Goal: Download file/media: Obtain a digital file from the website

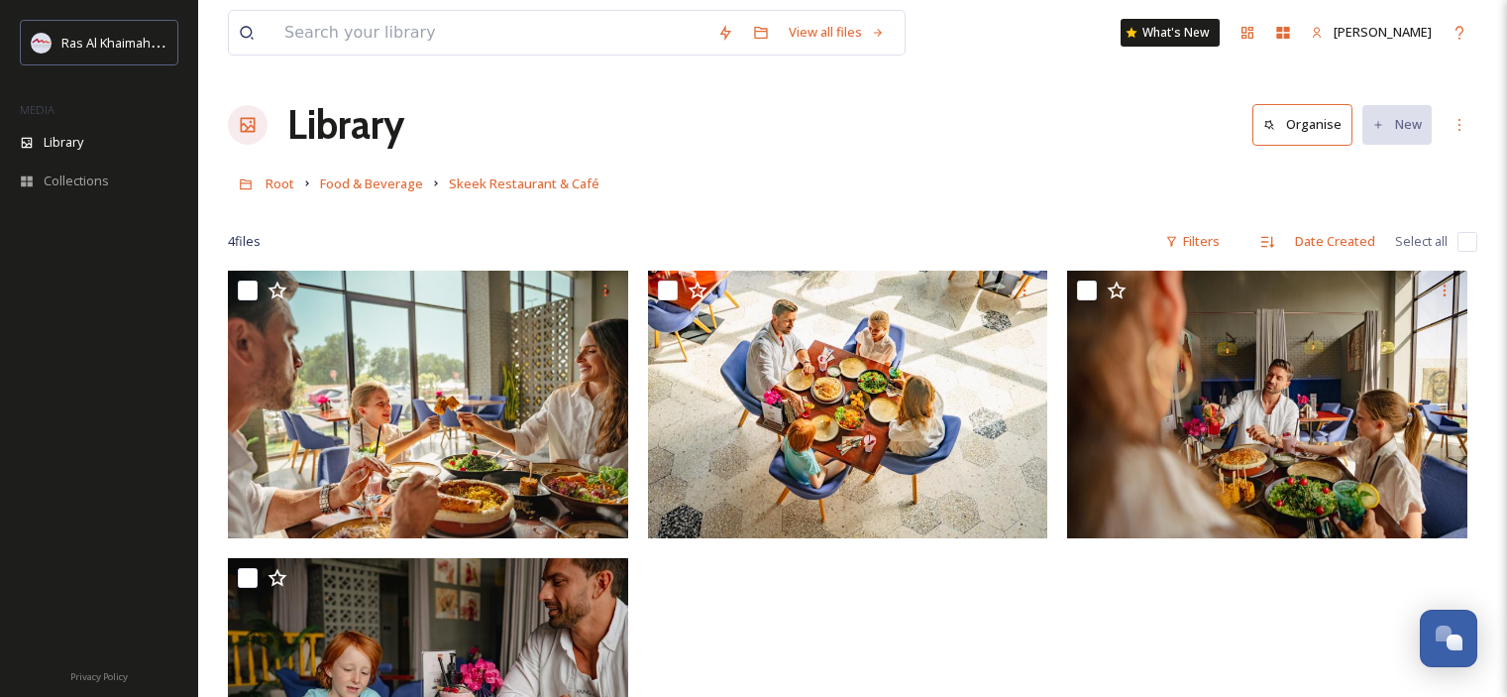
scroll to position [2, 0]
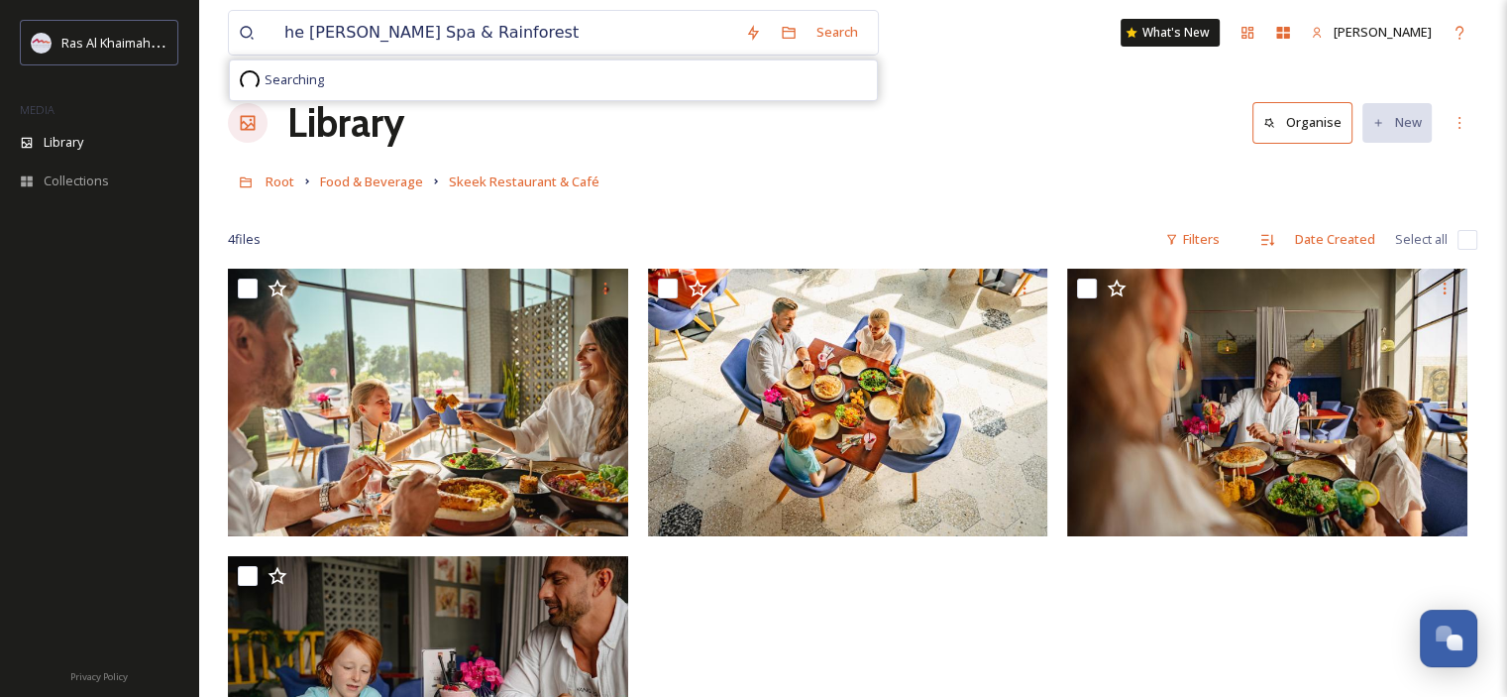
click at [283, 27] on input "he [PERSON_NAME] Spa & Rainforest" at bounding box center [504, 33] width 461 height 44
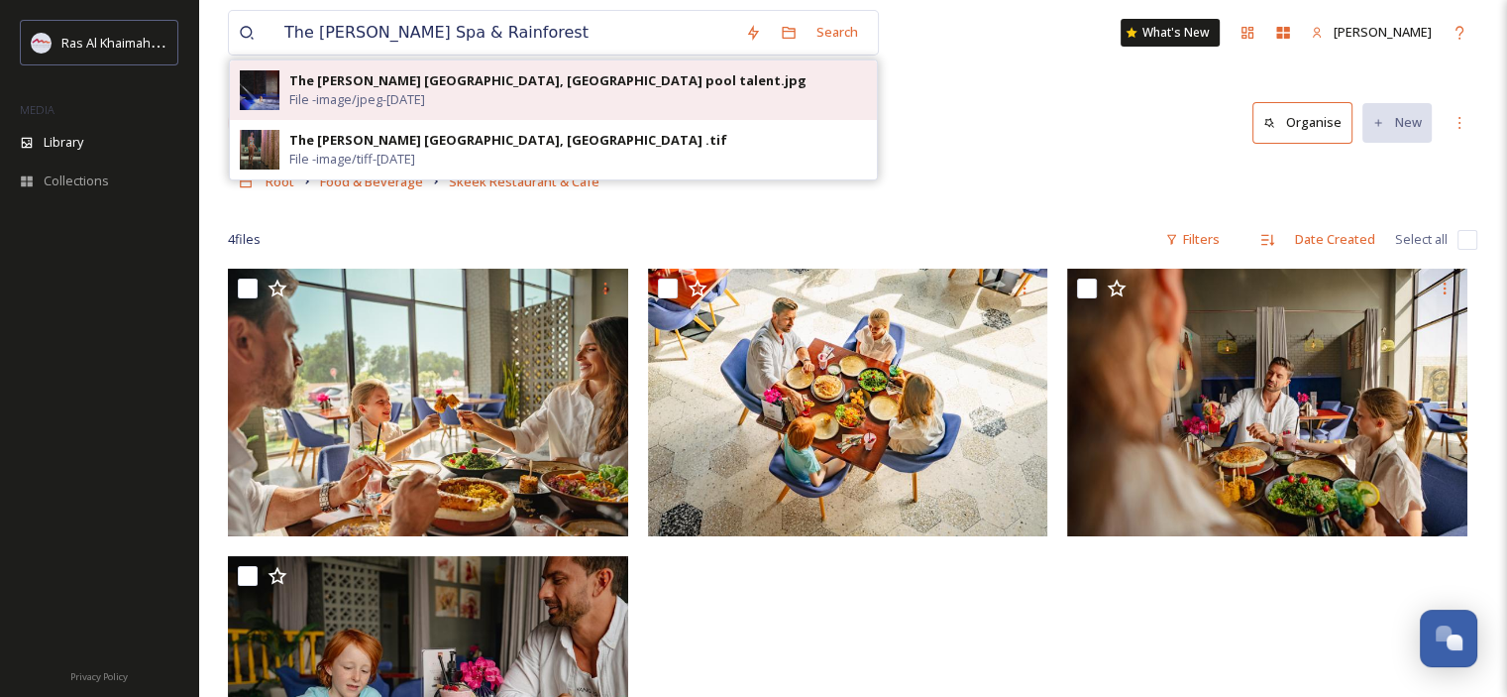
type input "The [PERSON_NAME] Spa & Rainforest"
click at [571, 79] on div "The [PERSON_NAME] [GEOGRAPHIC_DATA], [GEOGRAPHIC_DATA] pool talent.jpg" at bounding box center [547, 80] width 517 height 19
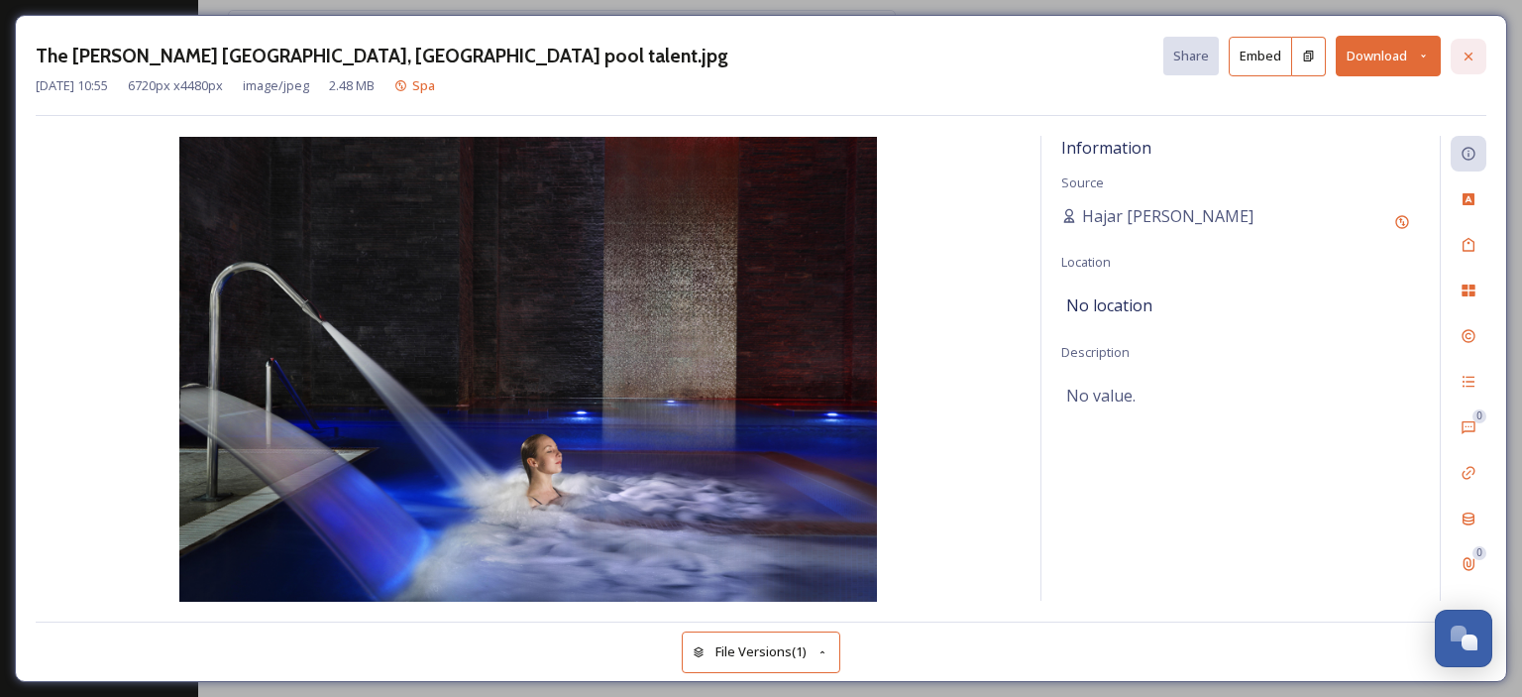
click at [1466, 49] on icon at bounding box center [1468, 57] width 16 height 16
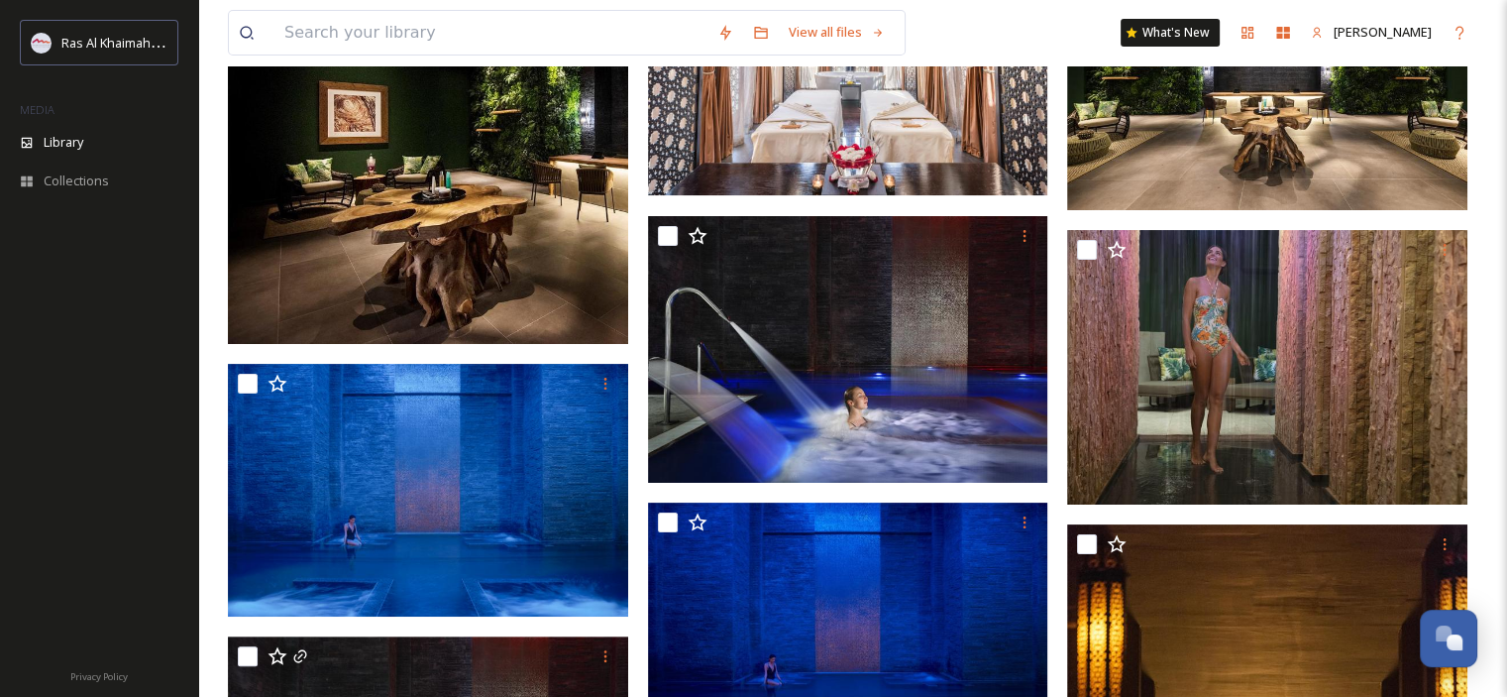
scroll to position [198, 0]
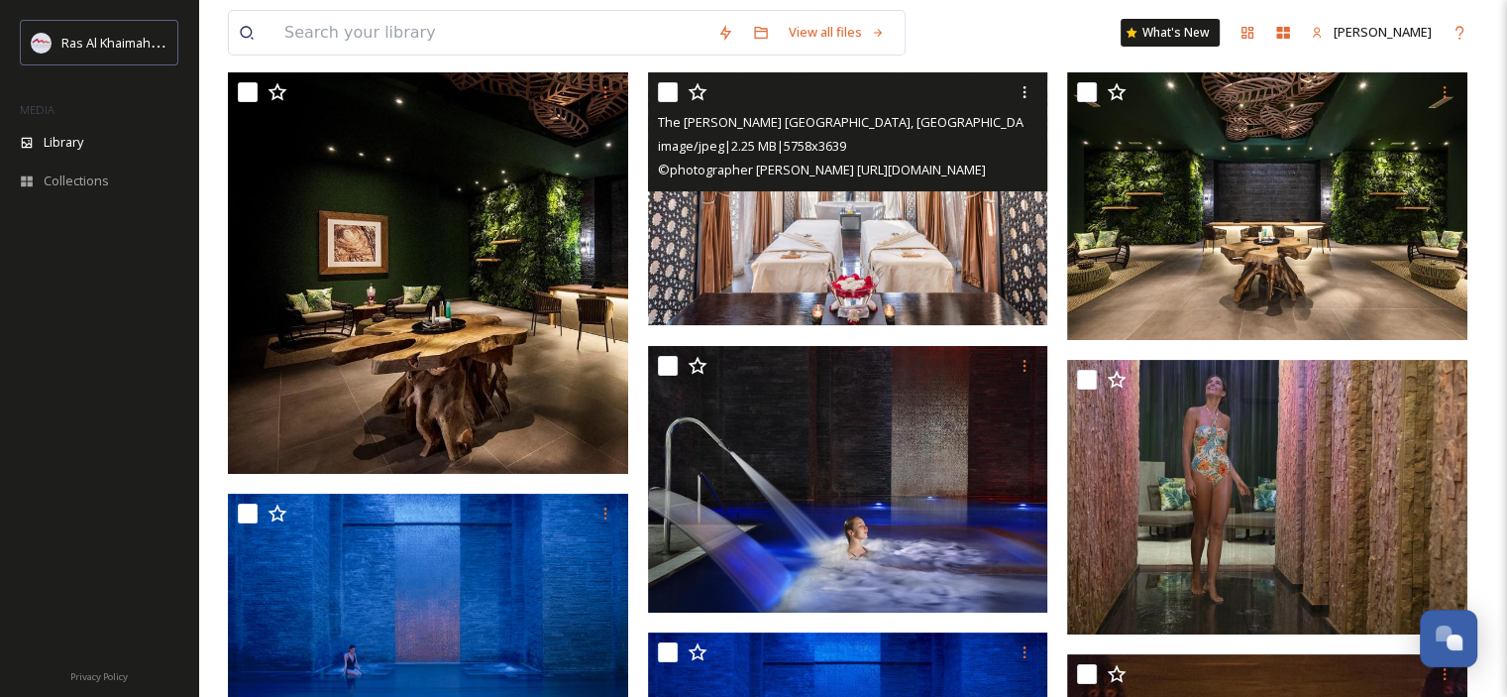
click at [938, 234] on img at bounding box center [848, 198] width 400 height 253
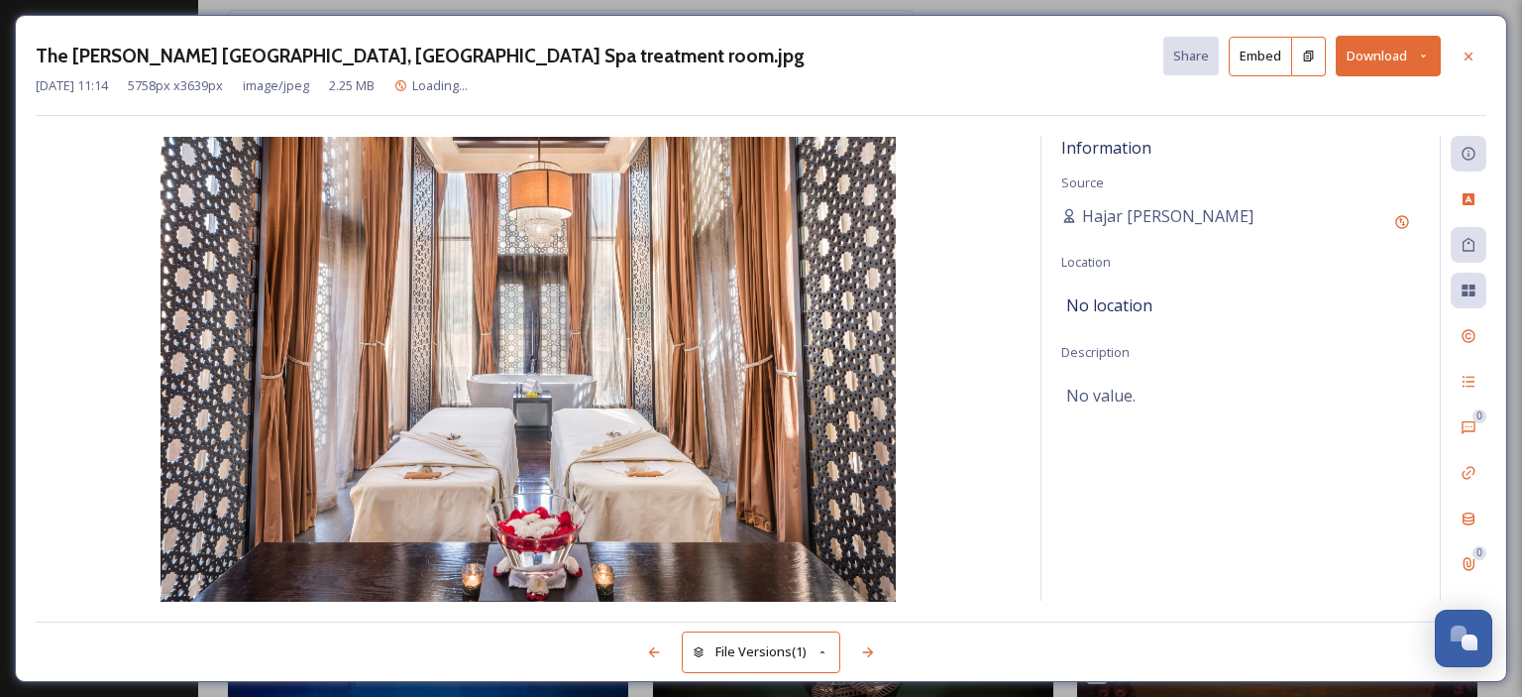
click at [1415, 61] on button "Download" at bounding box center [1388, 56] width 105 height 41
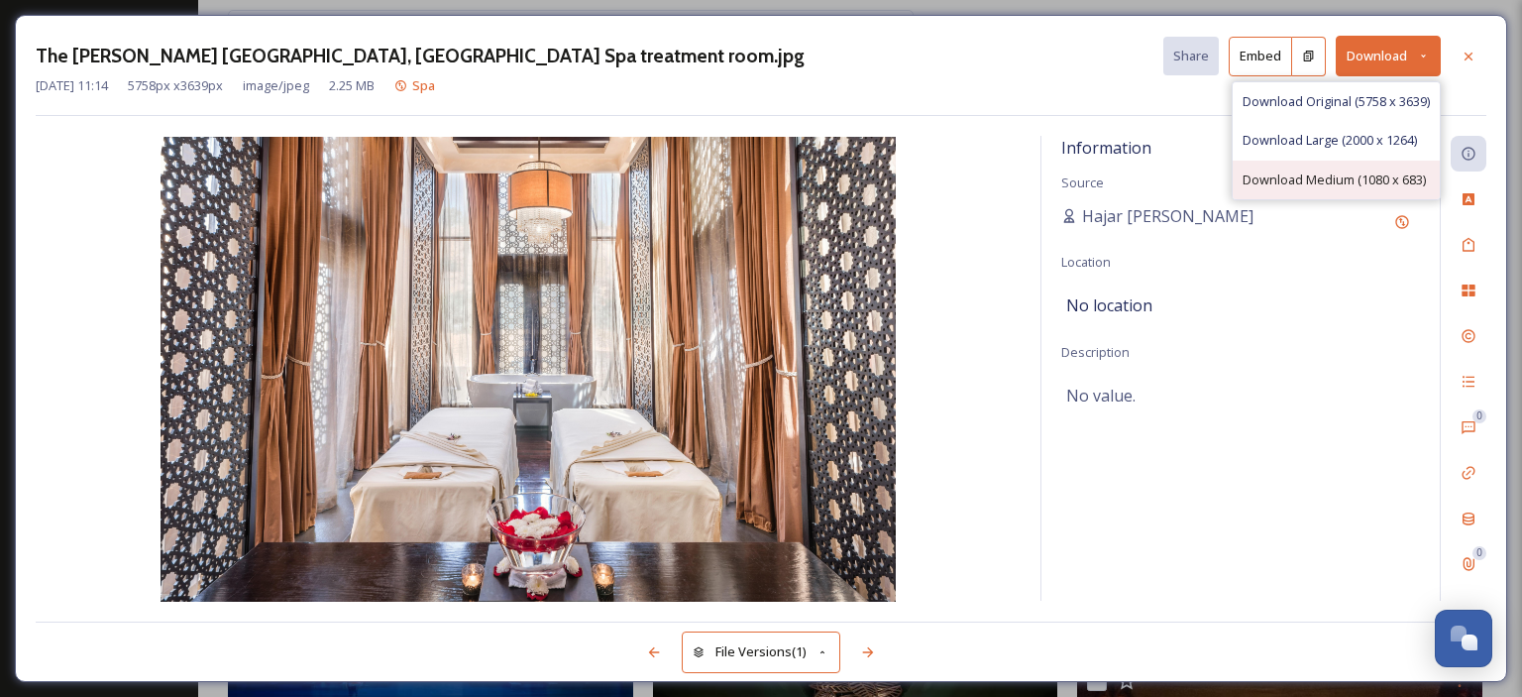
click at [1376, 182] on span "Download Medium (1080 x 683)" at bounding box center [1333, 179] width 183 height 19
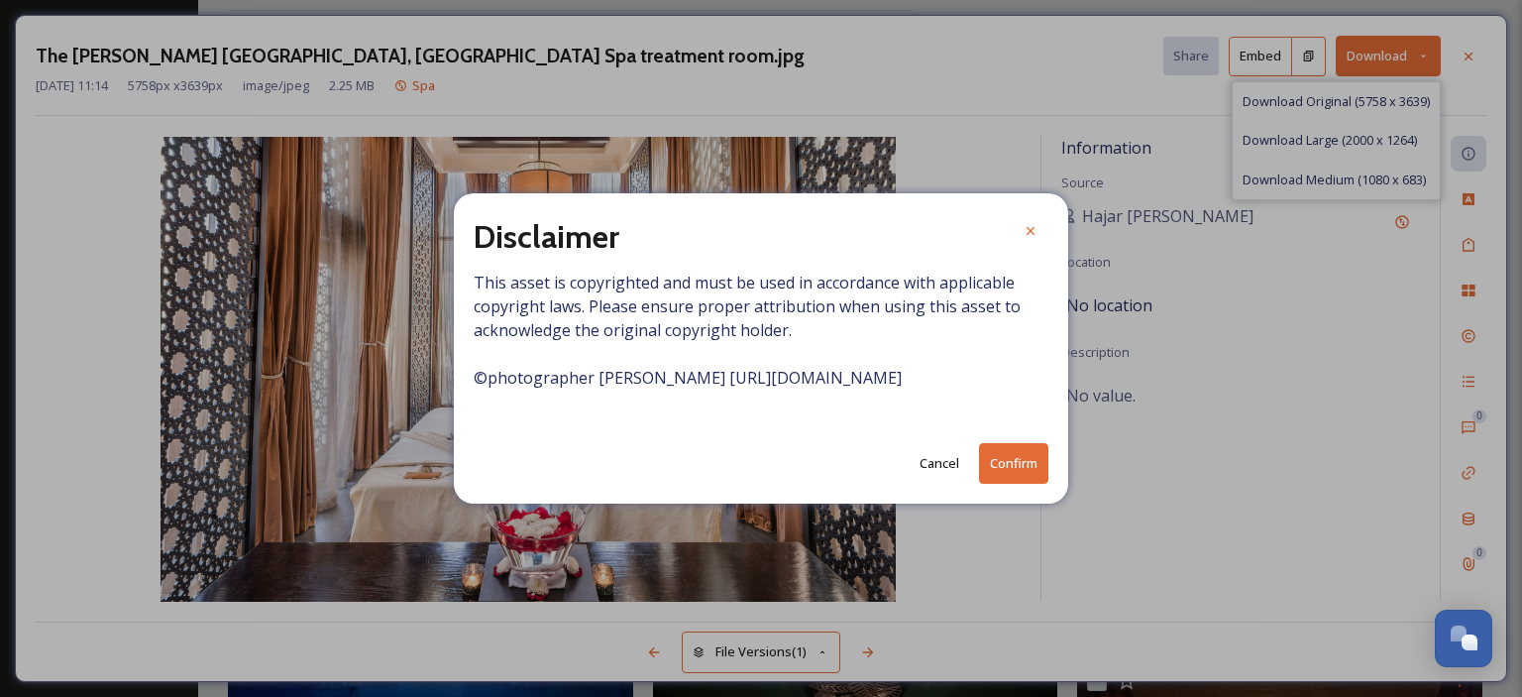
click at [1016, 468] on button "Confirm" at bounding box center [1013, 463] width 69 height 41
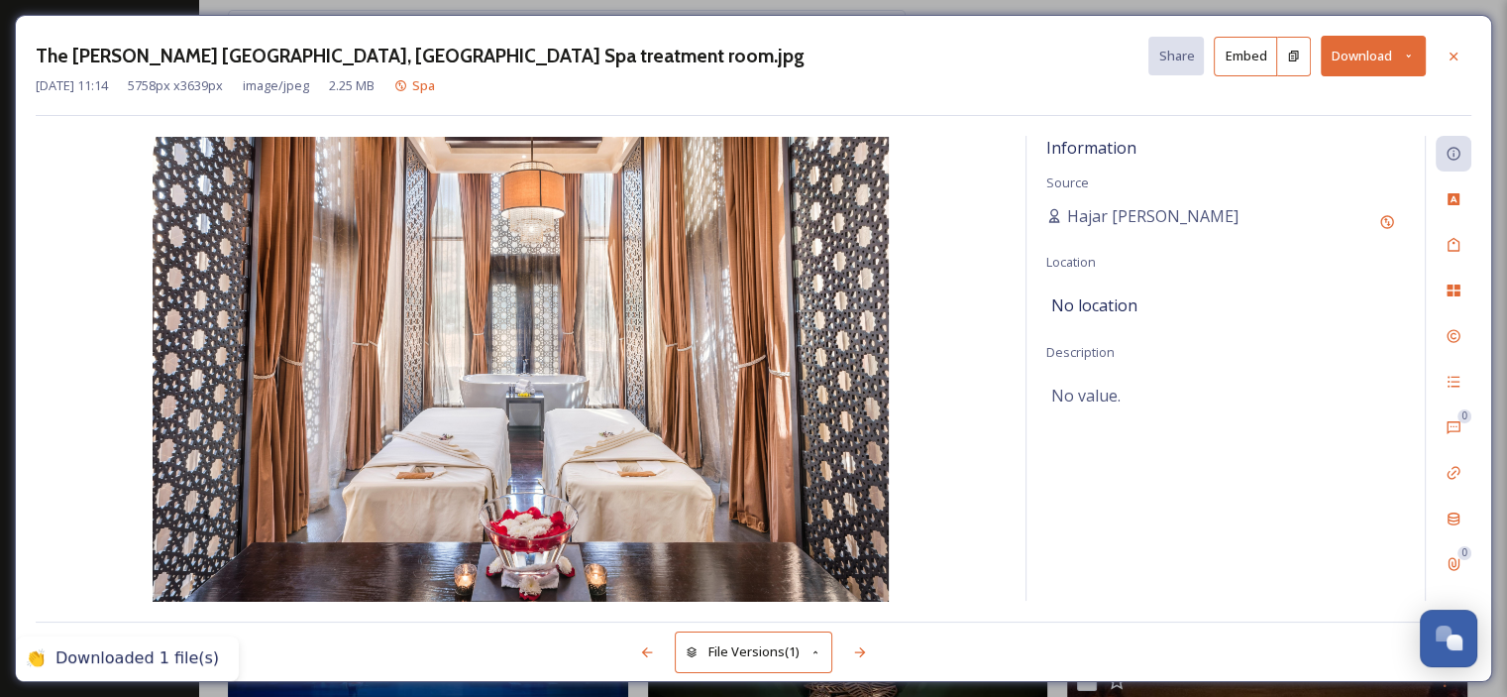
drag, startPoint x: 1460, startPoint y: 57, endPoint x: 1470, endPoint y: 34, distance: 25.8
click at [1460, 57] on icon at bounding box center [1454, 57] width 16 height 16
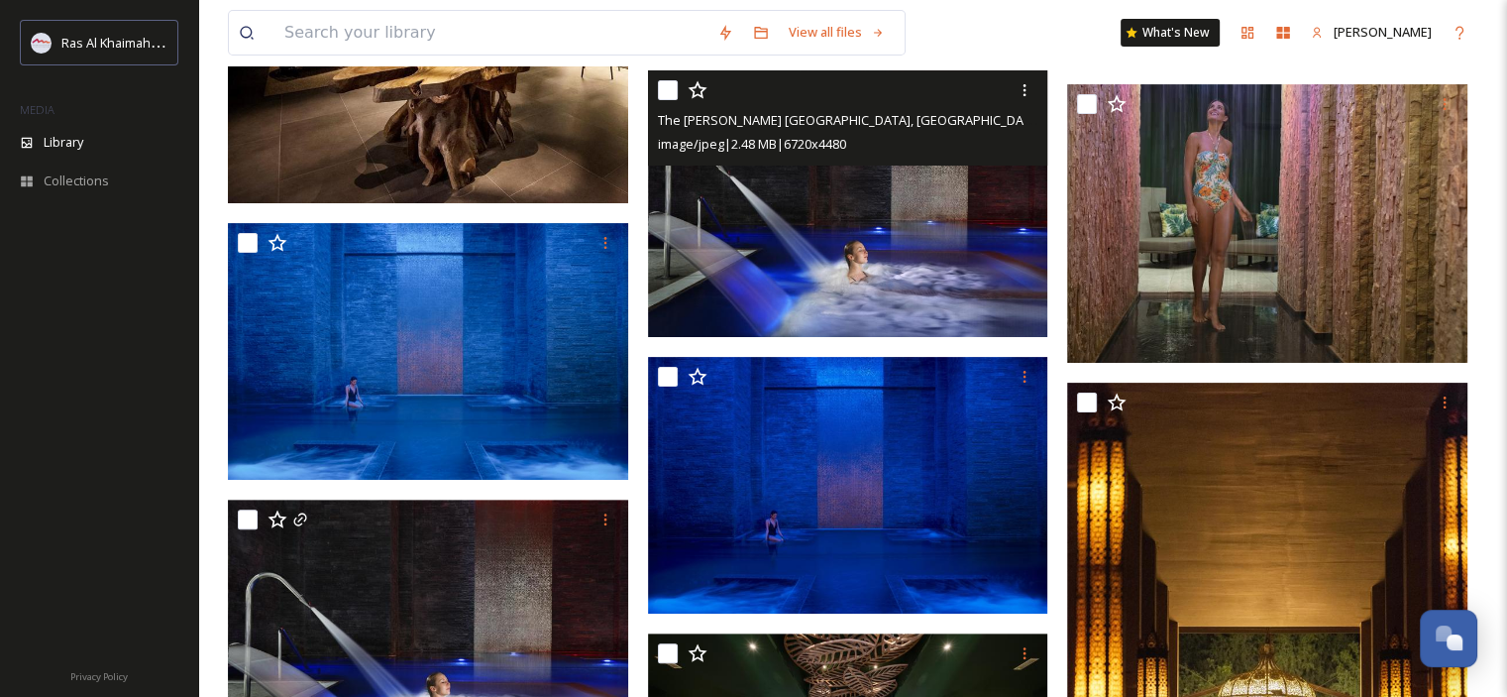
scroll to position [495, 0]
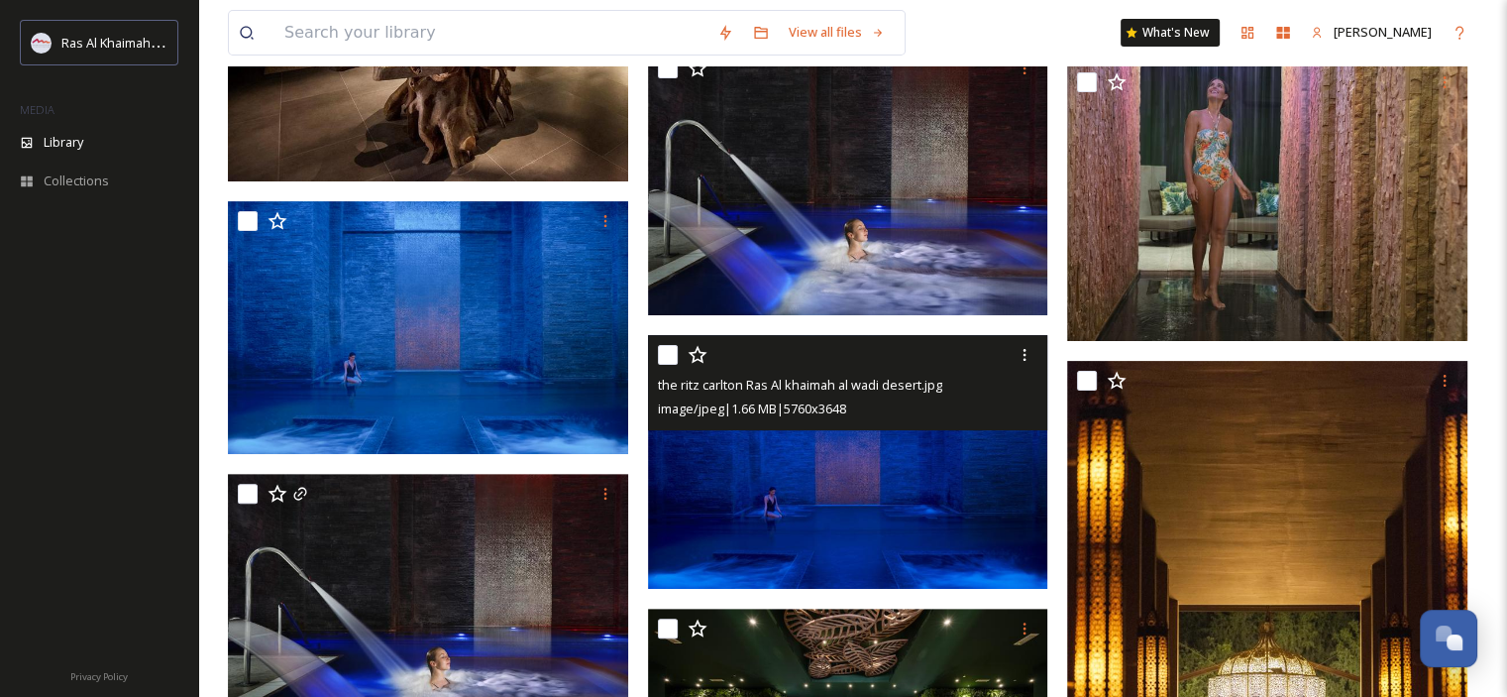
click at [793, 473] on img at bounding box center [848, 462] width 400 height 254
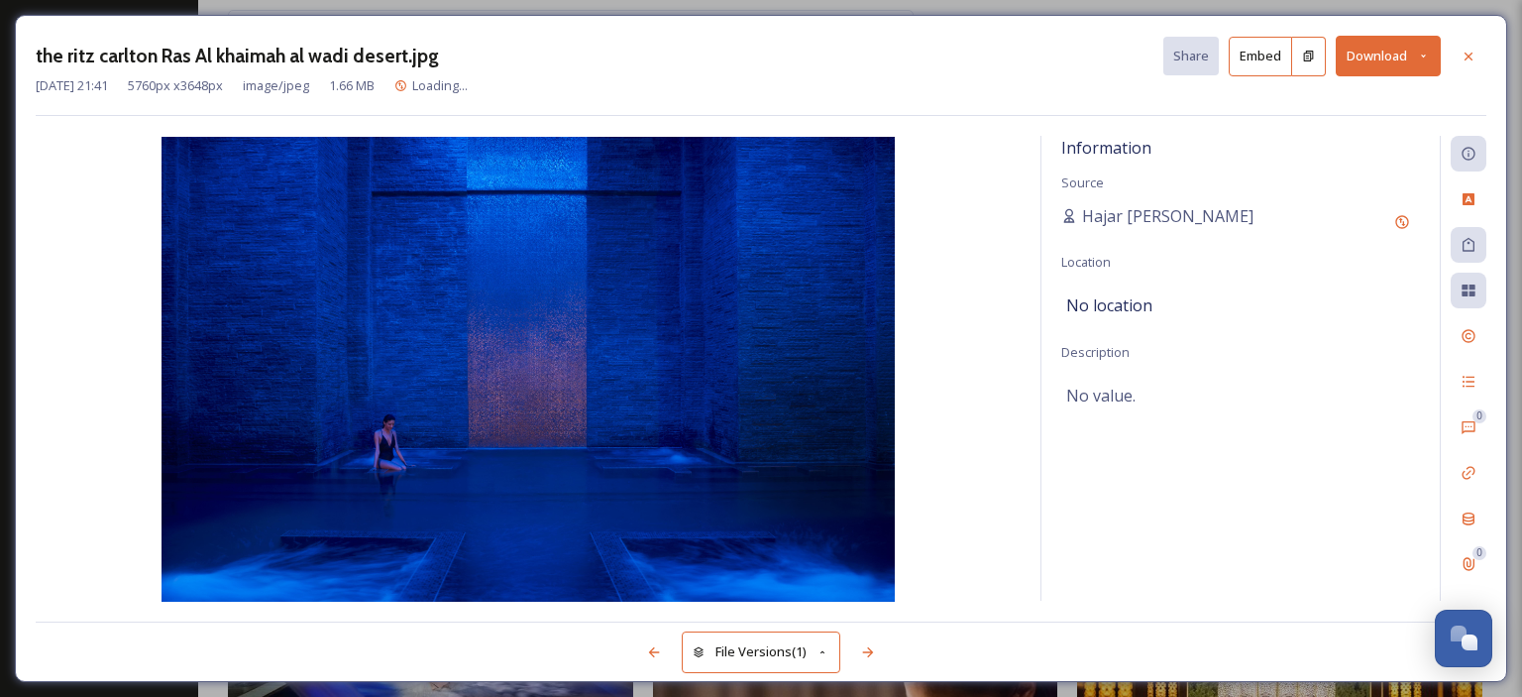
click at [1425, 62] on button "Download" at bounding box center [1388, 56] width 105 height 41
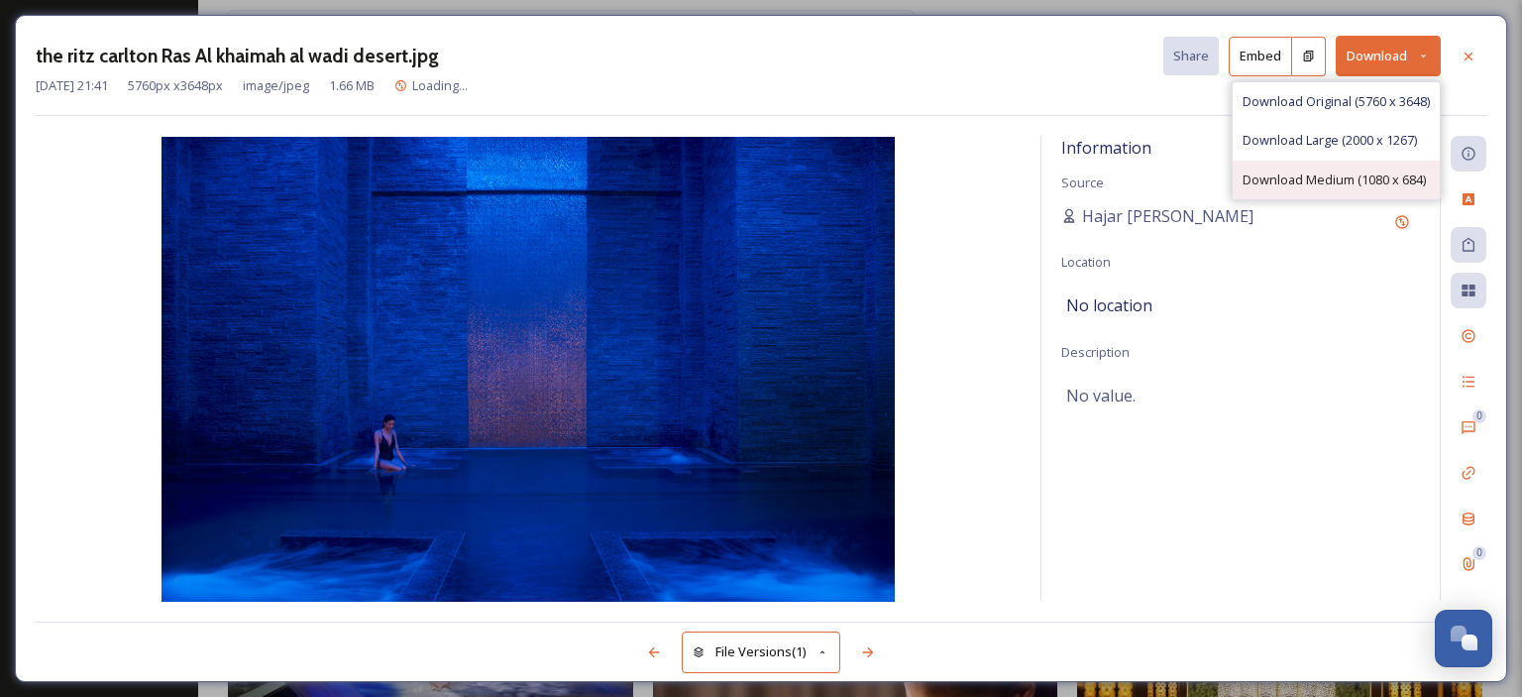
click at [1367, 177] on span "Download Medium (1080 x 684)" at bounding box center [1333, 179] width 183 height 19
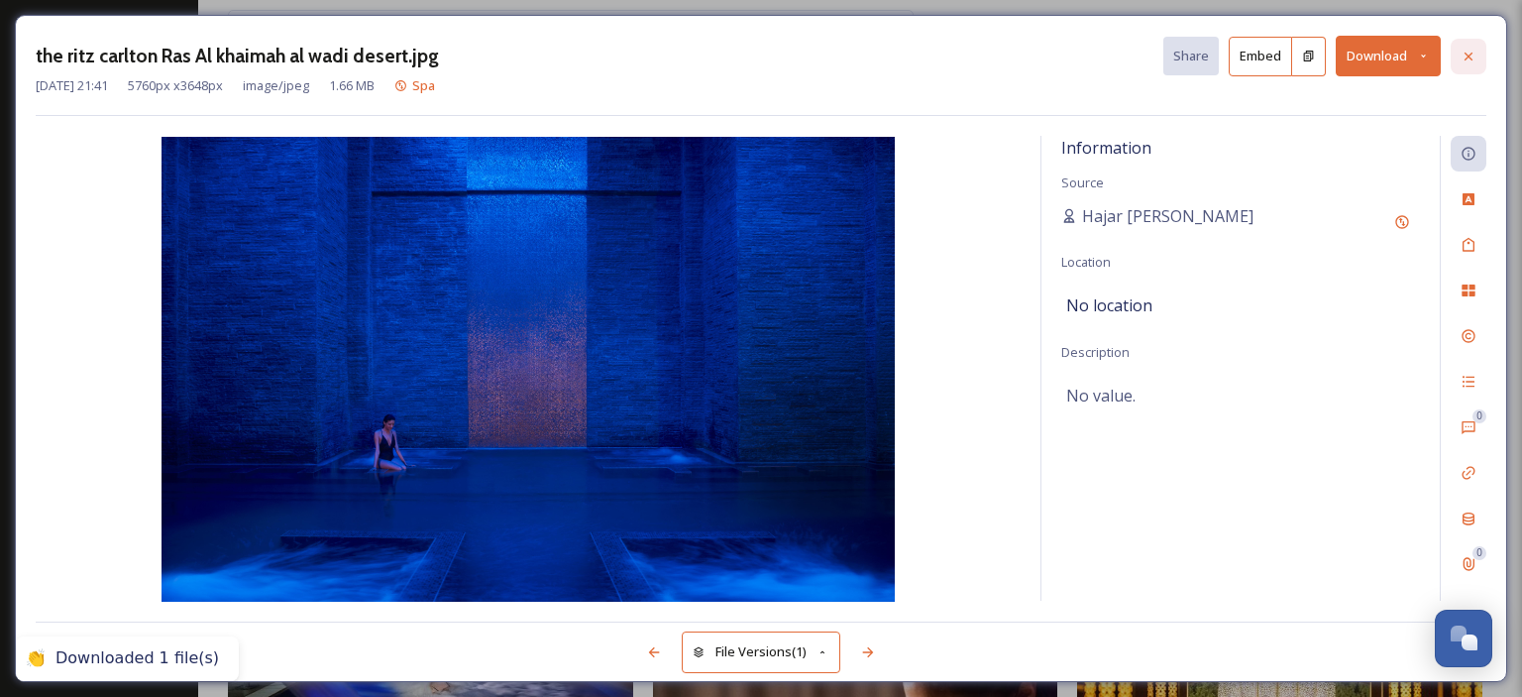
click at [1462, 59] on icon at bounding box center [1468, 57] width 16 height 16
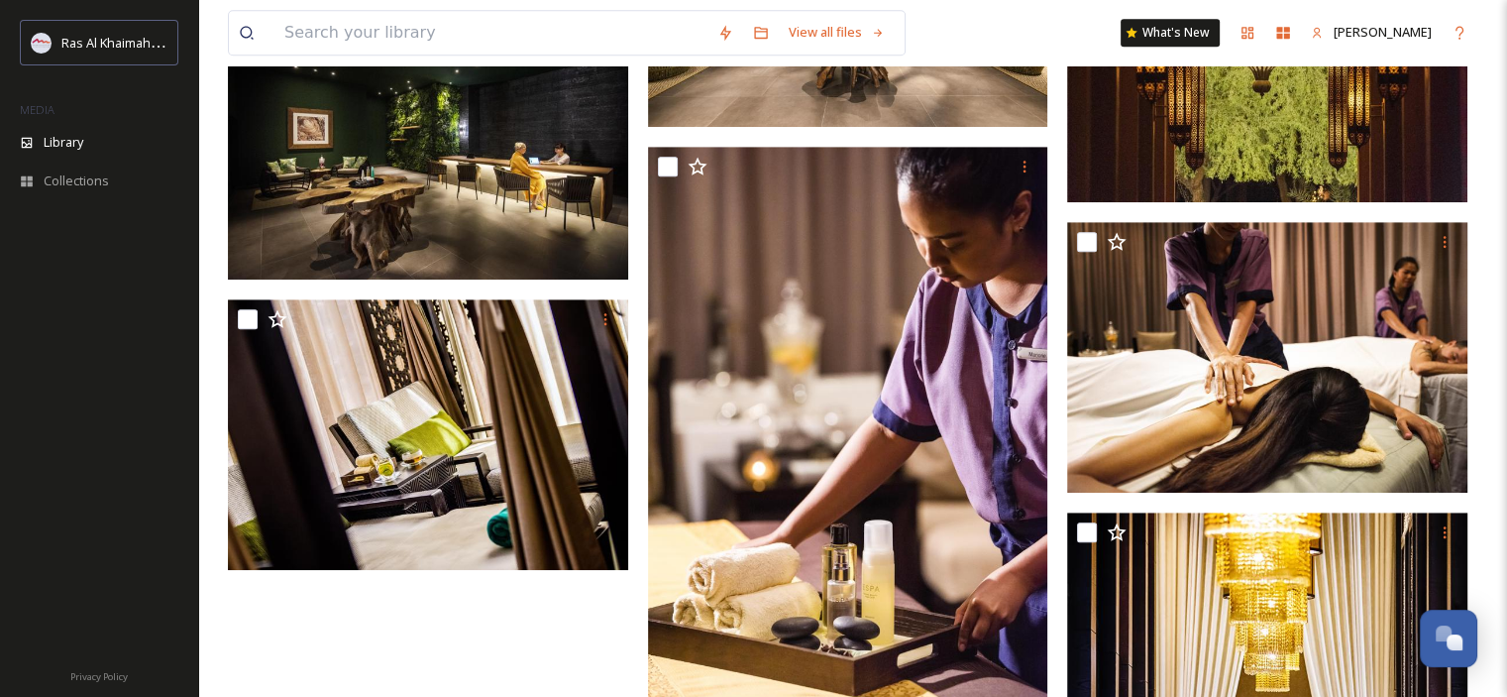
scroll to position [1288, 0]
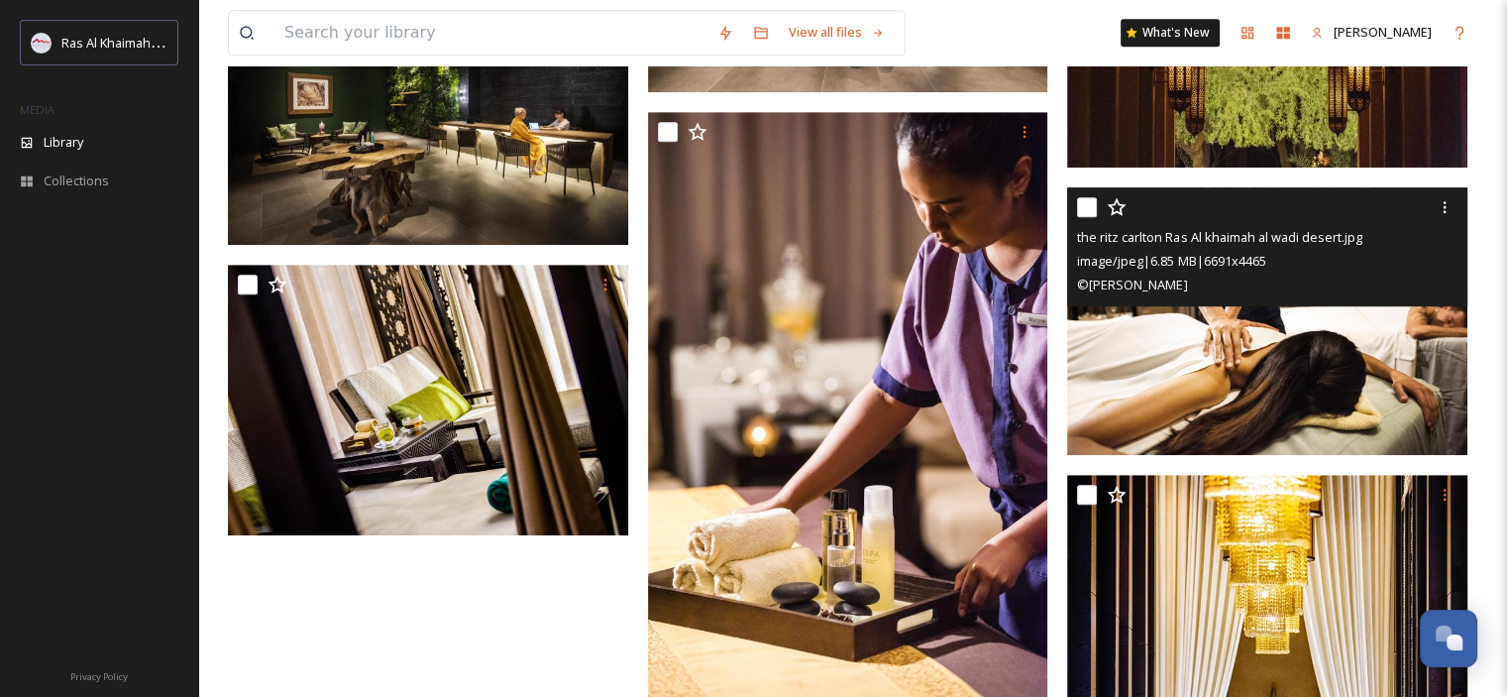
click at [1283, 360] on img at bounding box center [1267, 321] width 400 height 268
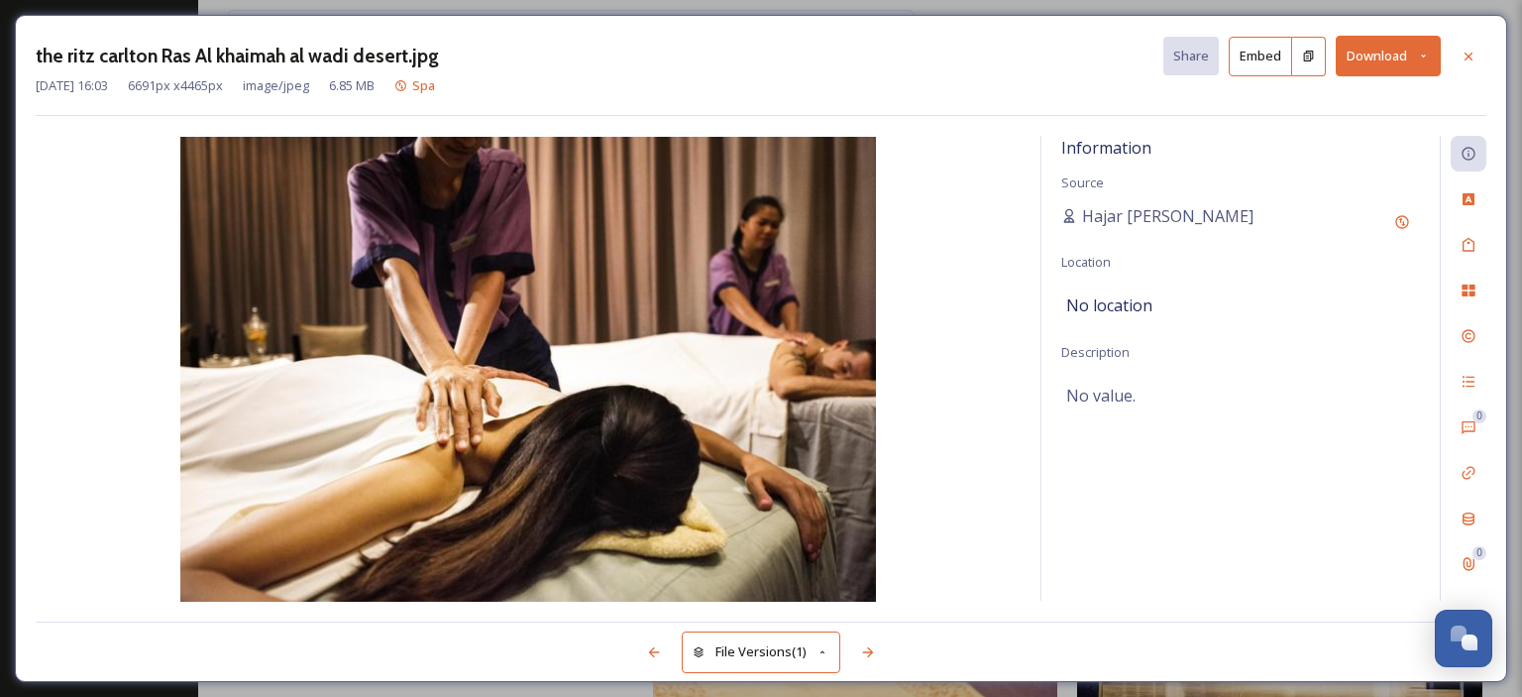
click at [1419, 56] on icon at bounding box center [1423, 56] width 13 height 13
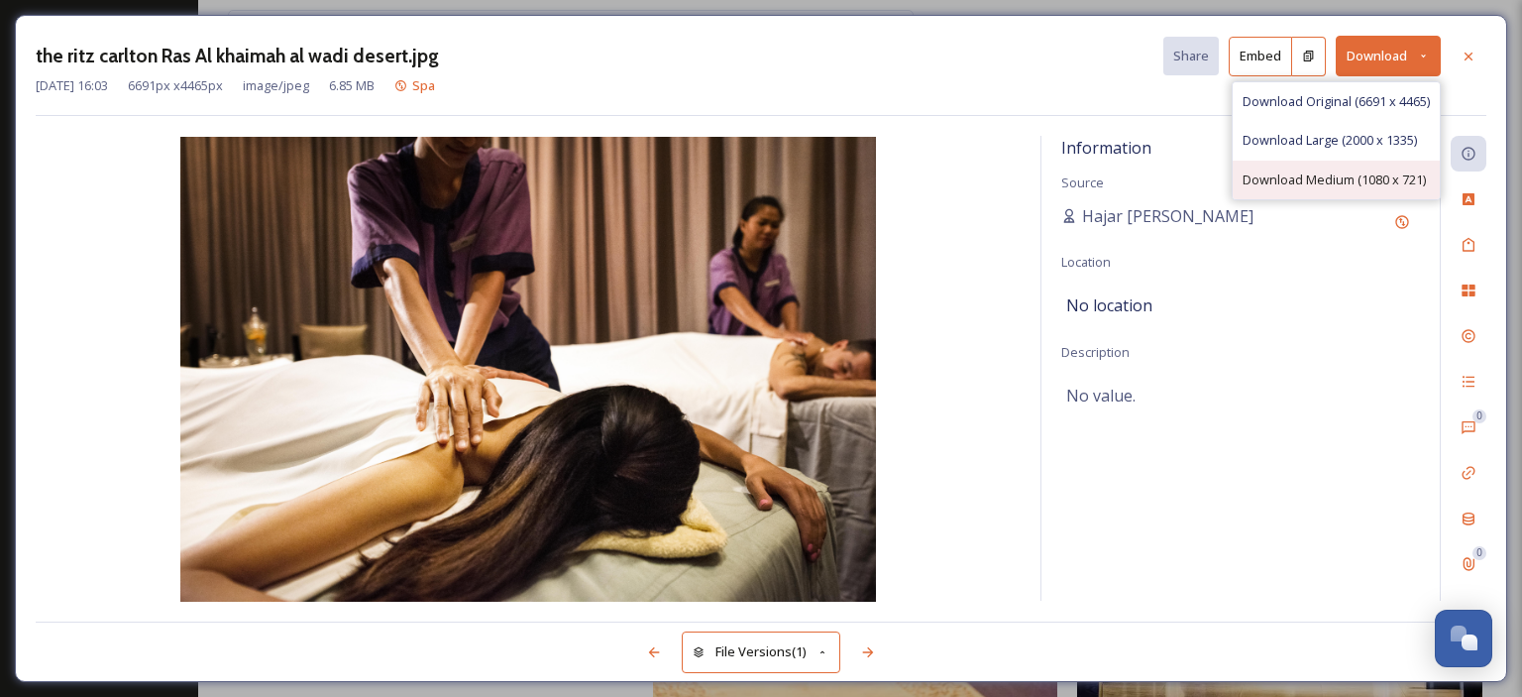
click at [1359, 182] on span "Download Medium (1080 x 721)" at bounding box center [1333, 179] width 183 height 19
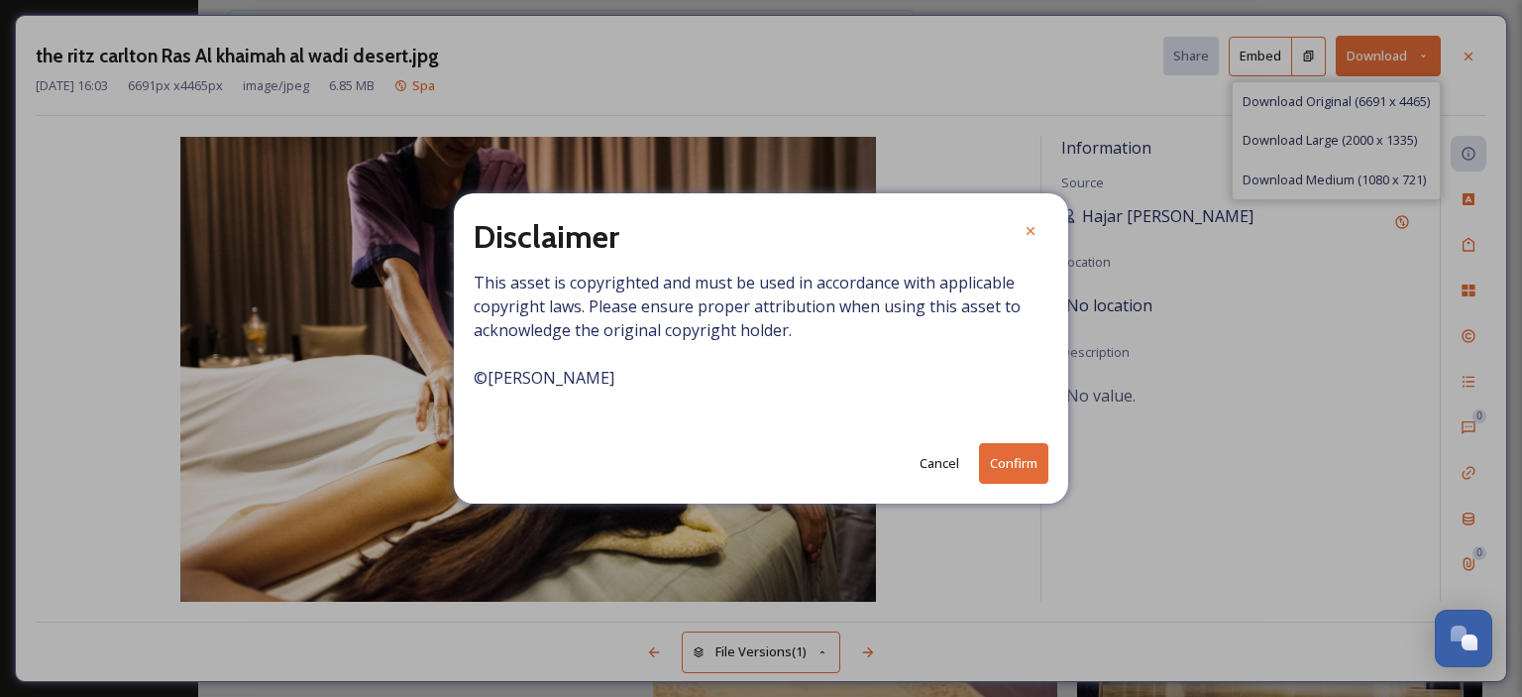
click at [1032, 230] on icon at bounding box center [1031, 231] width 16 height 16
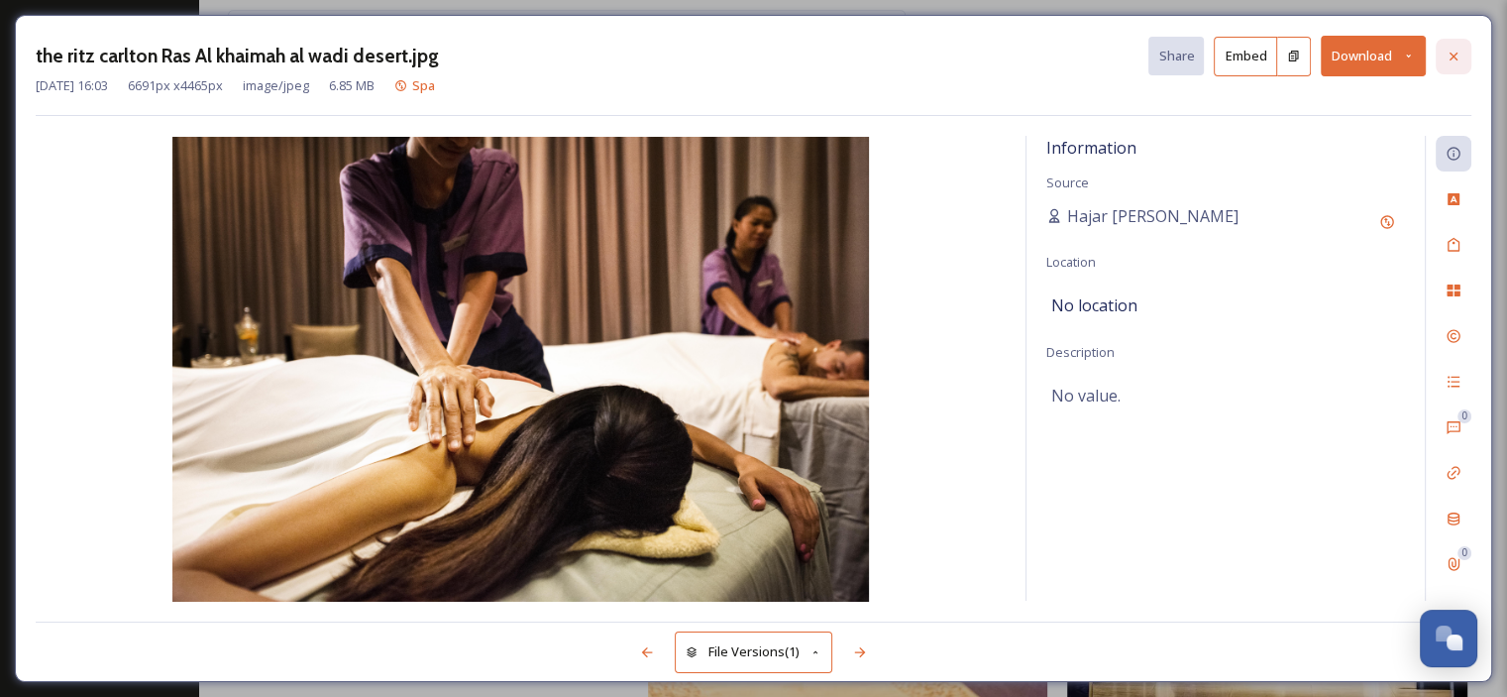
click at [1449, 58] on icon at bounding box center [1454, 57] width 16 height 16
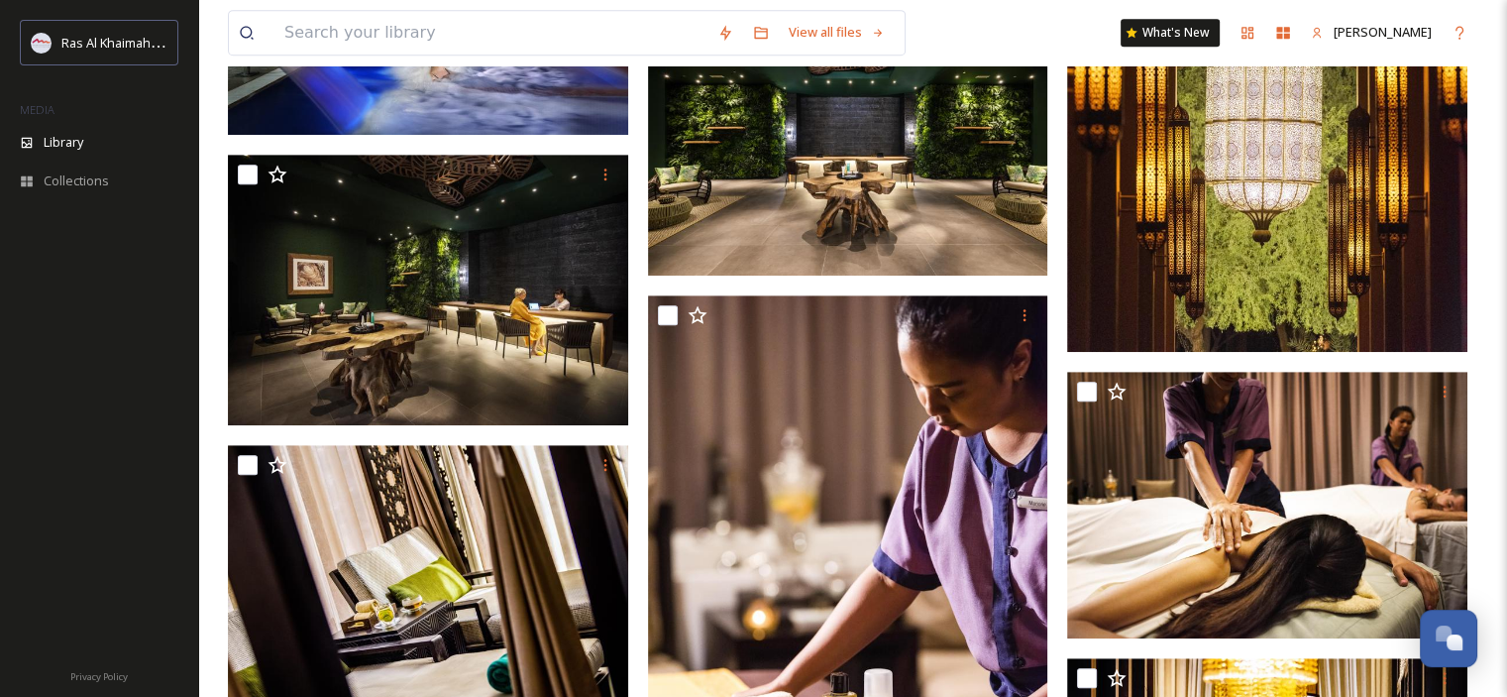
scroll to position [910, 0]
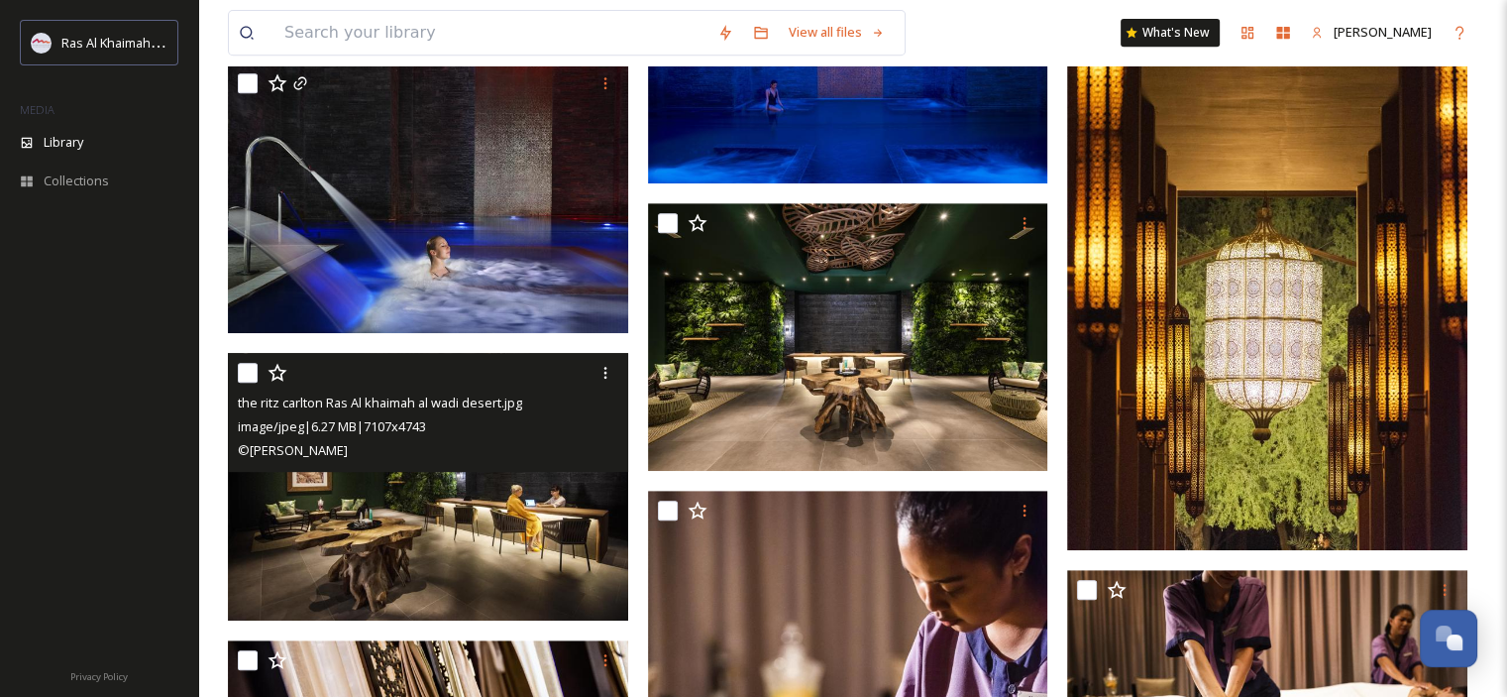
click at [509, 520] on img at bounding box center [428, 487] width 400 height 268
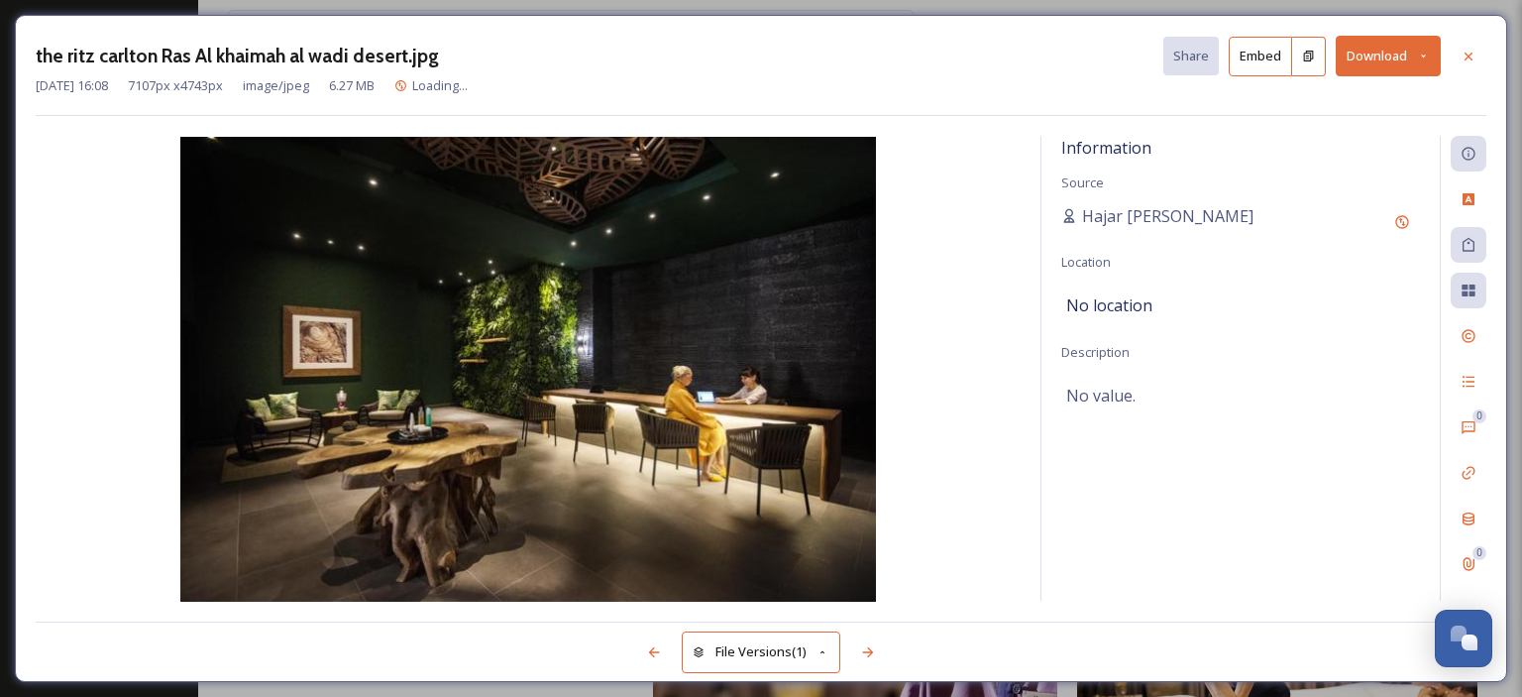
click at [1422, 51] on icon at bounding box center [1423, 56] width 13 height 13
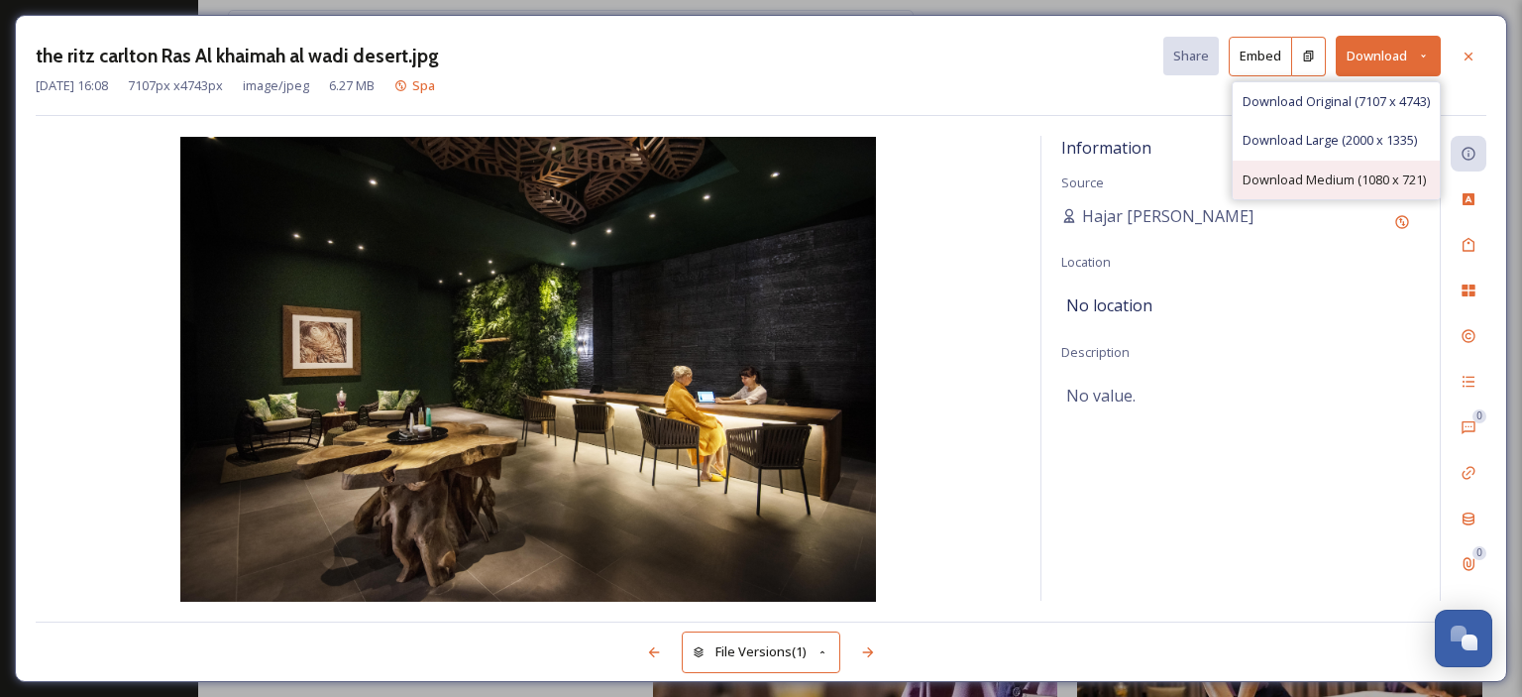
click at [1371, 173] on span "Download Medium (1080 x 721)" at bounding box center [1333, 179] width 183 height 19
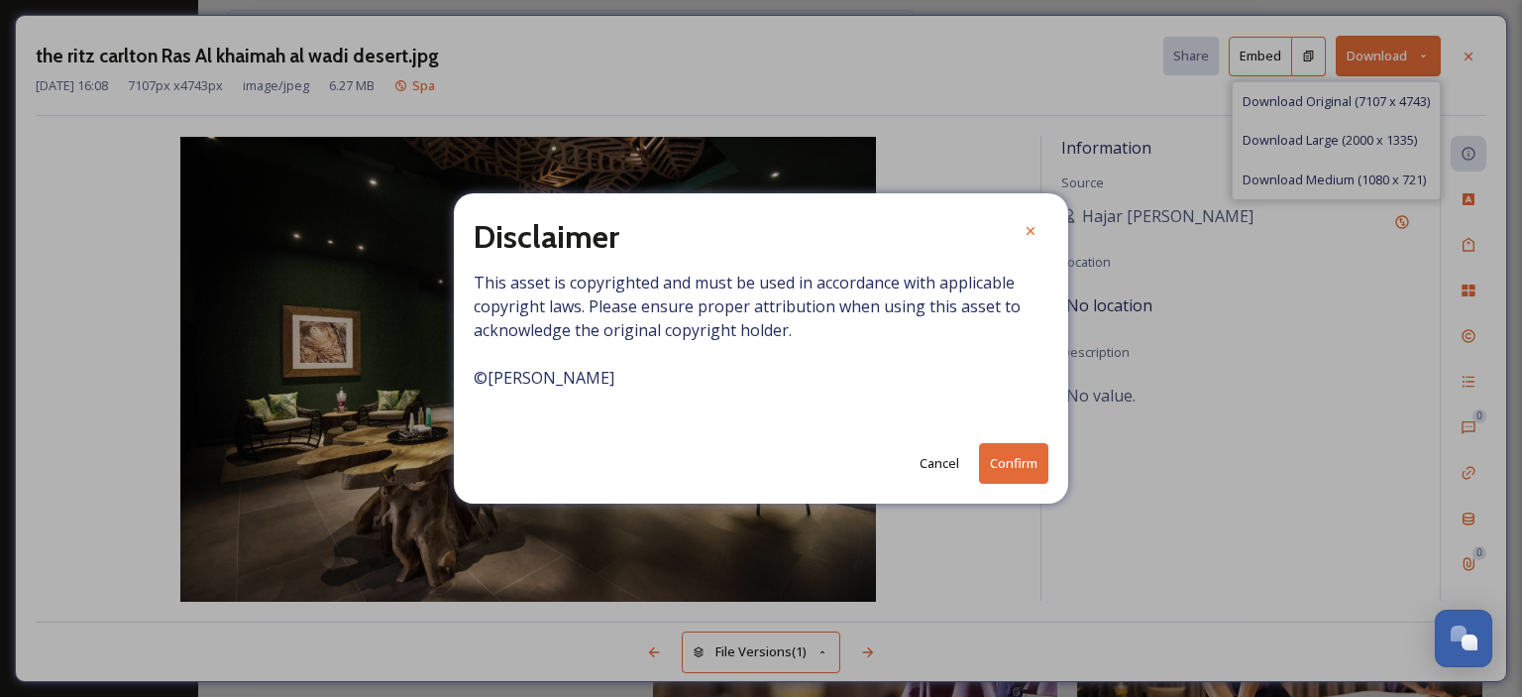
click at [1008, 460] on button "Confirm" at bounding box center [1013, 463] width 69 height 41
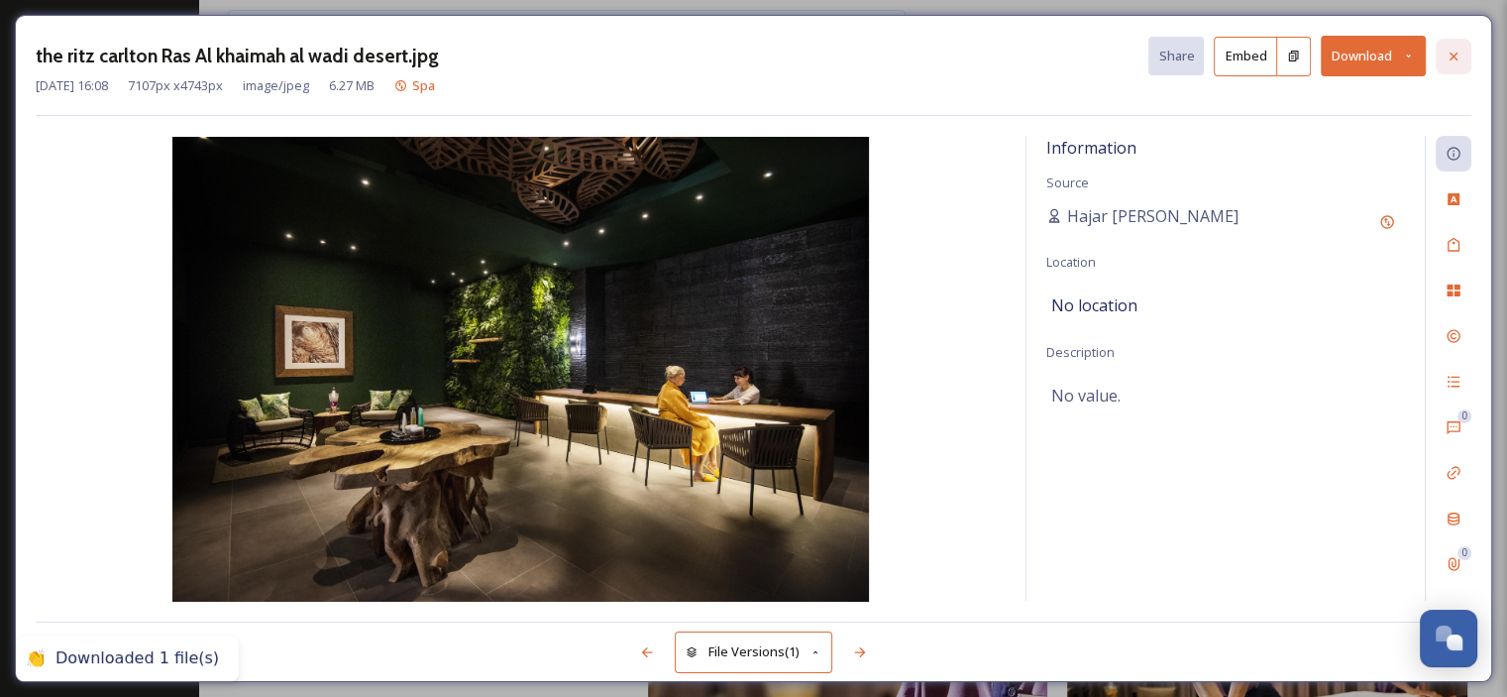
click at [1459, 54] on icon at bounding box center [1454, 57] width 16 height 16
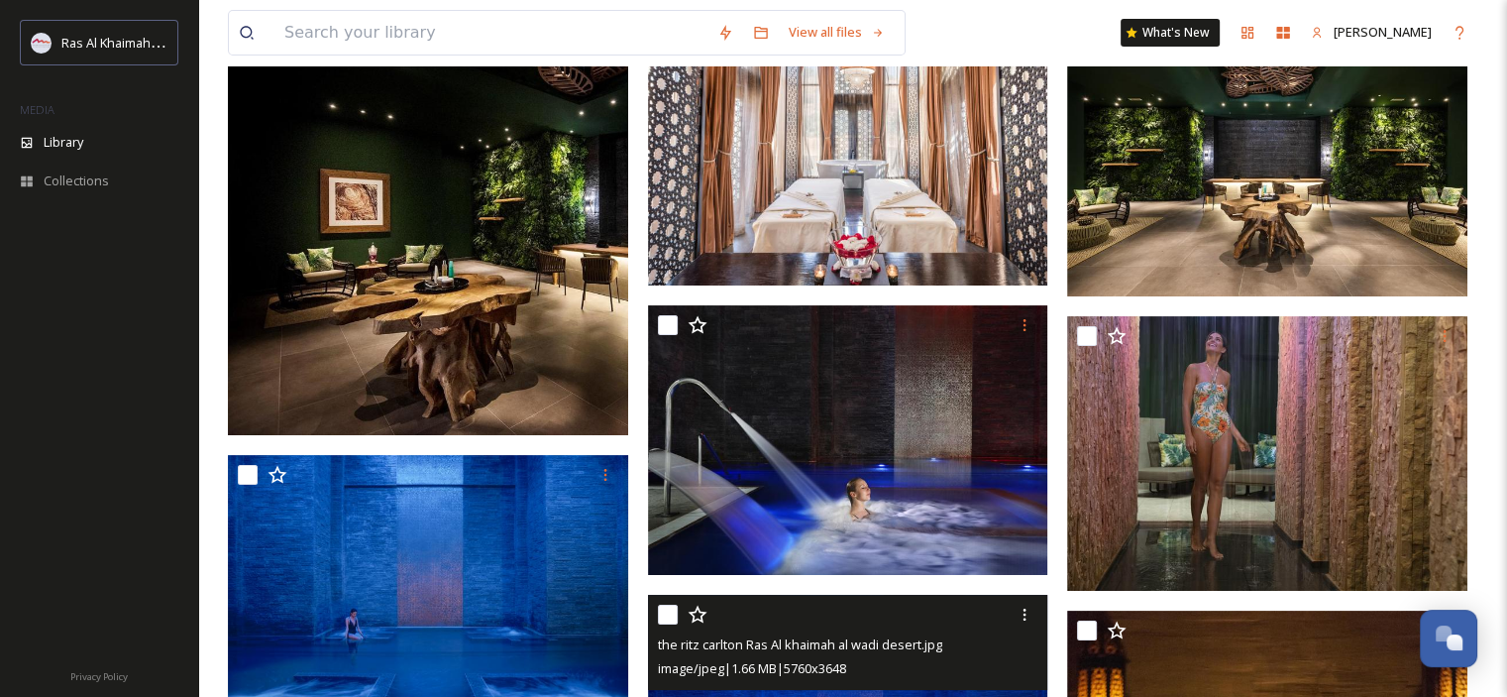
scroll to position [216, 0]
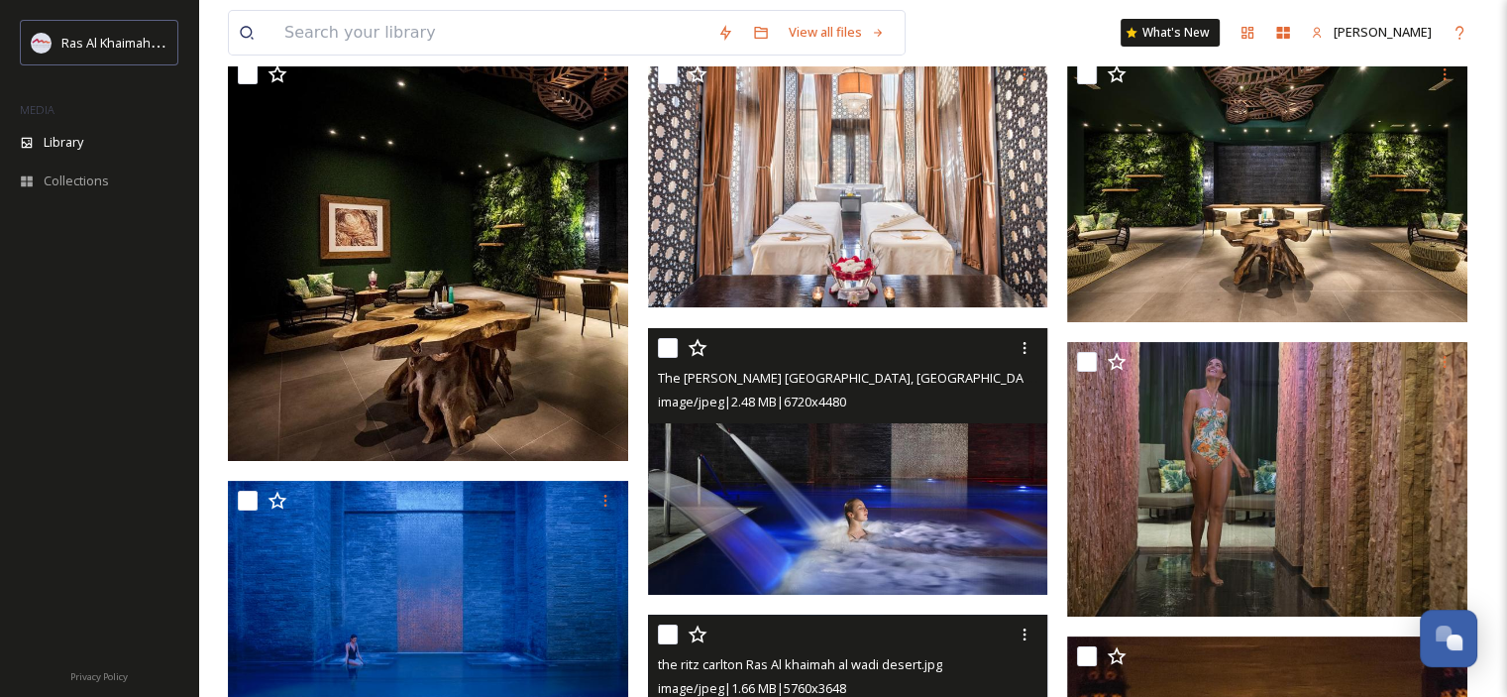
click at [863, 418] on div "The [PERSON_NAME] [GEOGRAPHIC_DATA], [GEOGRAPHIC_DATA] Rainforest pool talent.j…" at bounding box center [848, 375] width 400 height 95
click at [862, 473] on img at bounding box center [848, 461] width 400 height 268
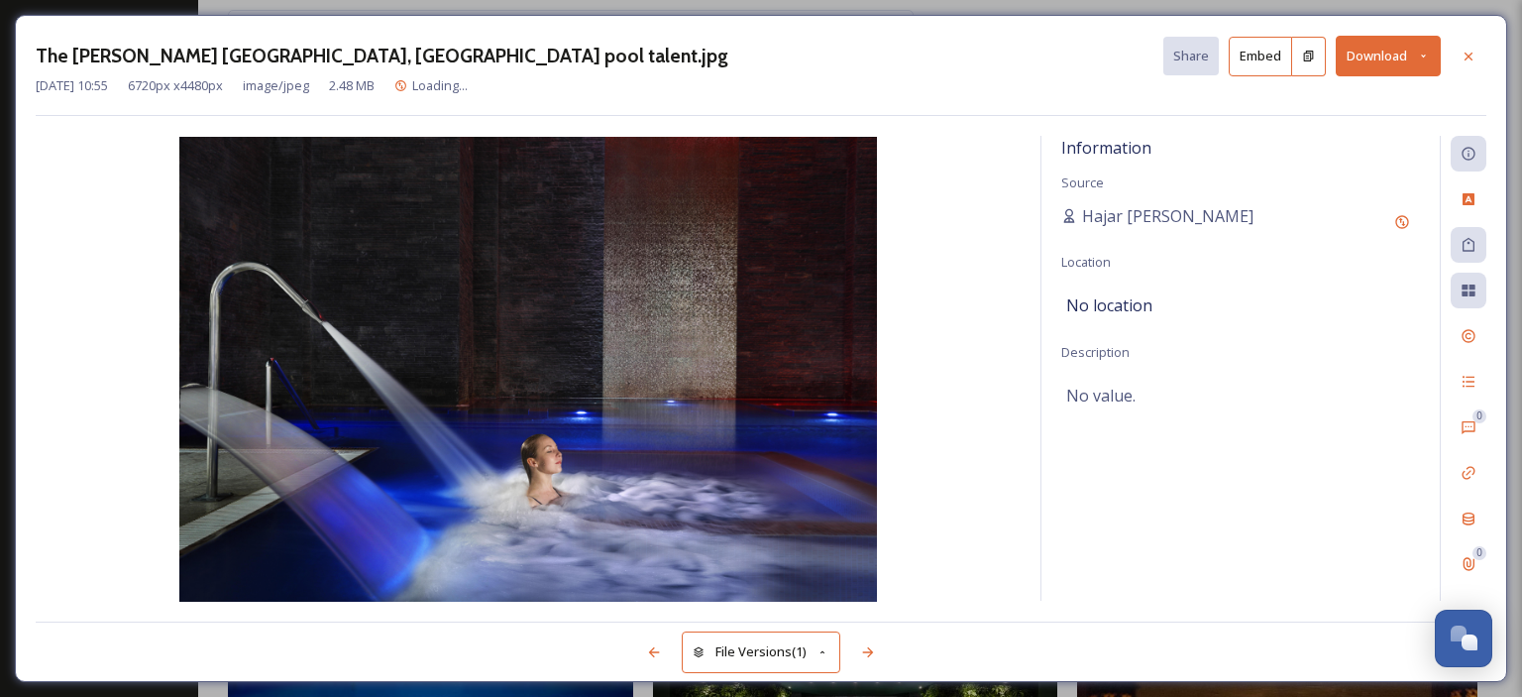
click at [1423, 54] on icon at bounding box center [1423, 56] width 13 height 13
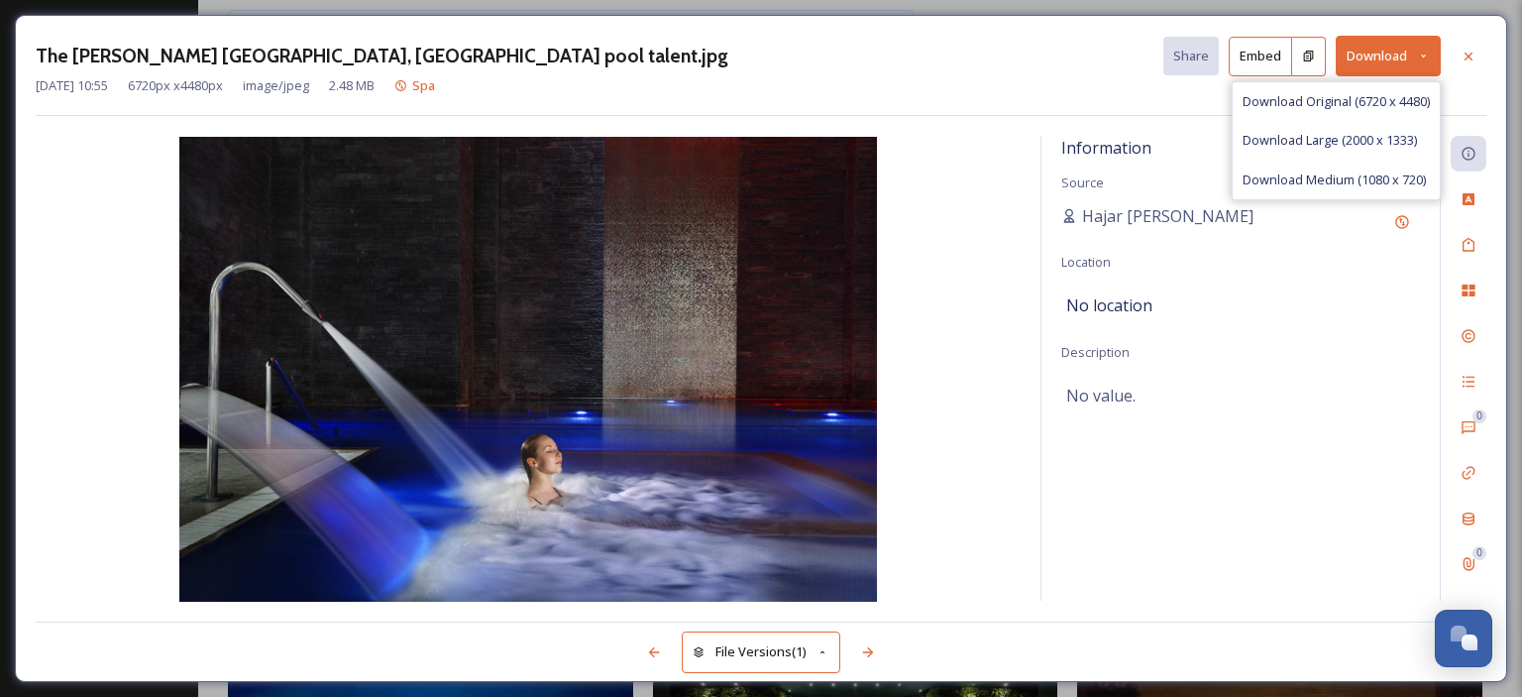
click at [1333, 179] on span "Download Medium (1080 x 720)" at bounding box center [1333, 179] width 183 height 19
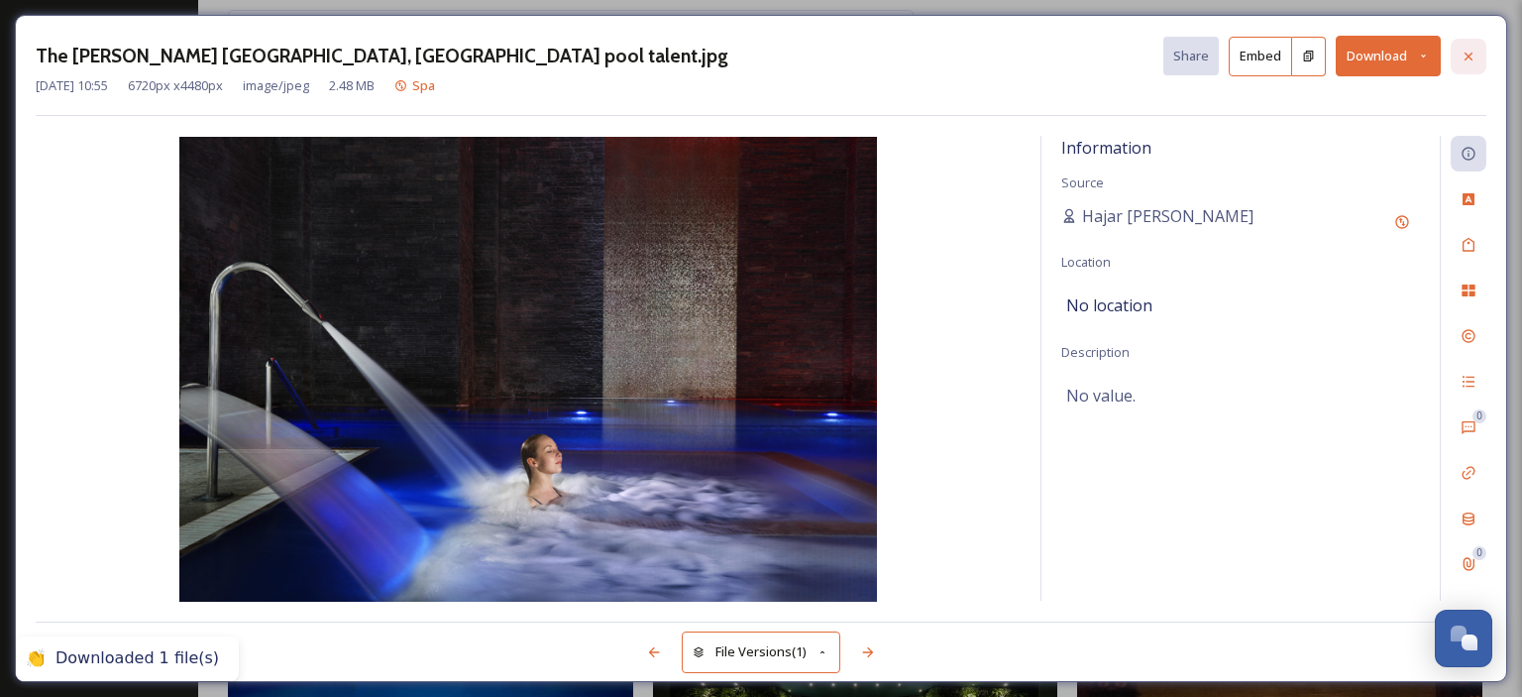
click at [1466, 49] on icon at bounding box center [1468, 57] width 16 height 16
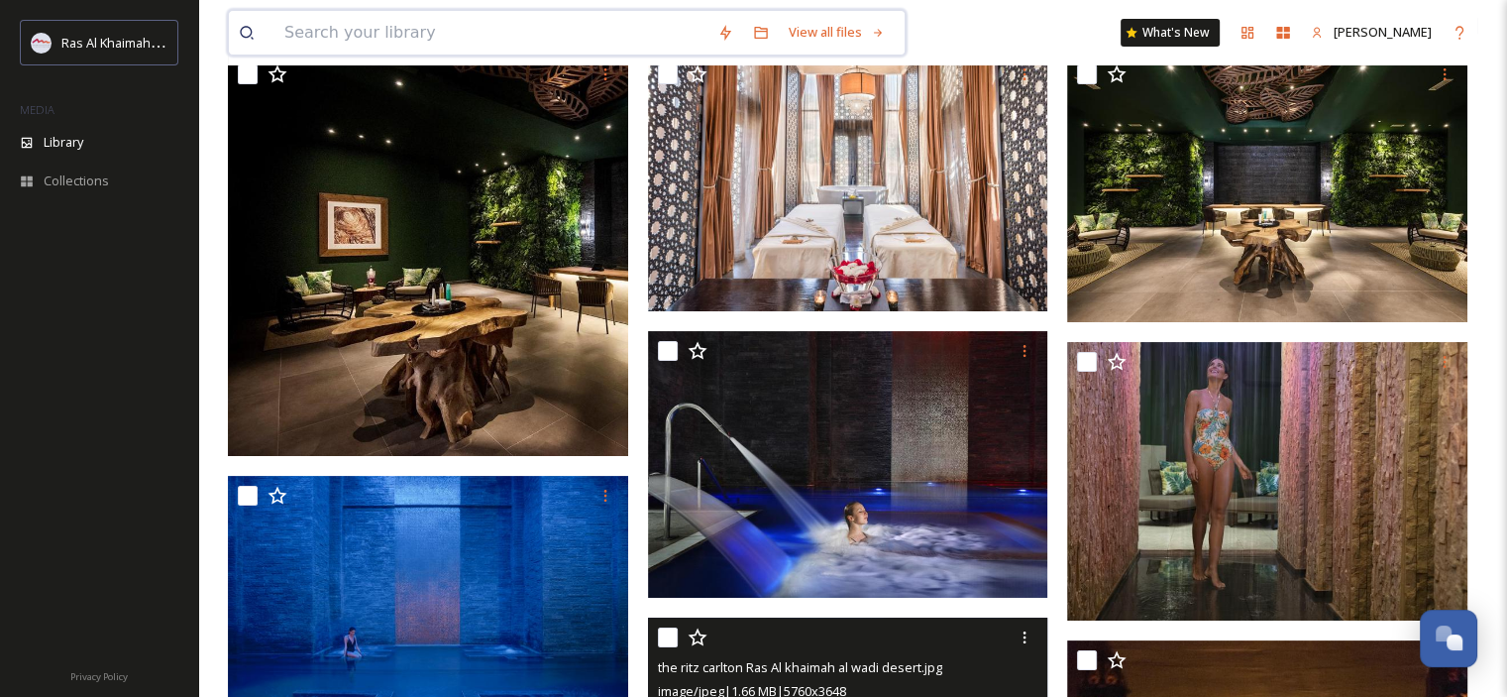
click at [500, 43] on input at bounding box center [490, 33] width 433 height 44
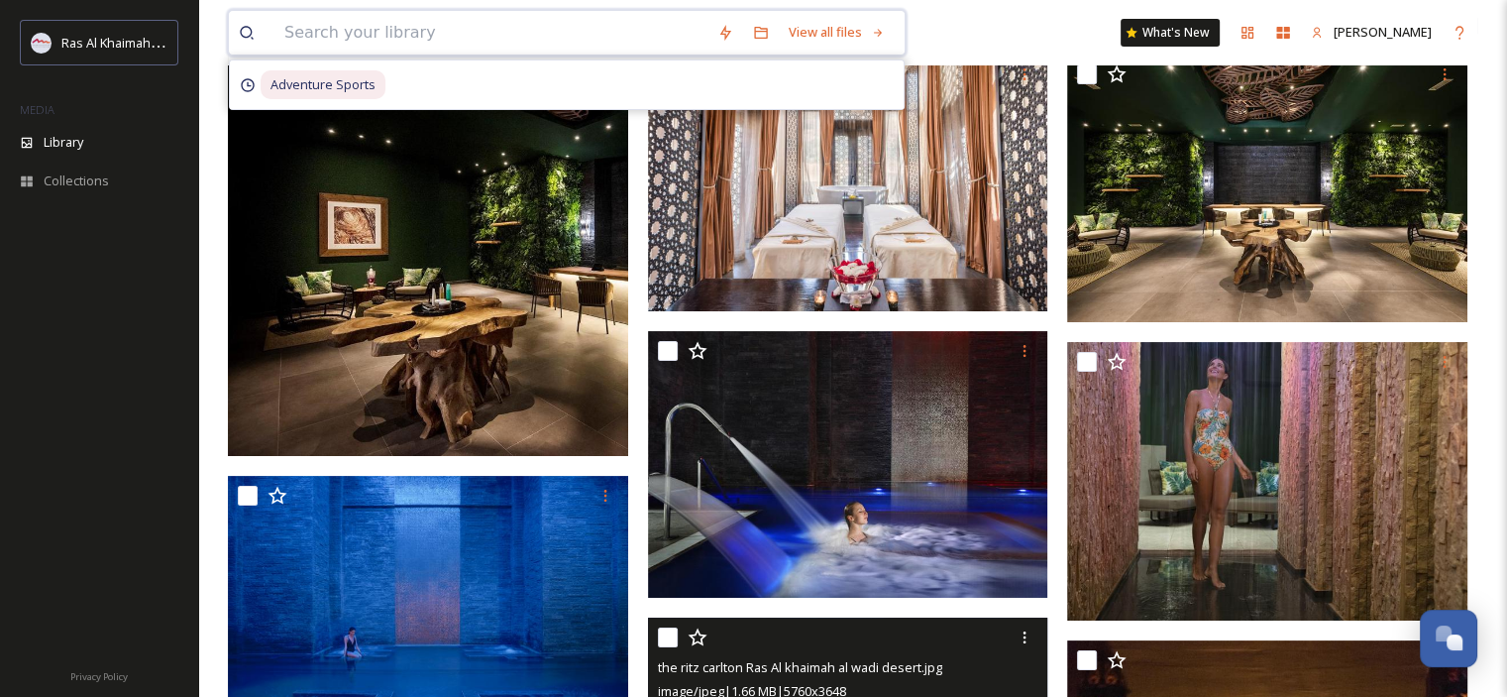
paste input "Waldorf Astoria Spa"
type input "Waldorf Astoria Spa"
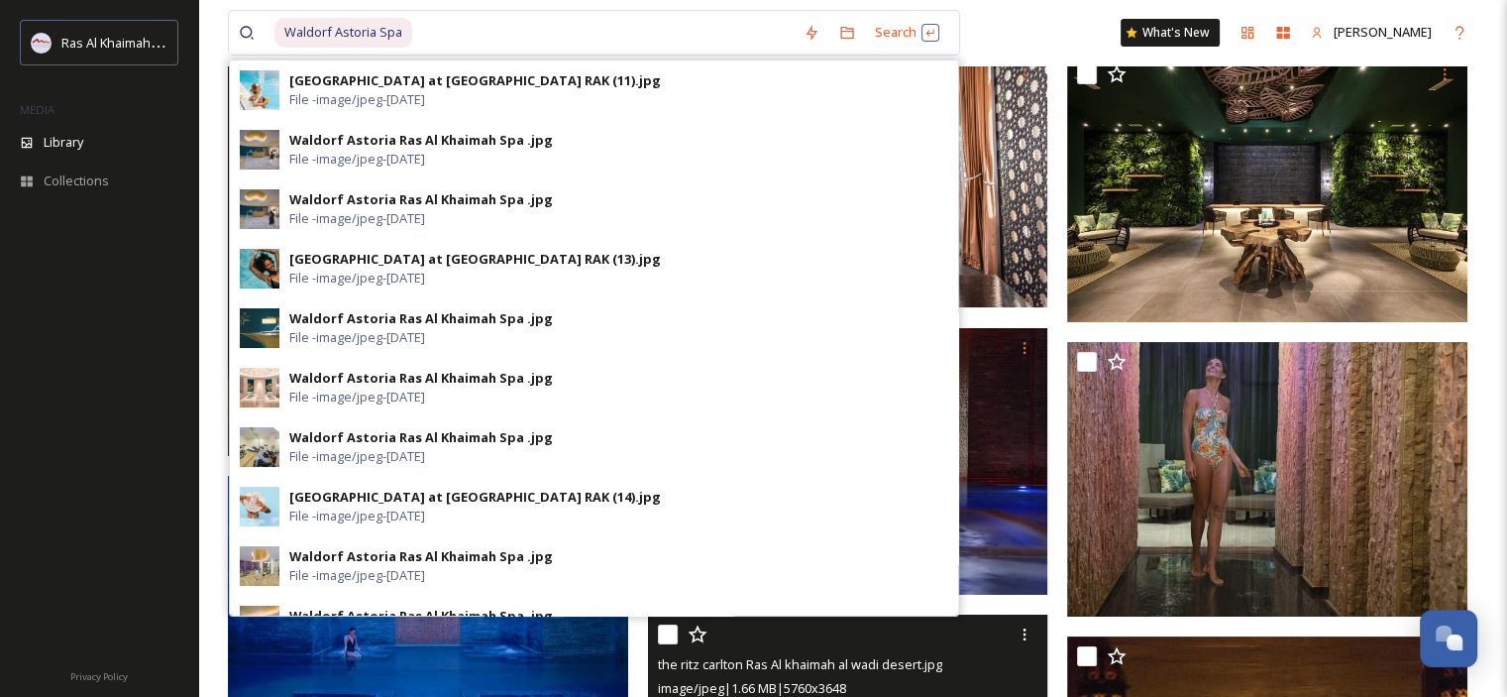
click at [512, 112] on div "[GEOGRAPHIC_DATA] at [GEOGRAPHIC_DATA] RAK (11).jpg File - image/jpeg - [DATE]" at bounding box center [594, 89] width 728 height 59
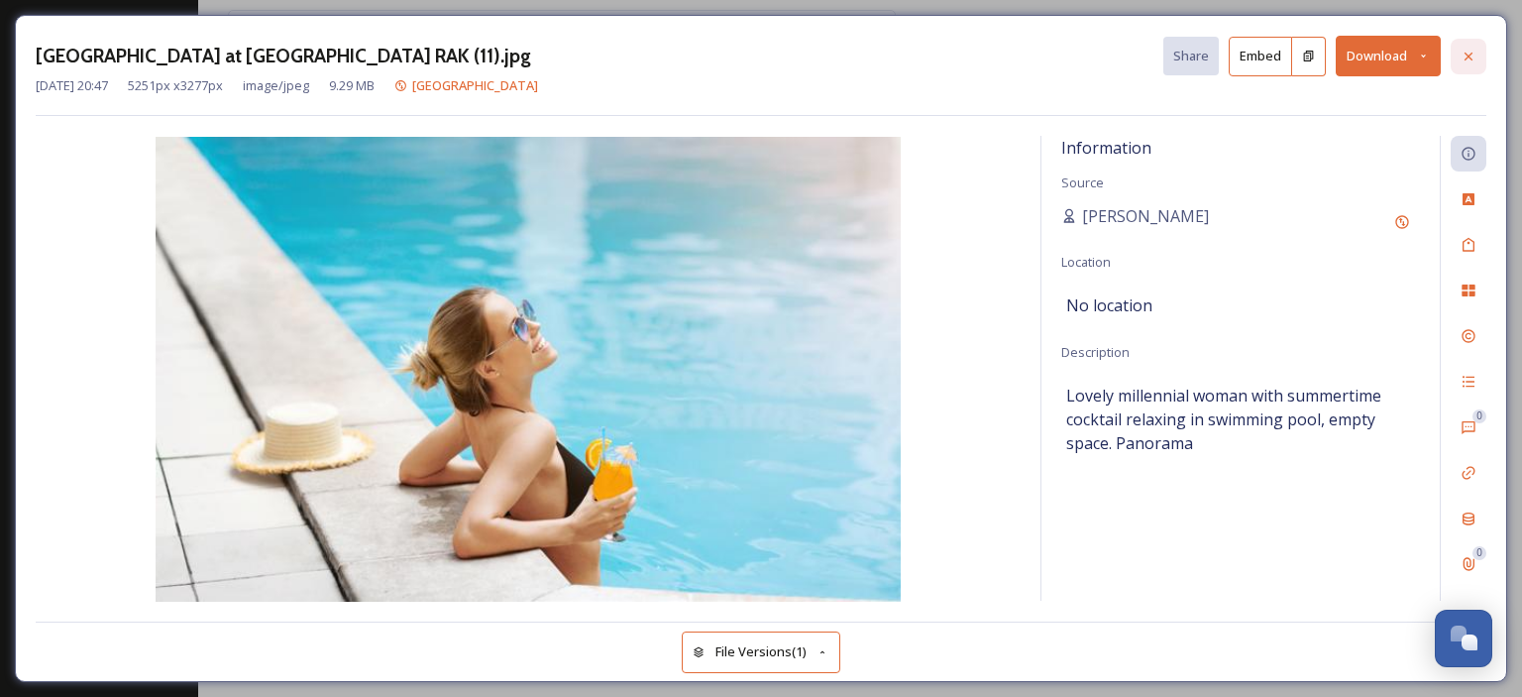
click at [1470, 57] on icon at bounding box center [1468, 56] width 8 height 8
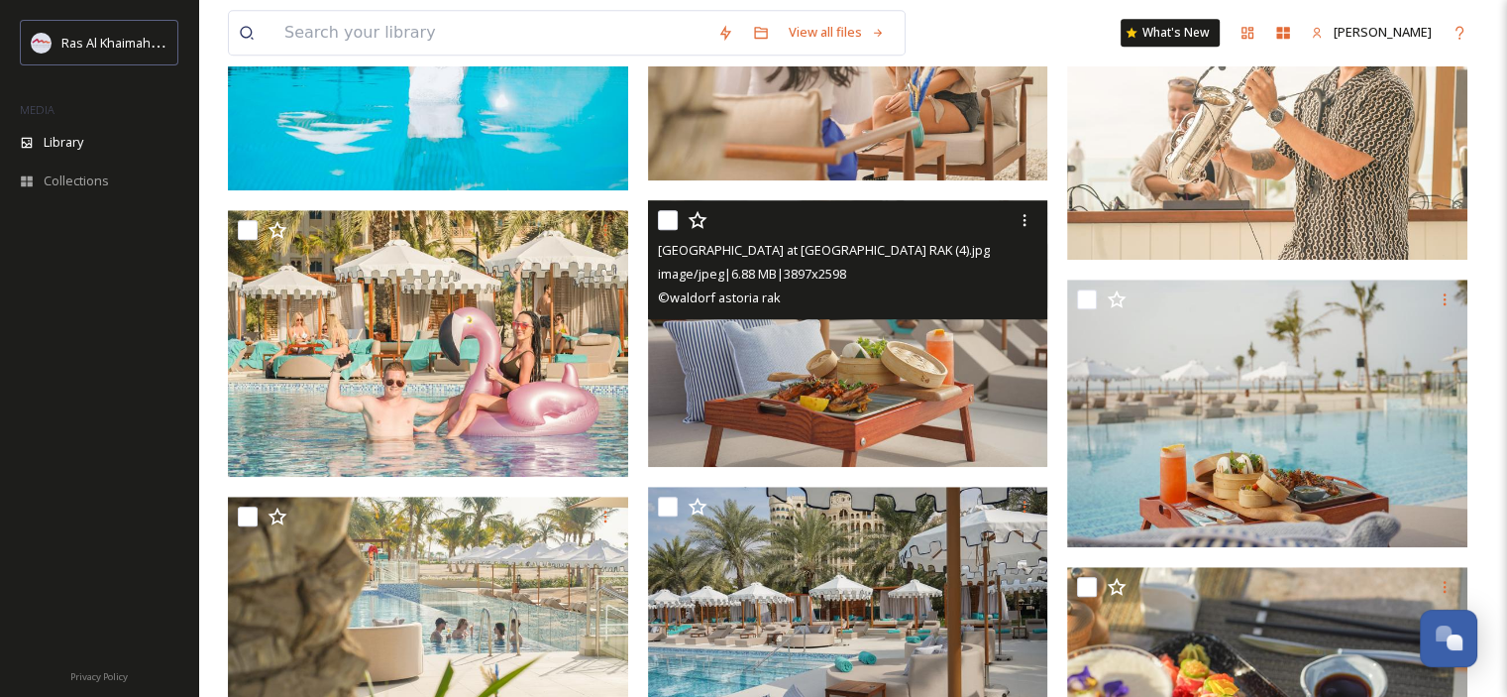
scroll to position [1000, 0]
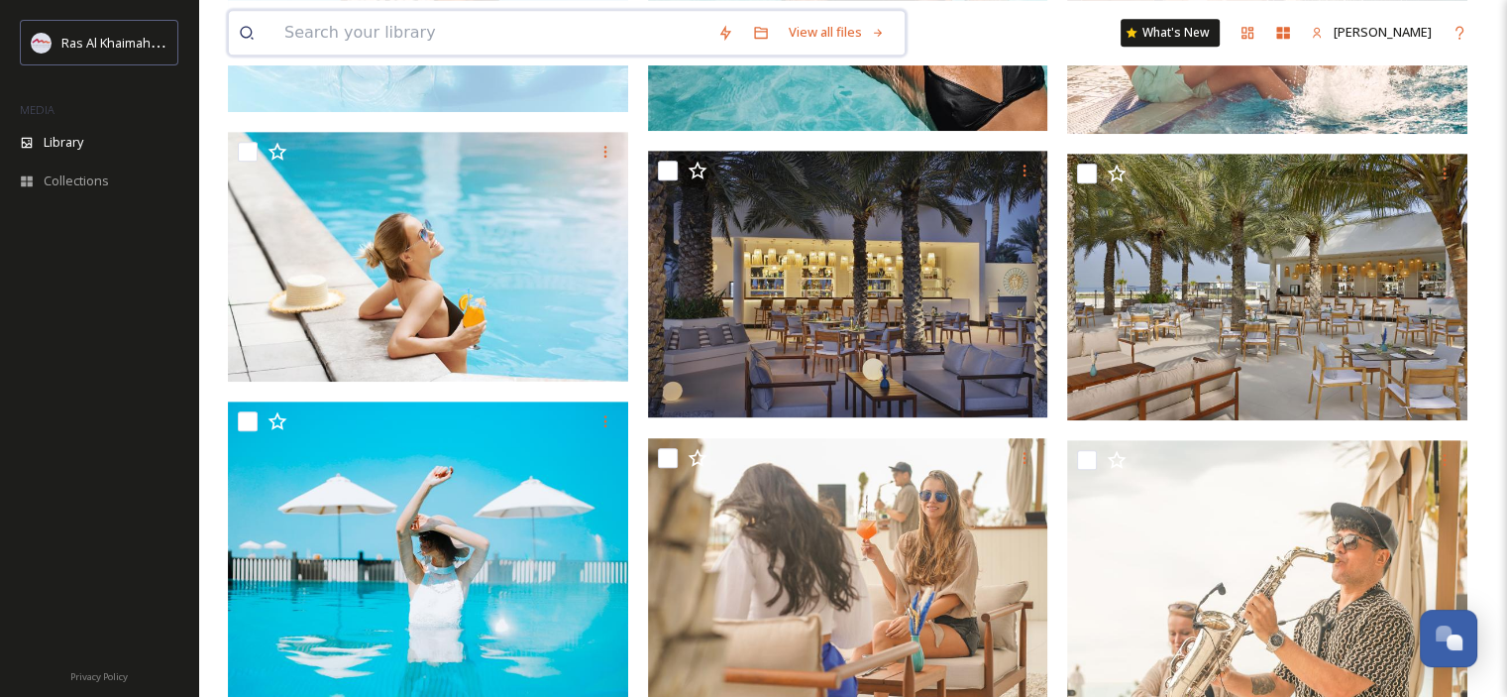
click at [414, 35] on input at bounding box center [490, 33] width 433 height 44
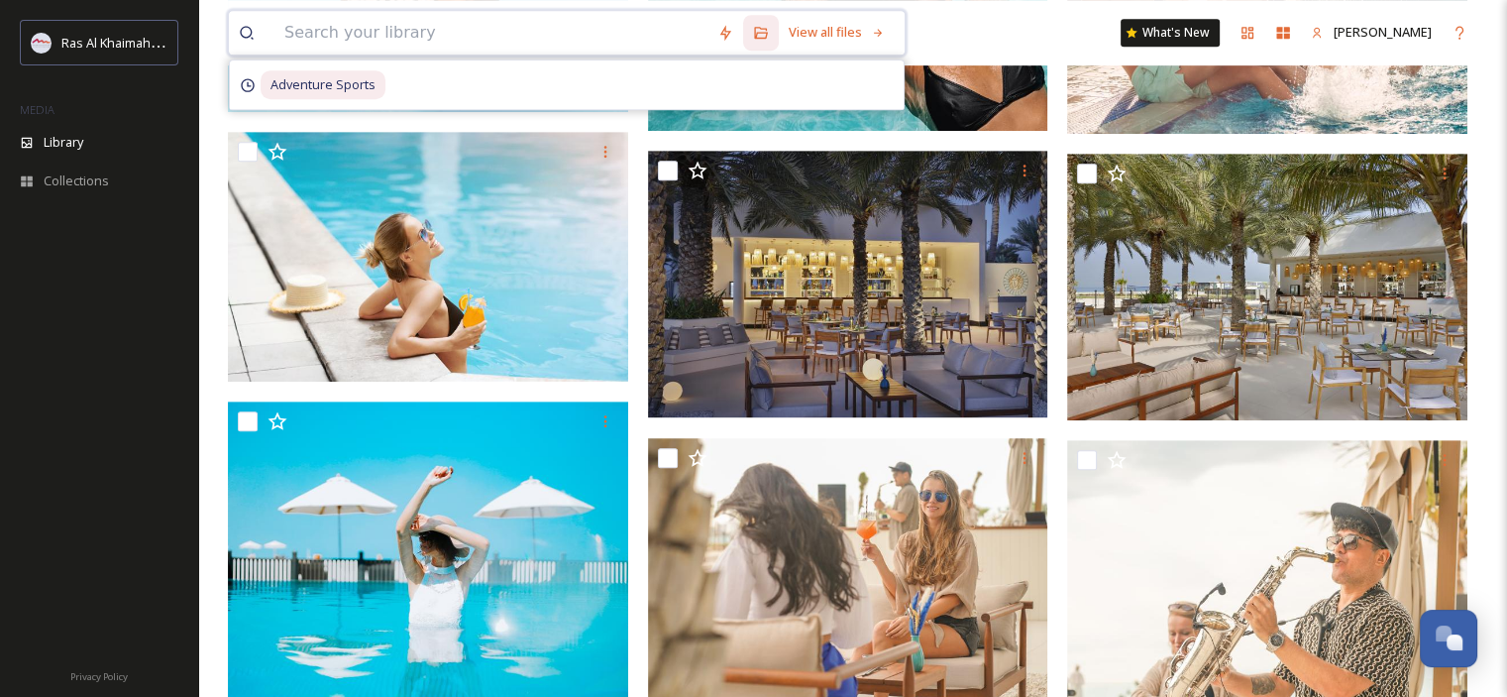
paste input "Waldorf Astoria Spa"
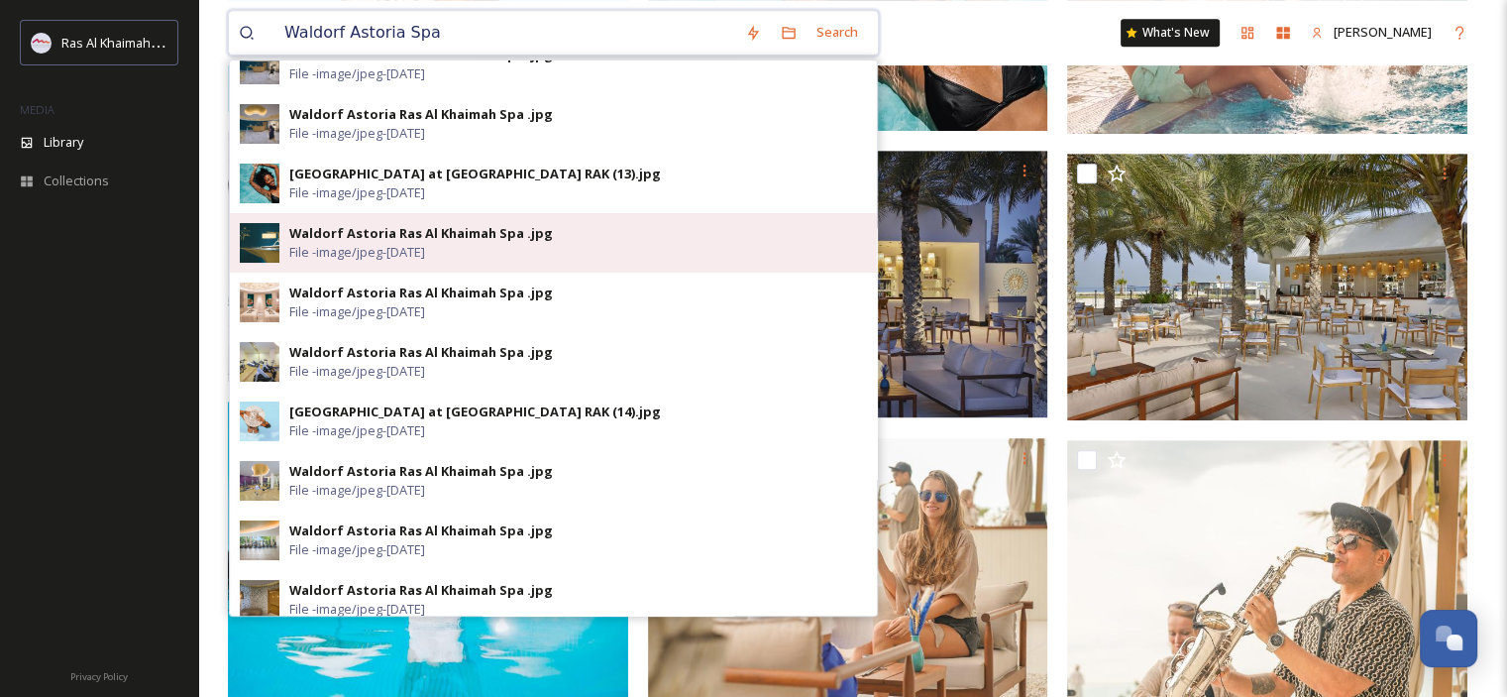
scroll to position [89, 0]
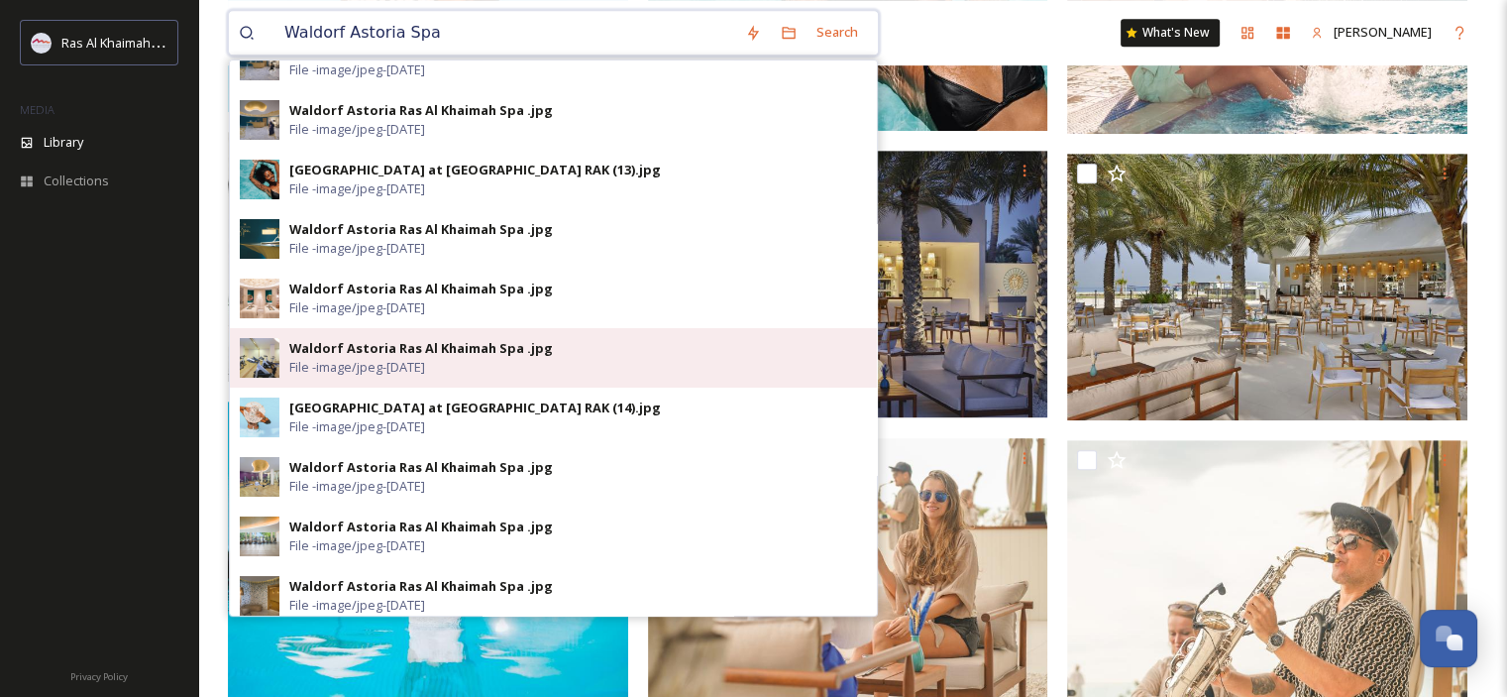
type input "Waldorf Astoria Spa"
click at [501, 358] on div "Waldorf Astoria Ras Al Khaimah Spa .jpg File - image/jpeg - [DATE]" at bounding box center [578, 358] width 578 height 38
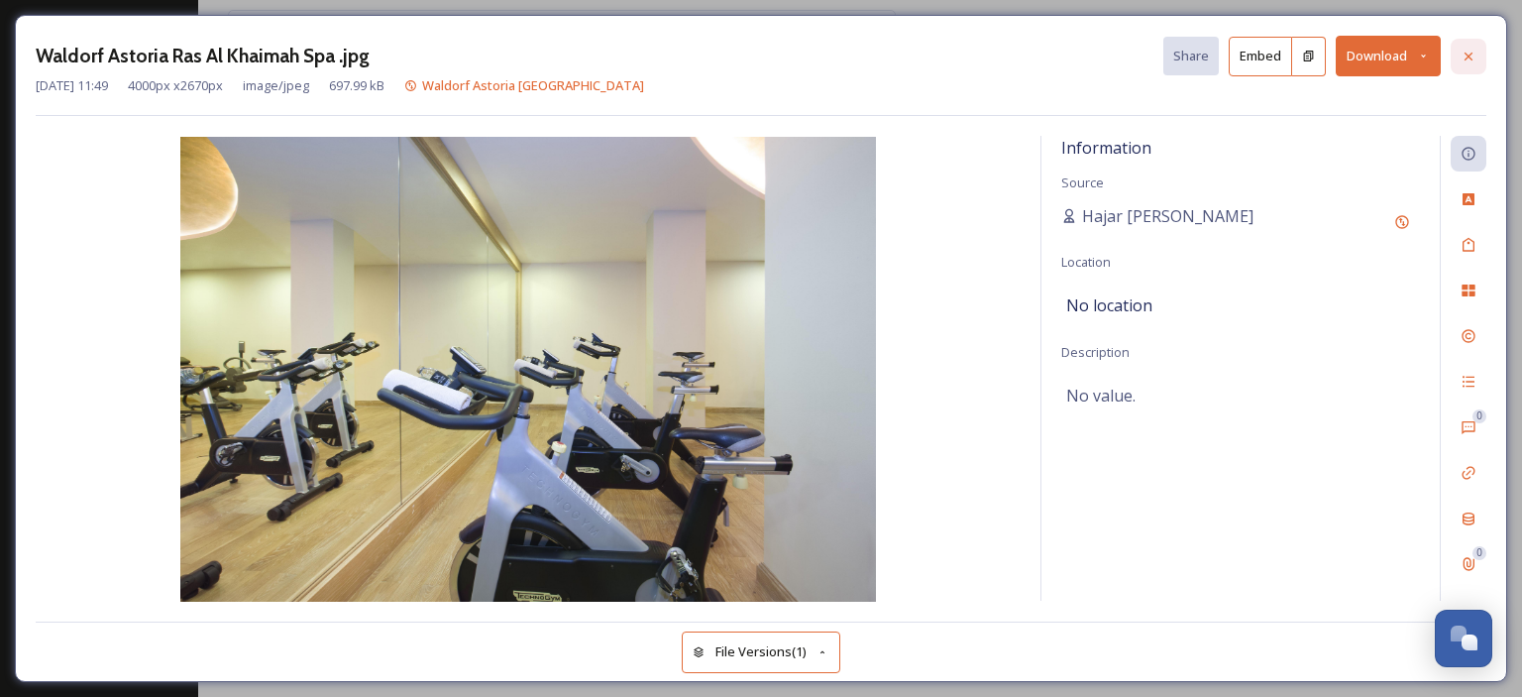
click at [1464, 58] on icon at bounding box center [1468, 57] width 16 height 16
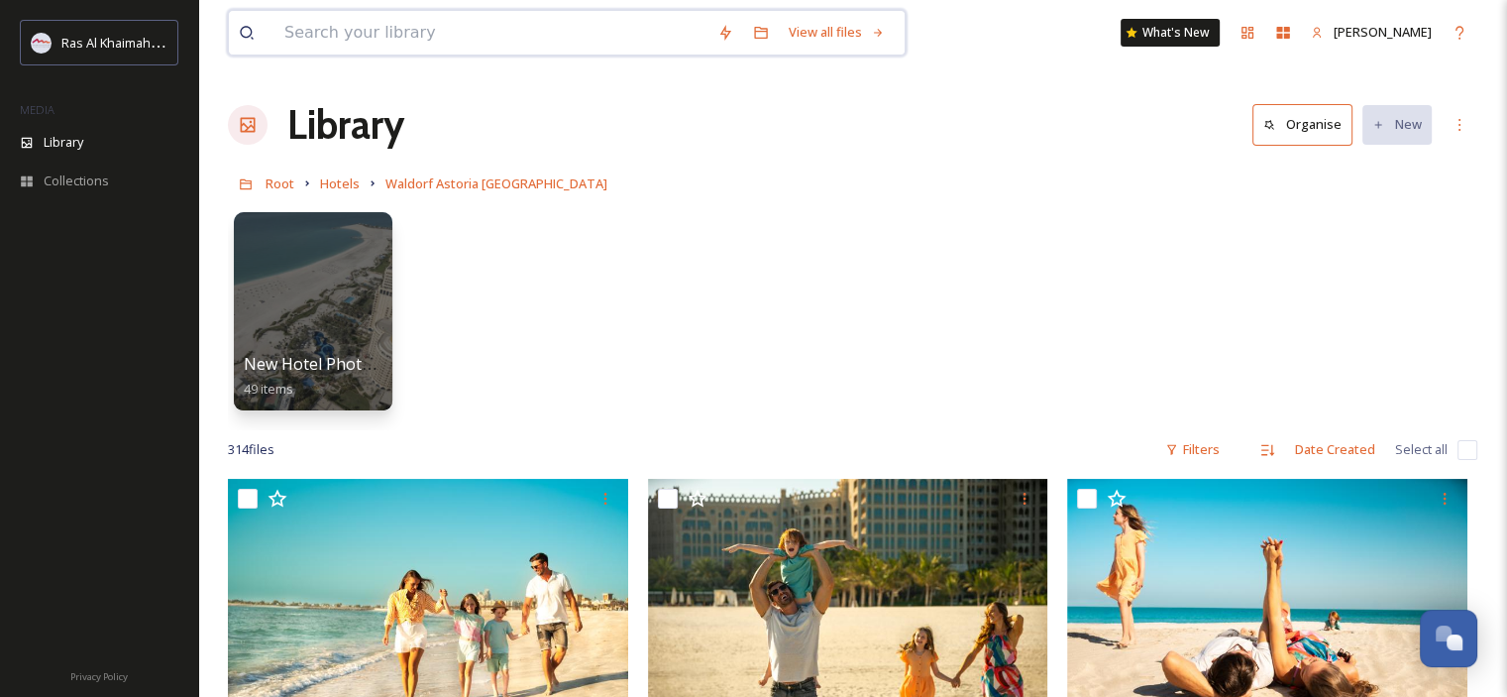
click at [403, 38] on input at bounding box center [490, 33] width 433 height 44
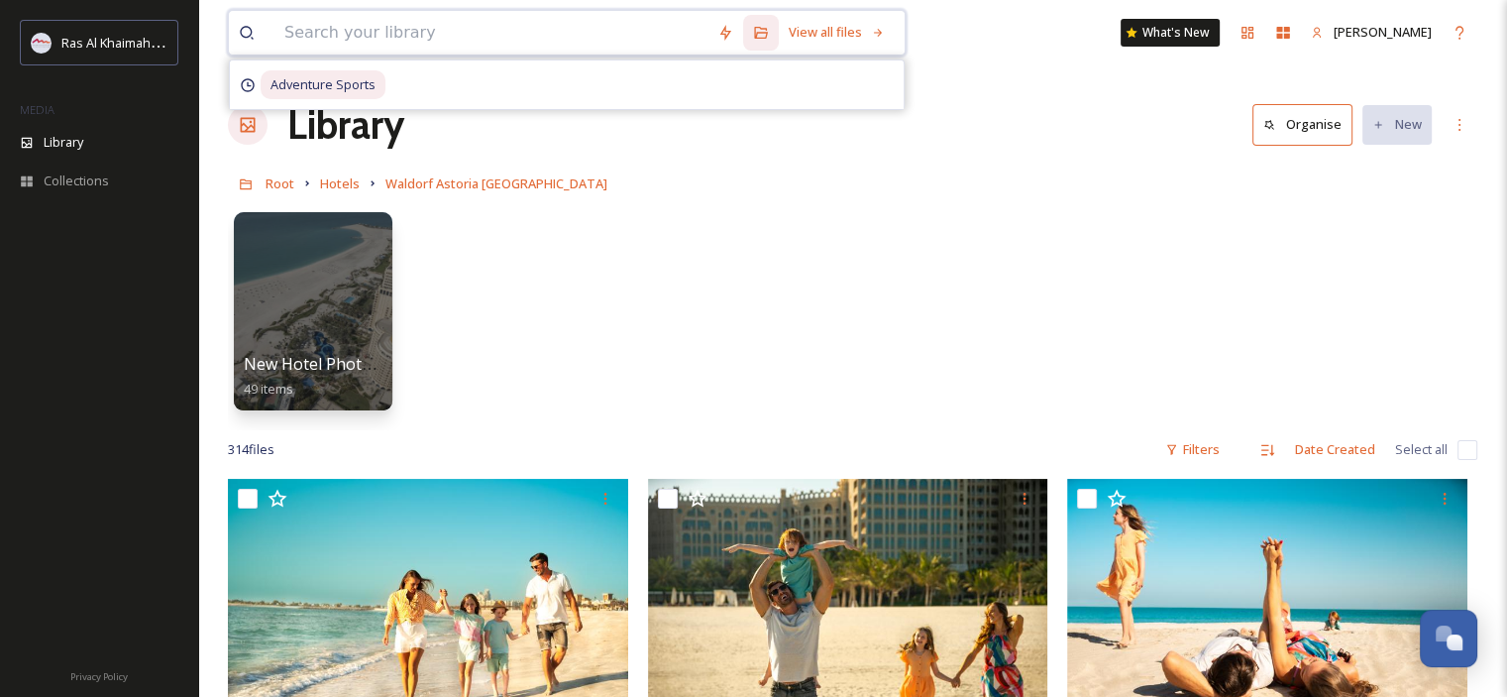
paste input "Waldorf Astoria Spa"
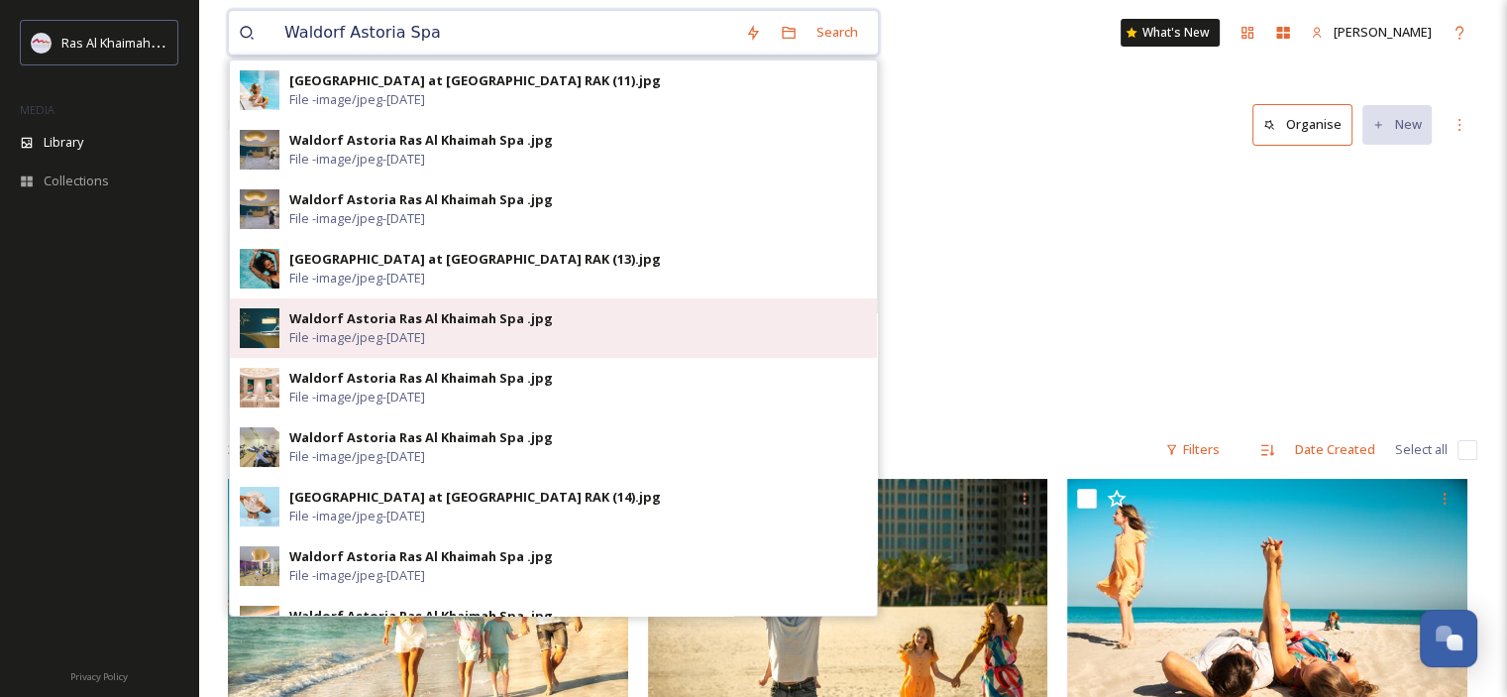
type input "Waldorf Astoria Spa"
click at [563, 324] on div "Waldorf Astoria Ras Al Khaimah Spa .jpg File - image/jpeg - [DATE]" at bounding box center [578, 328] width 578 height 38
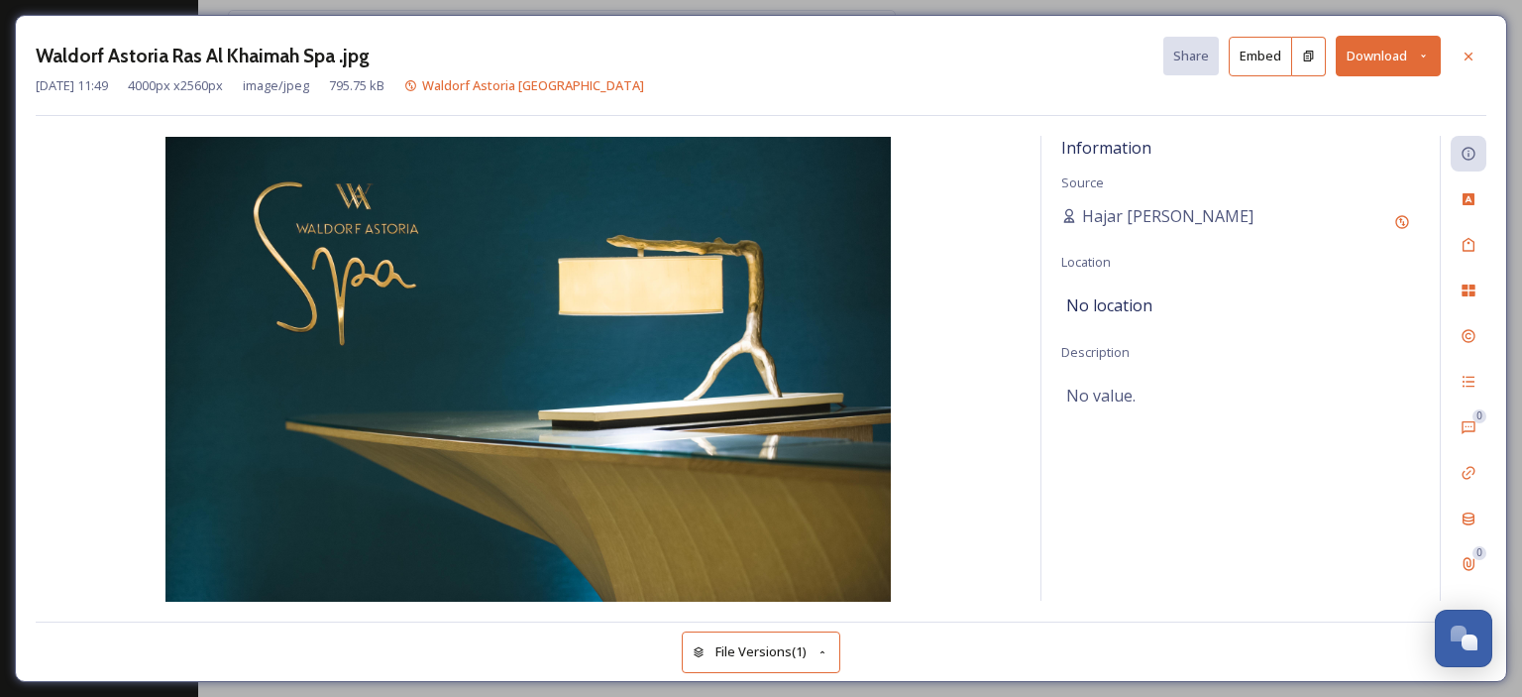
click at [1426, 55] on icon at bounding box center [1423, 56] width 13 height 13
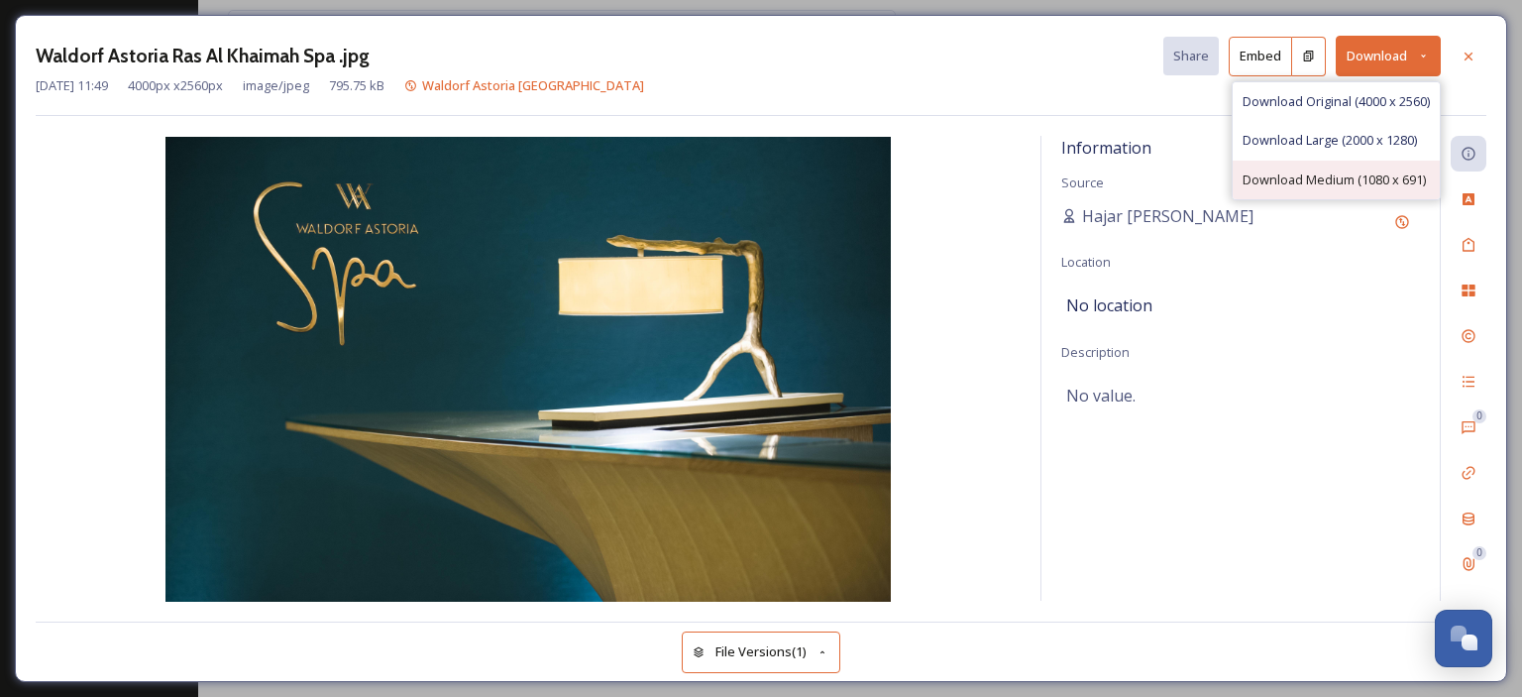
click at [1356, 174] on span "Download Medium (1080 x 691)" at bounding box center [1333, 179] width 183 height 19
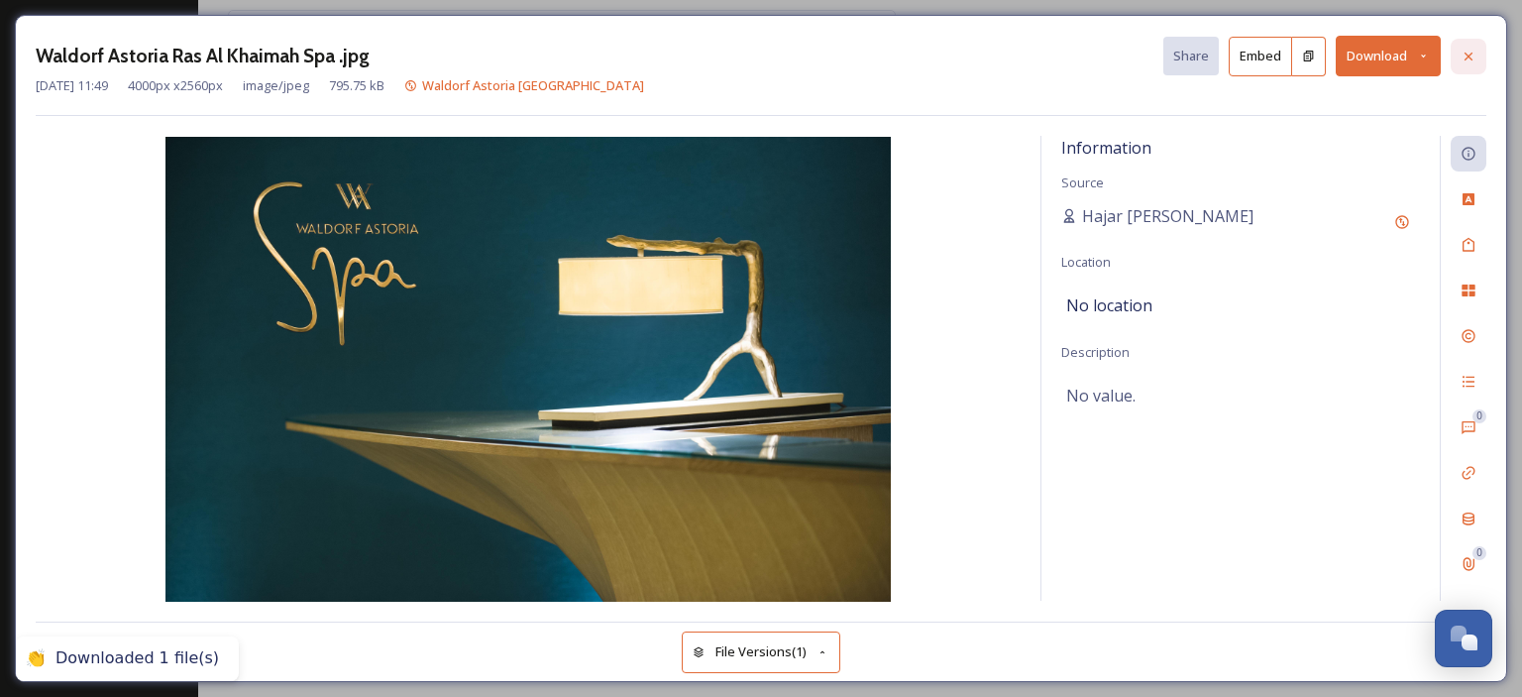
click at [1462, 58] on icon at bounding box center [1468, 57] width 16 height 16
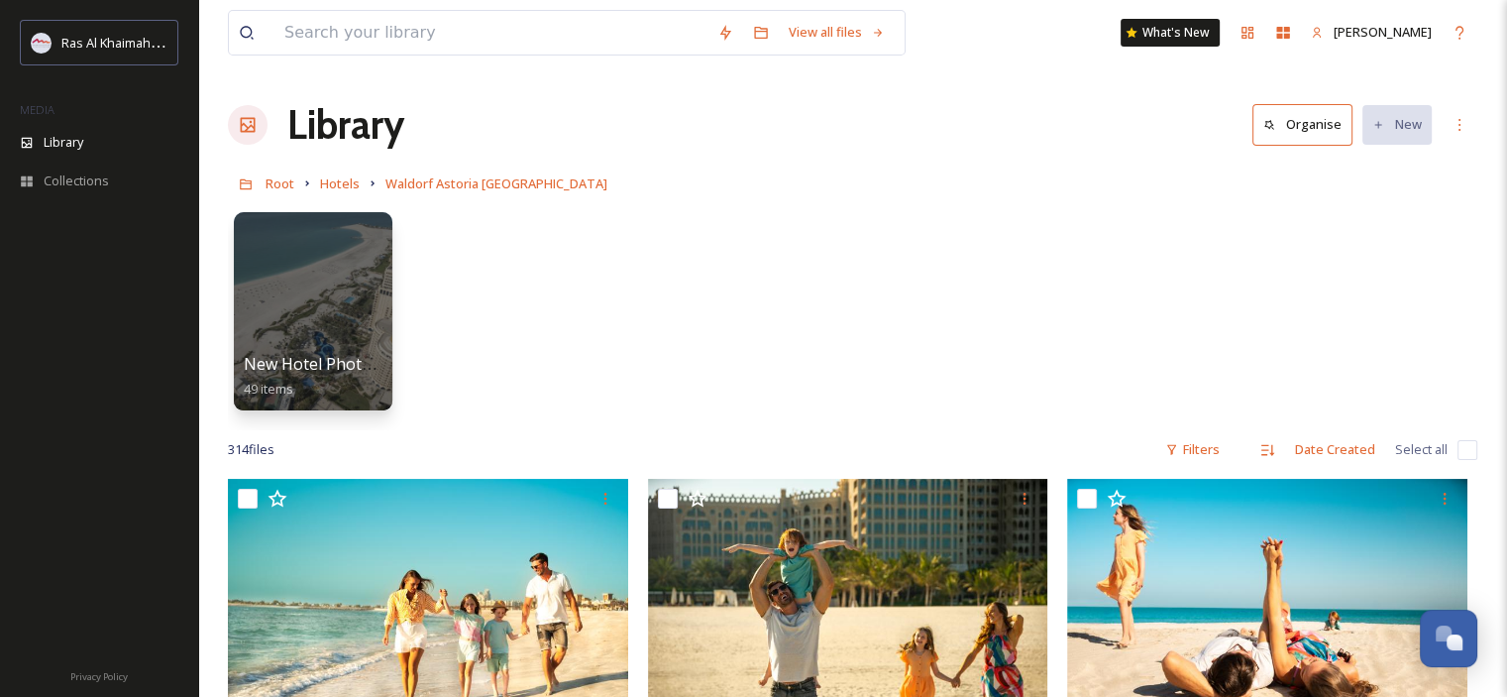
scroll to position [198, 0]
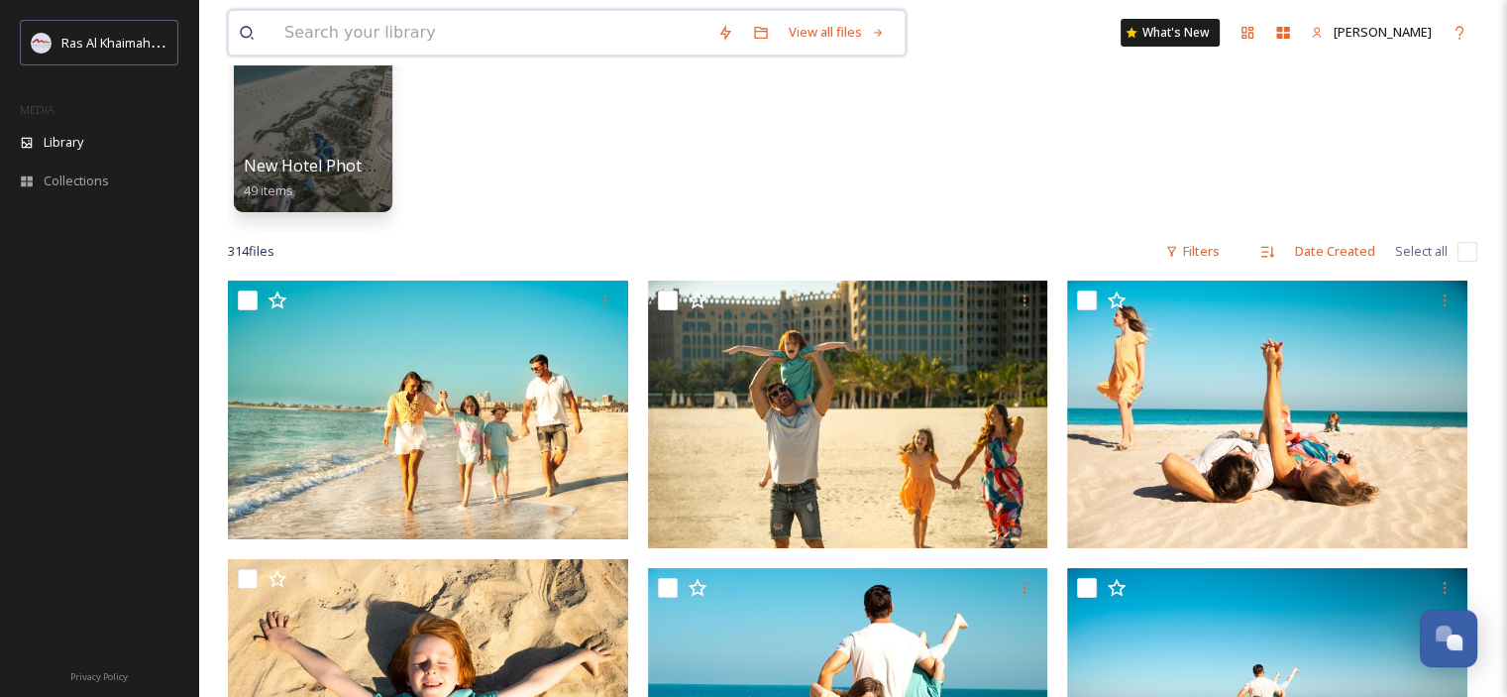
click at [417, 40] on input at bounding box center [490, 33] width 433 height 44
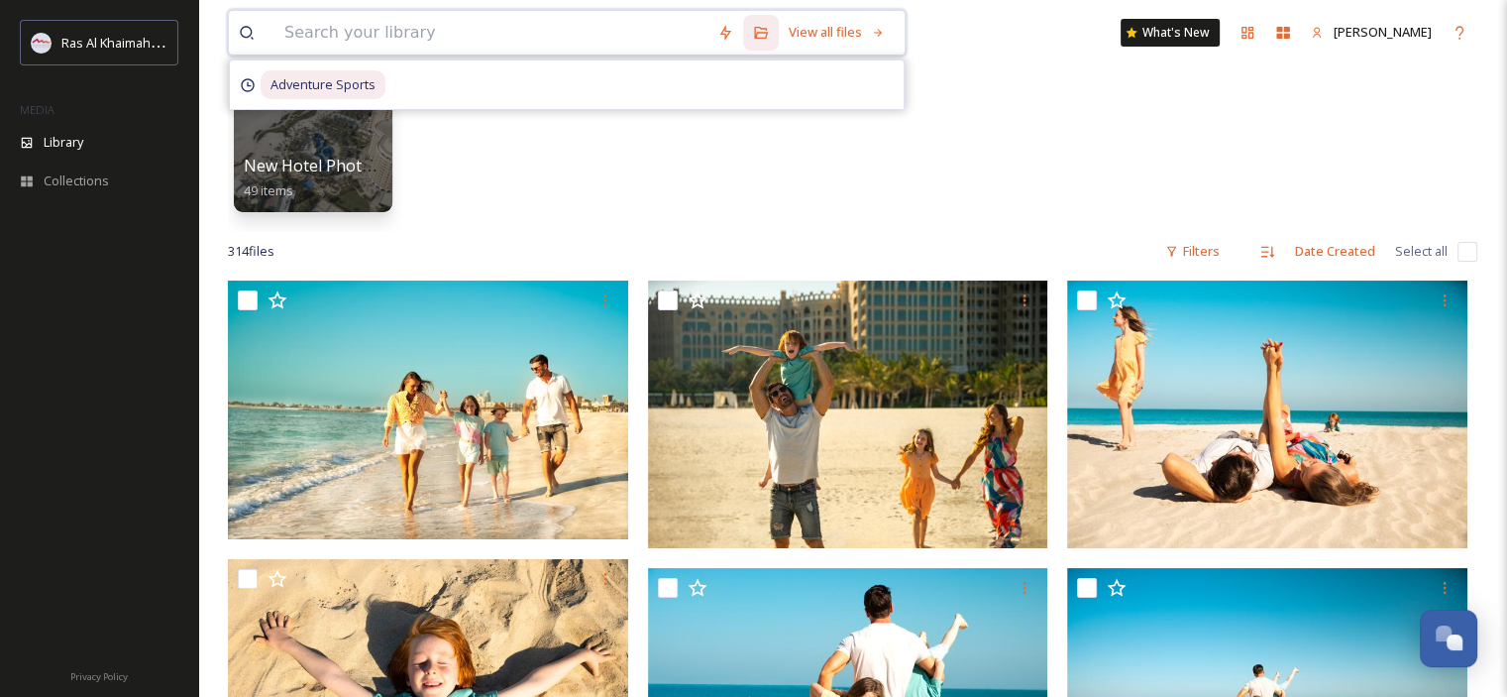
paste input "Waldorf Astoria Spa"
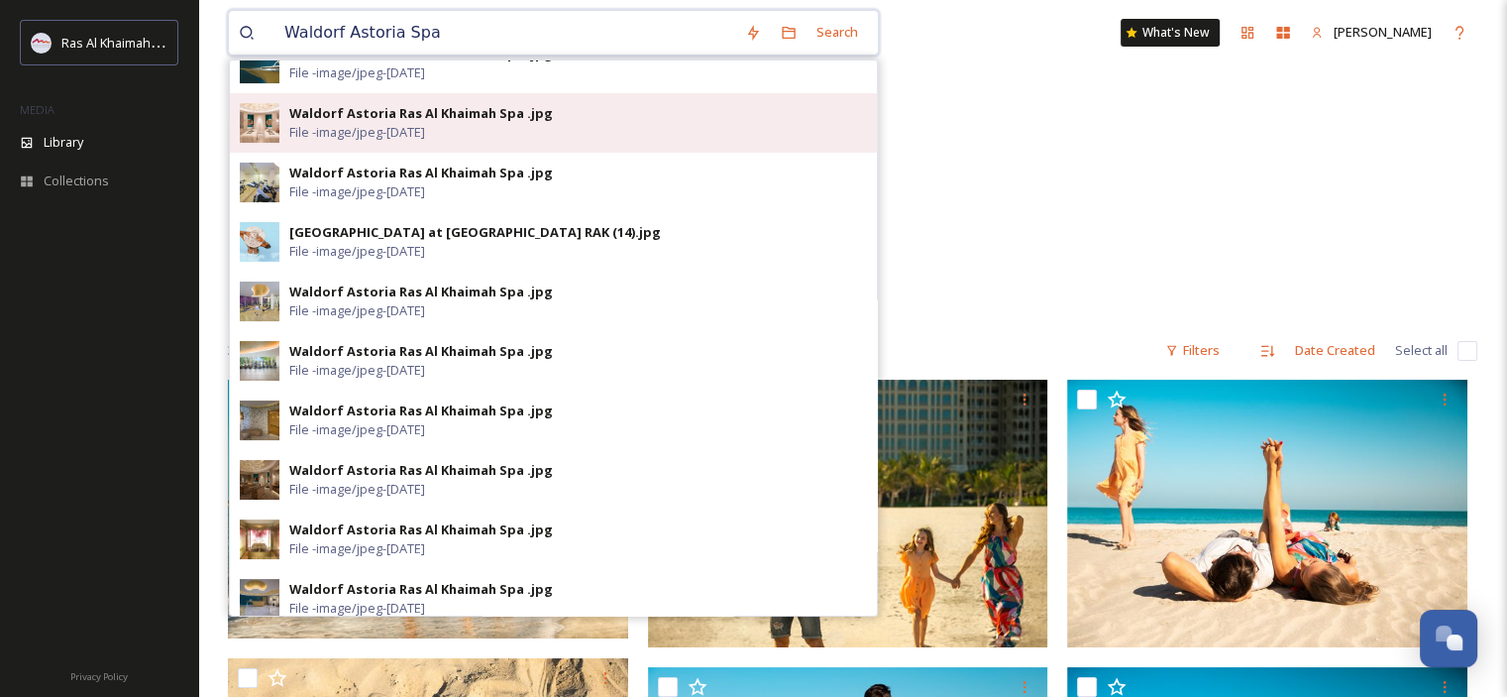
scroll to position [297, 0]
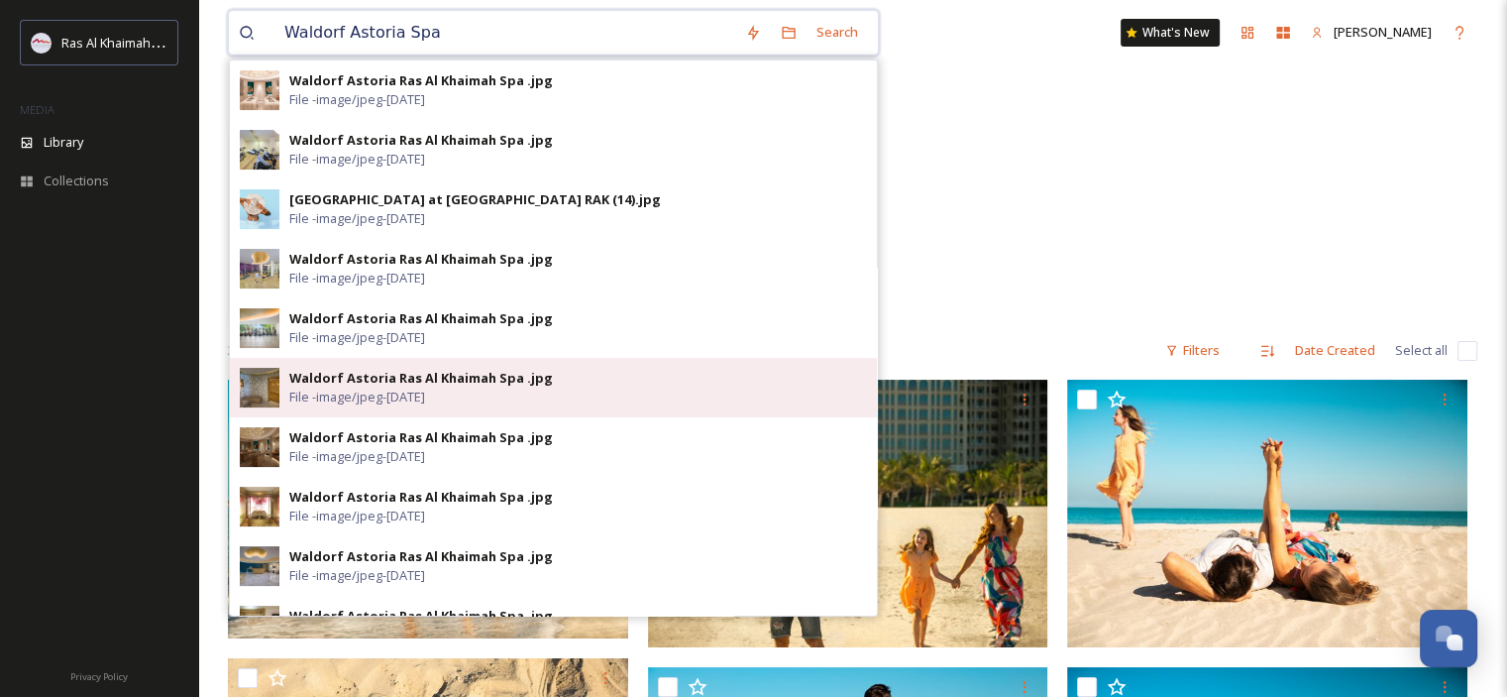
type input "Waldorf Astoria Spa"
click at [377, 383] on div "Waldorf Astoria Ras Al Khaimah Spa .jpg" at bounding box center [421, 378] width 264 height 19
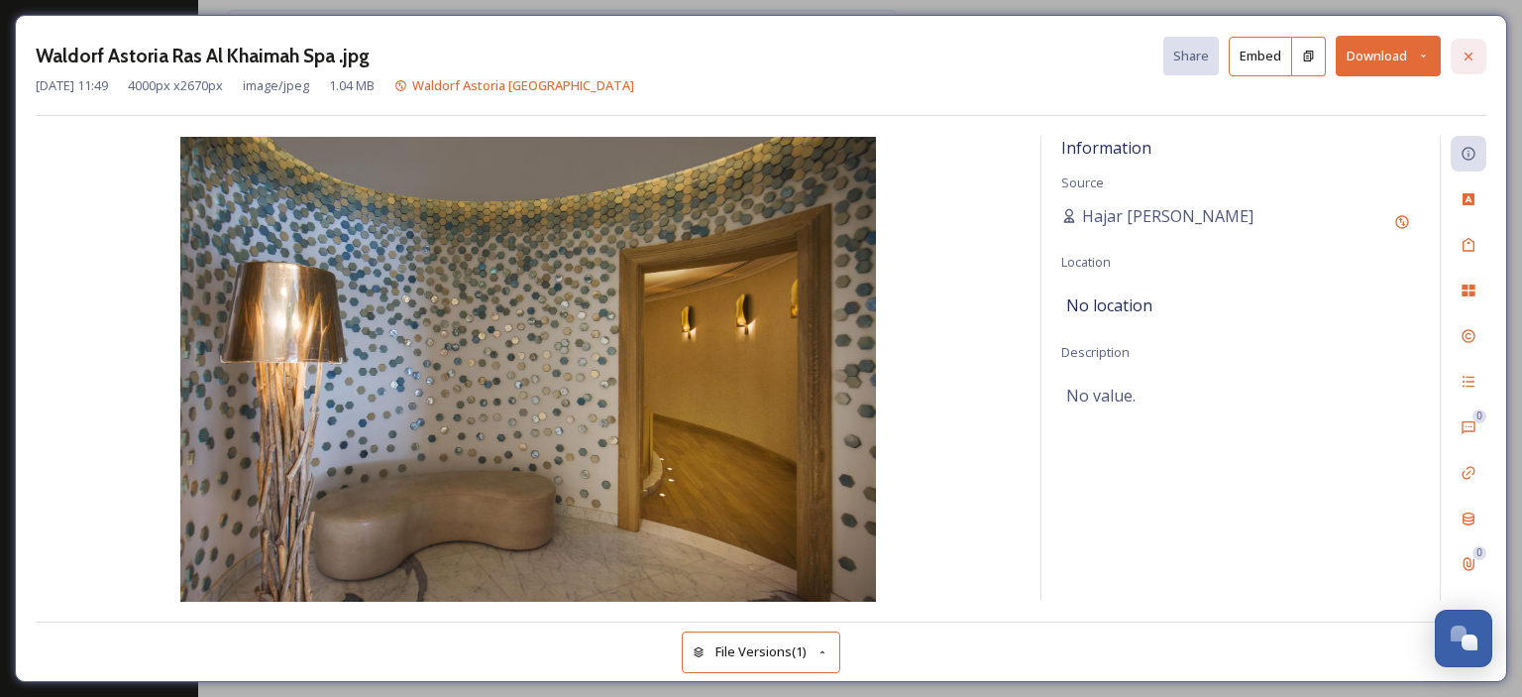
click at [1470, 51] on icon at bounding box center [1468, 57] width 16 height 16
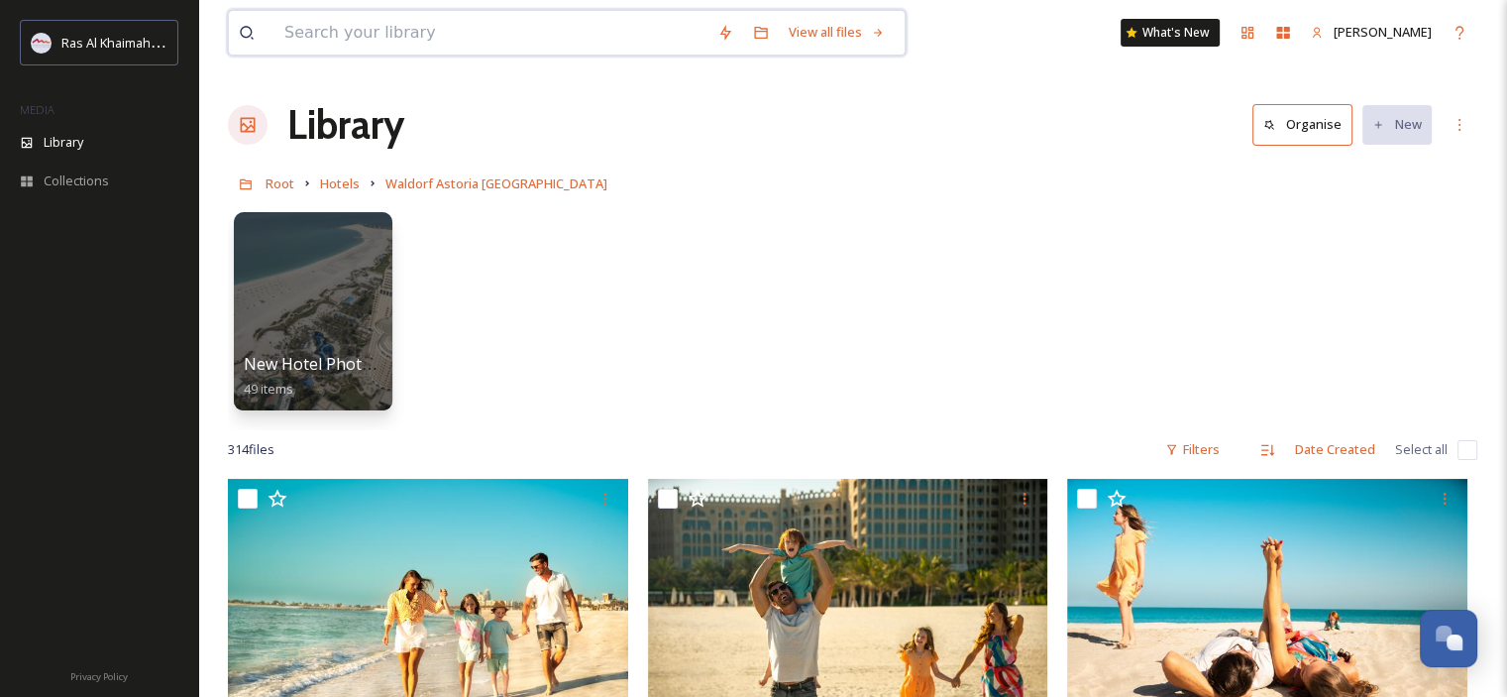
click at [389, 27] on input at bounding box center [490, 33] width 433 height 44
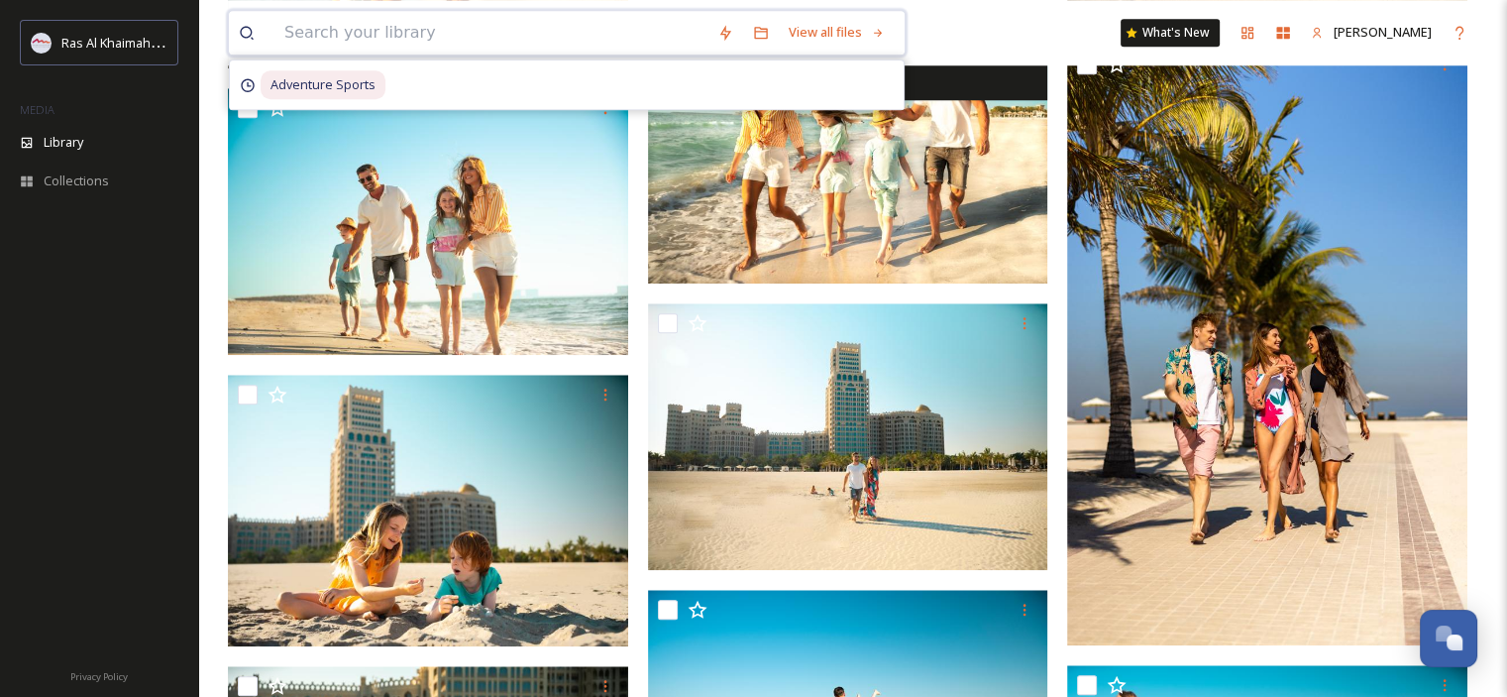
scroll to position [1883, 0]
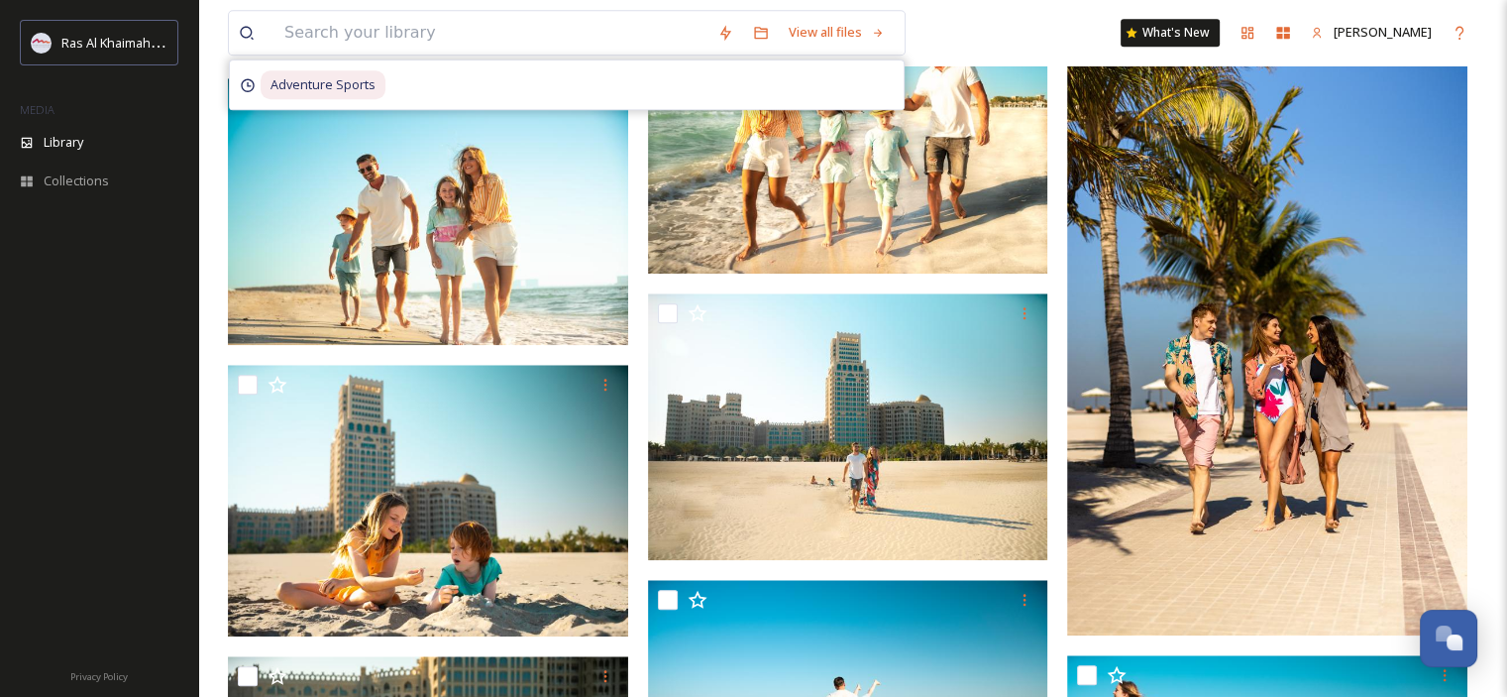
click at [467, 55] on div "View all files Adventure Sports What's [GEOGRAPHIC_DATA][PERSON_NAME]" at bounding box center [852, 32] width 1249 height 65
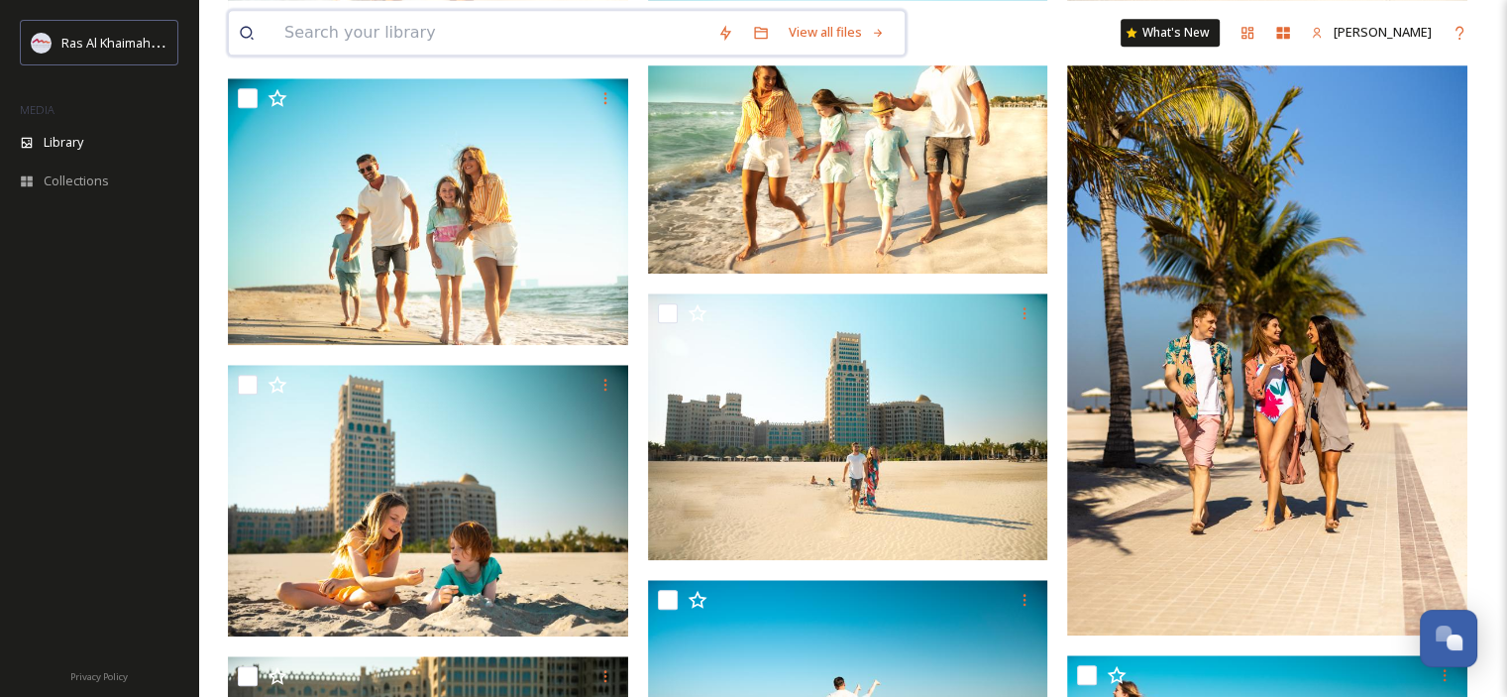
click at [471, 45] on input at bounding box center [490, 33] width 433 height 44
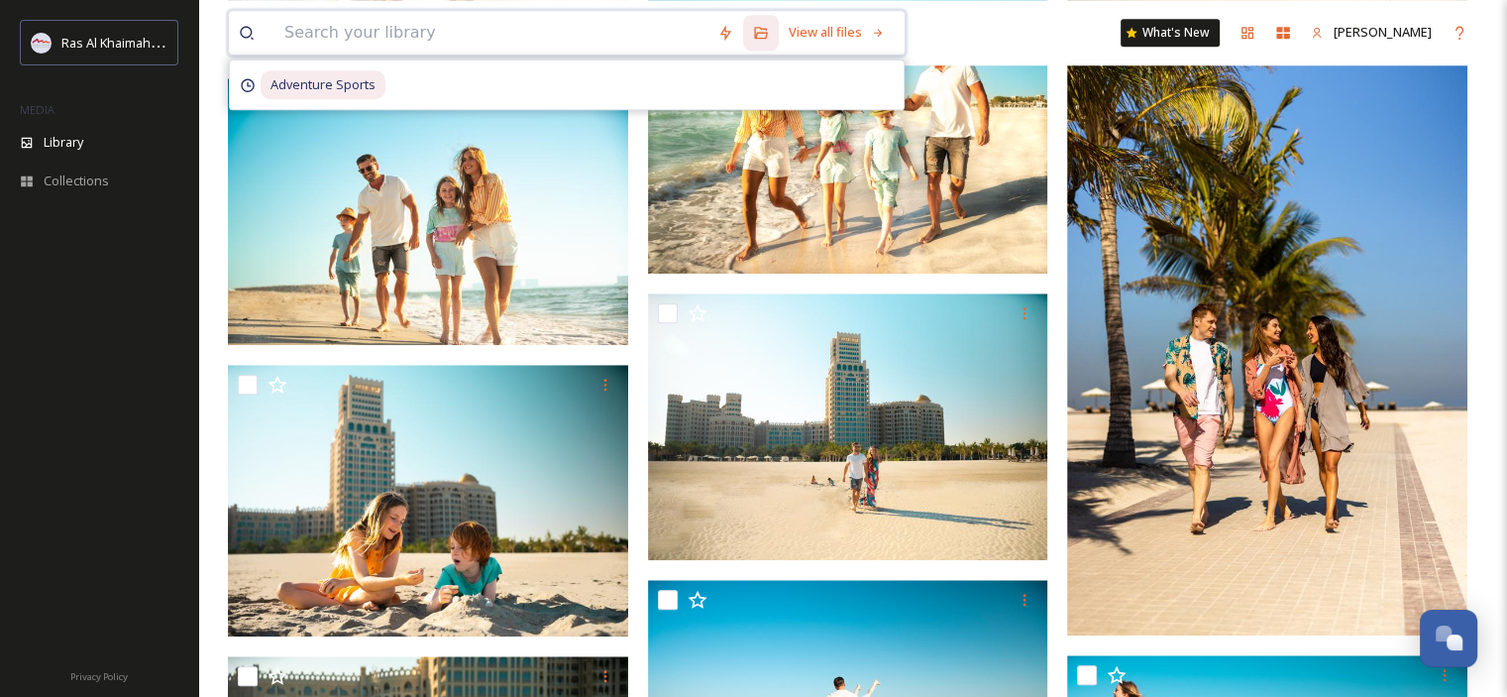
paste input "Waldorf Astoria Spa"
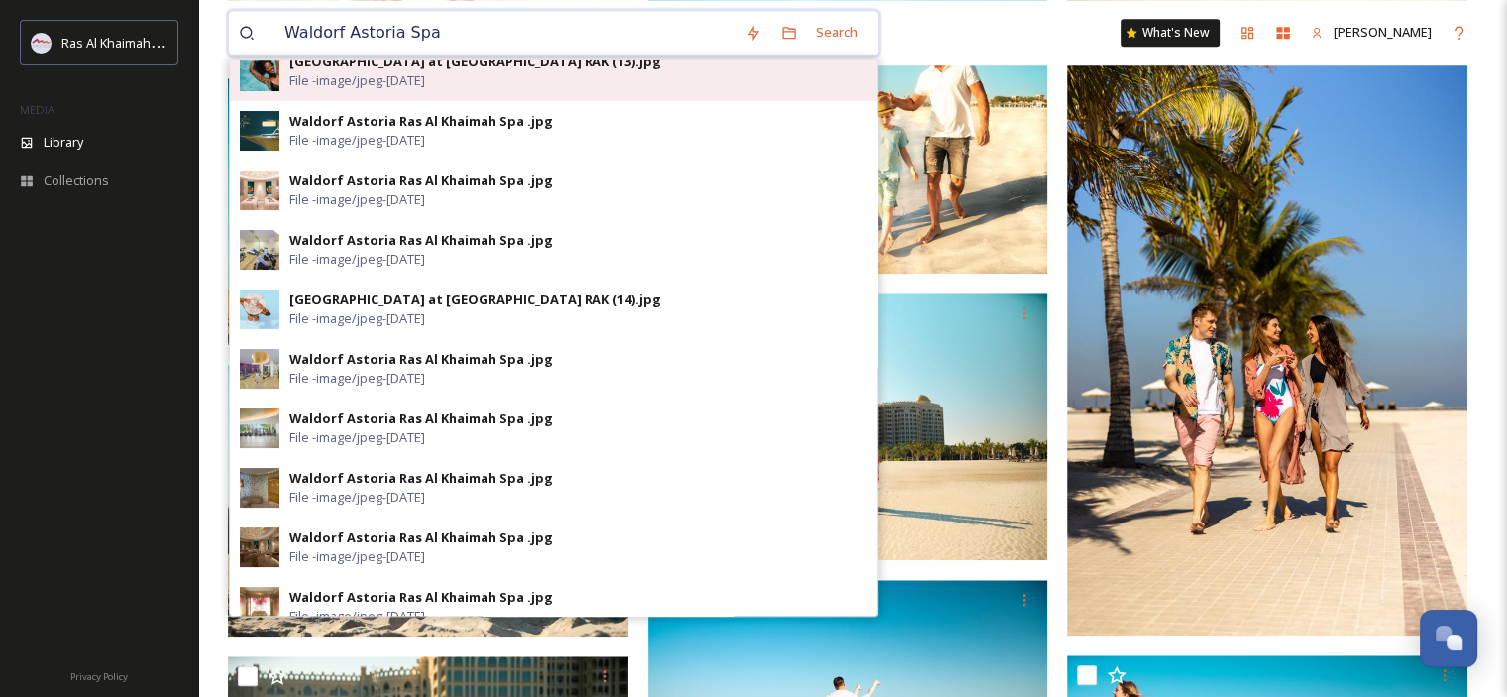
scroll to position [495, 0]
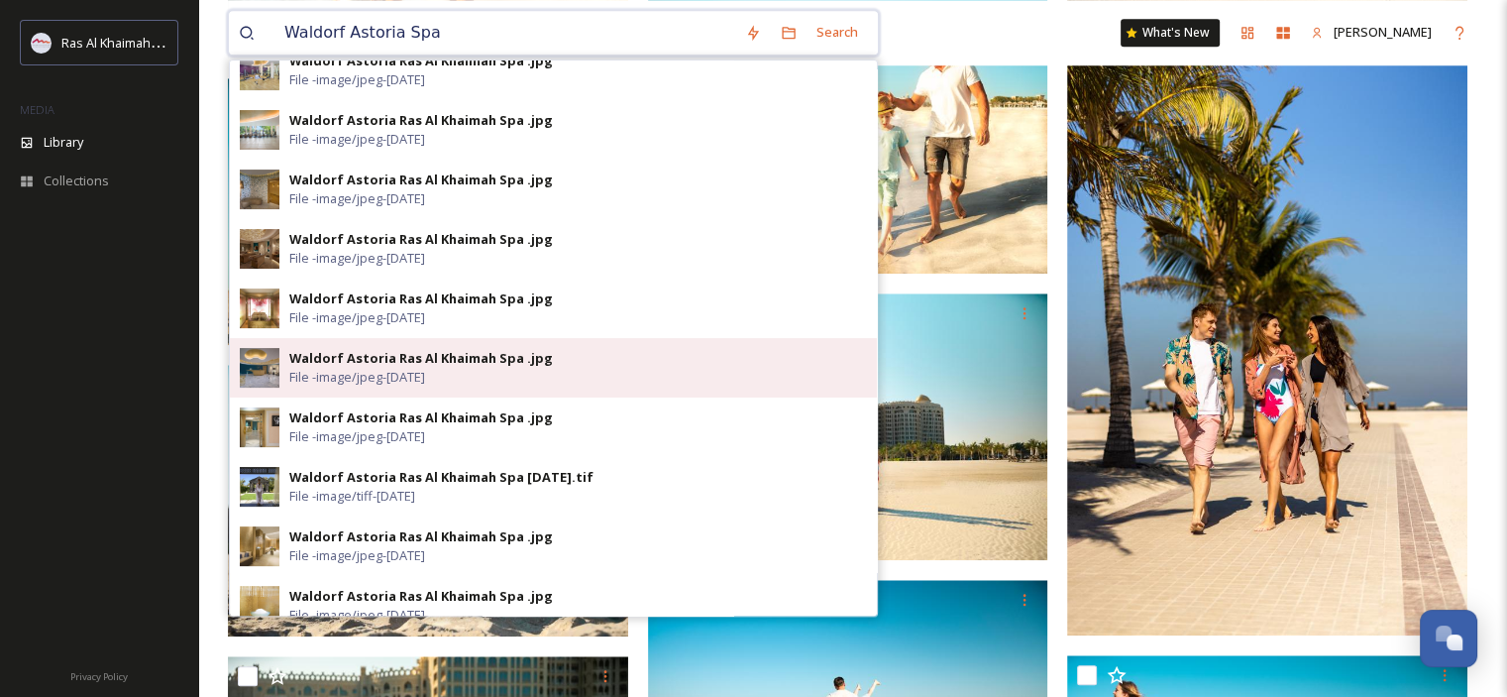
type input "Waldorf Astoria Spa"
click at [486, 370] on div "Waldorf Astoria Ras Al Khaimah Spa .jpg File - image/jpeg - [DATE]" at bounding box center [578, 368] width 578 height 38
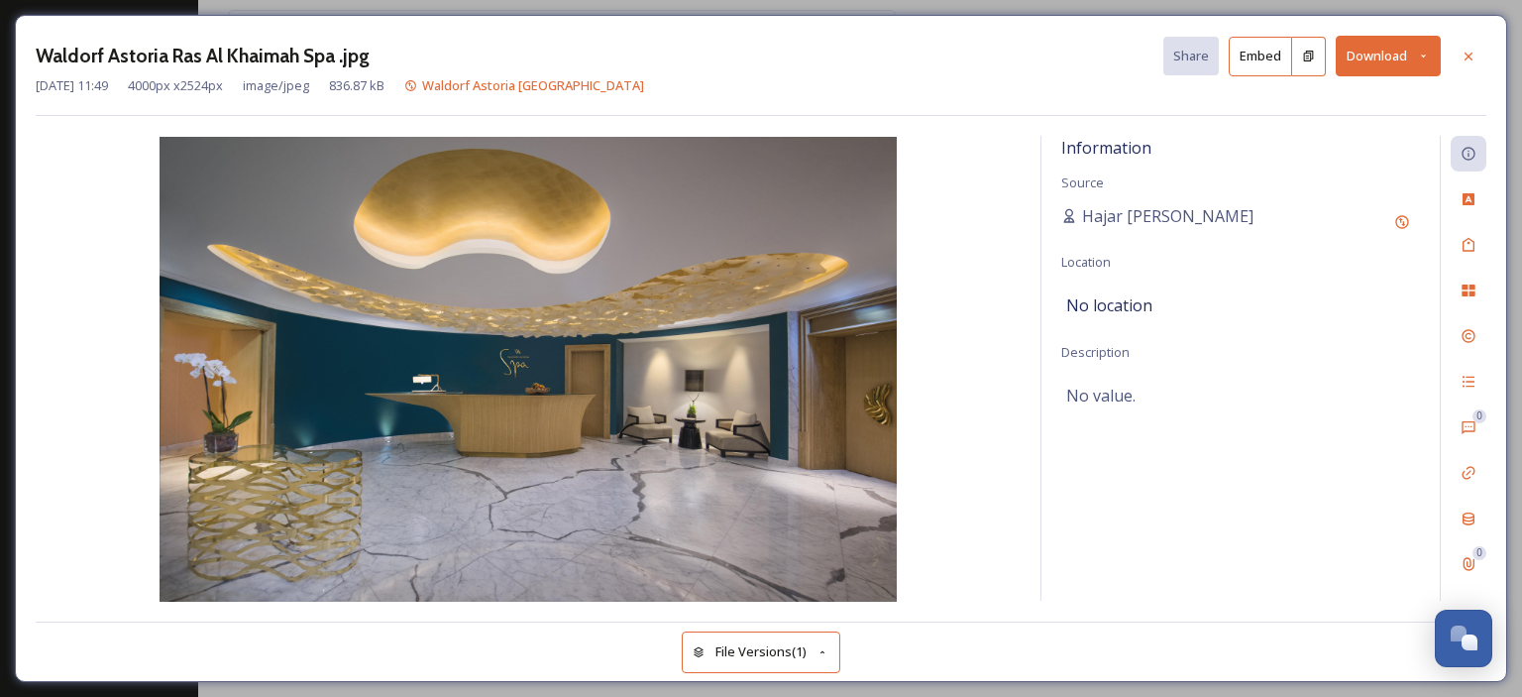
click at [1423, 52] on icon at bounding box center [1423, 56] width 13 height 13
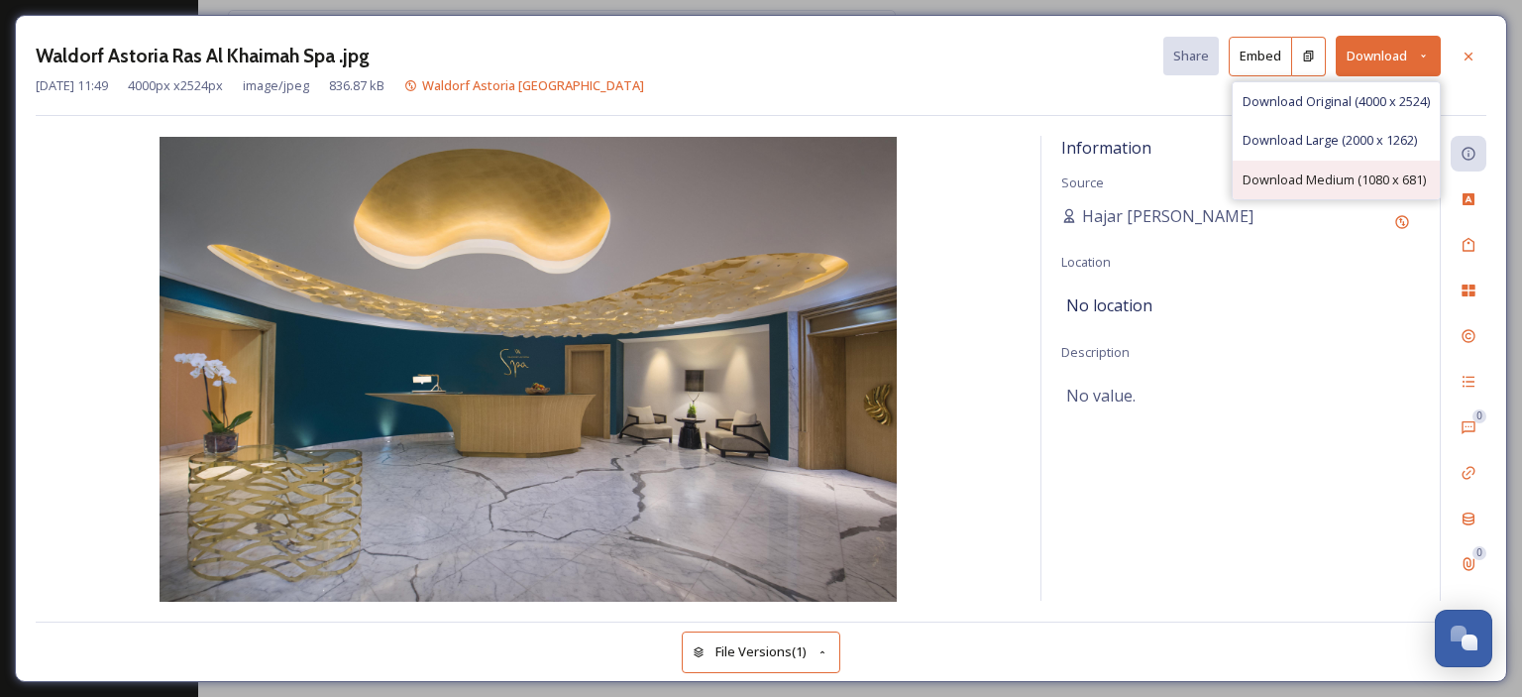
click at [1345, 170] on span "Download Medium (1080 x 681)" at bounding box center [1333, 179] width 183 height 19
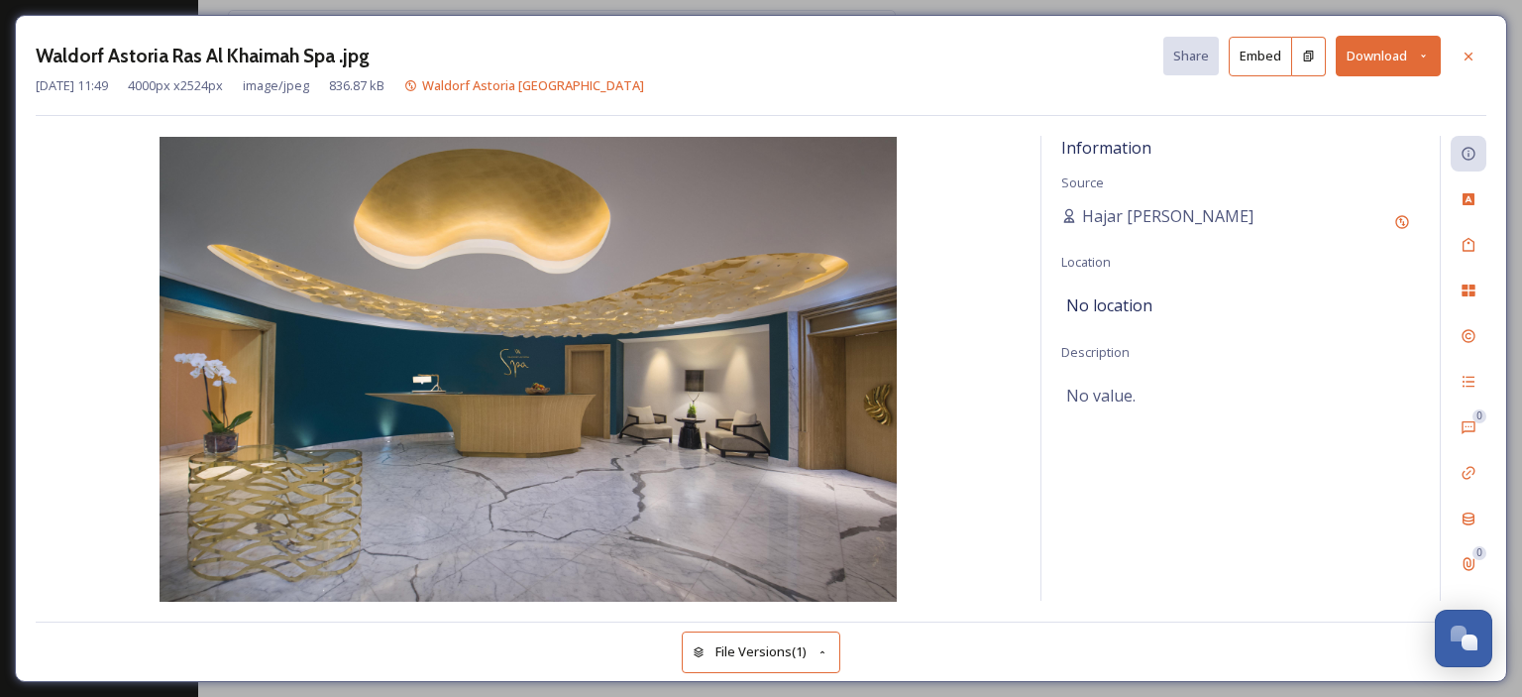
click at [1084, 478] on div "Information Source Hajar [GEOGRAPHIC_DATA] Location No location Description No …" at bounding box center [1240, 368] width 398 height 465
click at [526, 85] on span "Waldorf Astoria [GEOGRAPHIC_DATA]" at bounding box center [533, 85] width 222 height 18
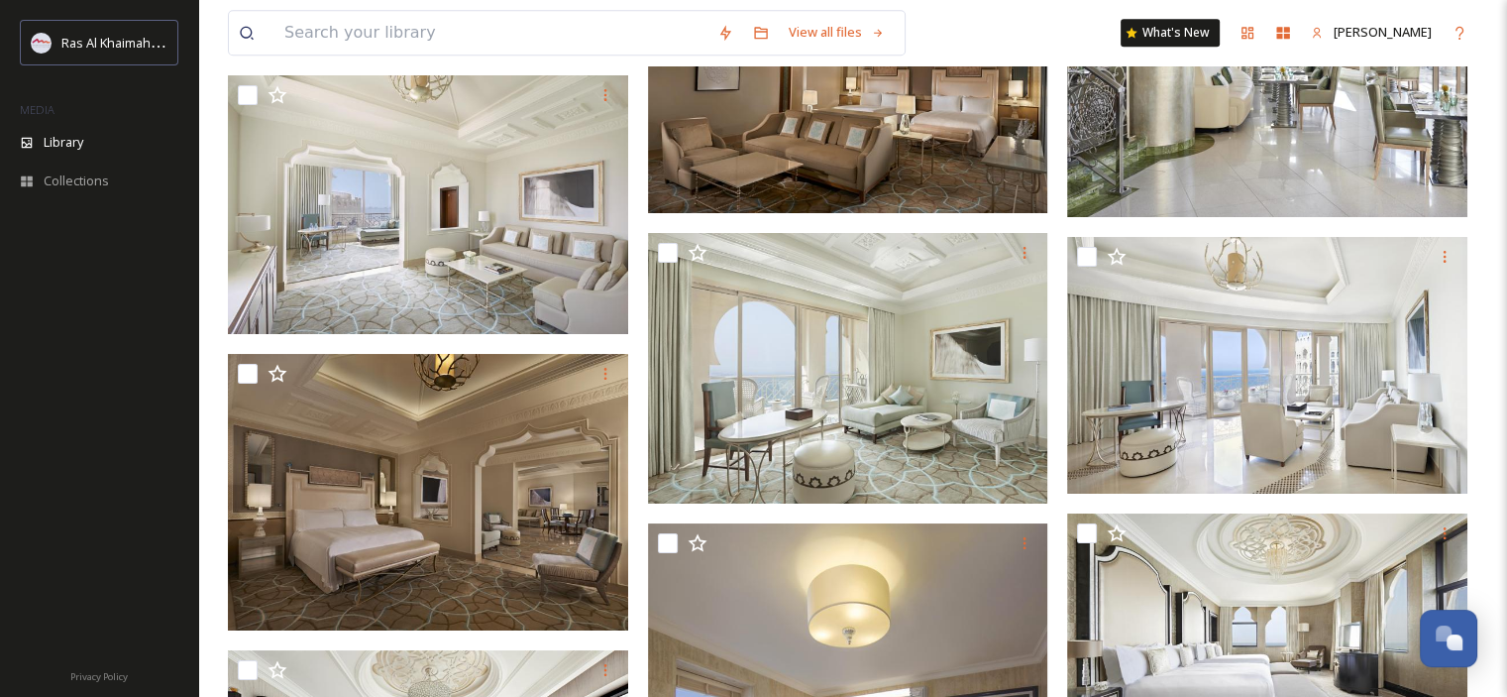
scroll to position [33055, 0]
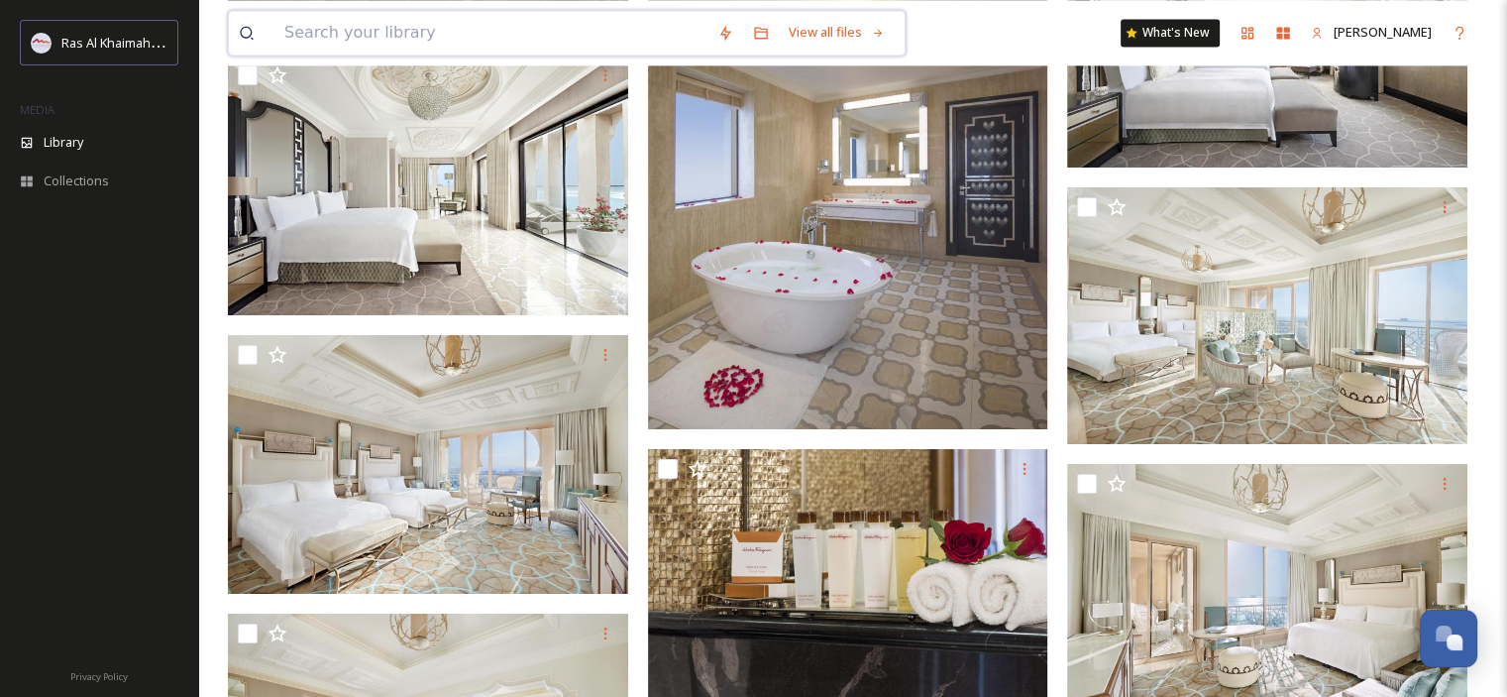
click at [560, 25] on input at bounding box center [490, 33] width 433 height 44
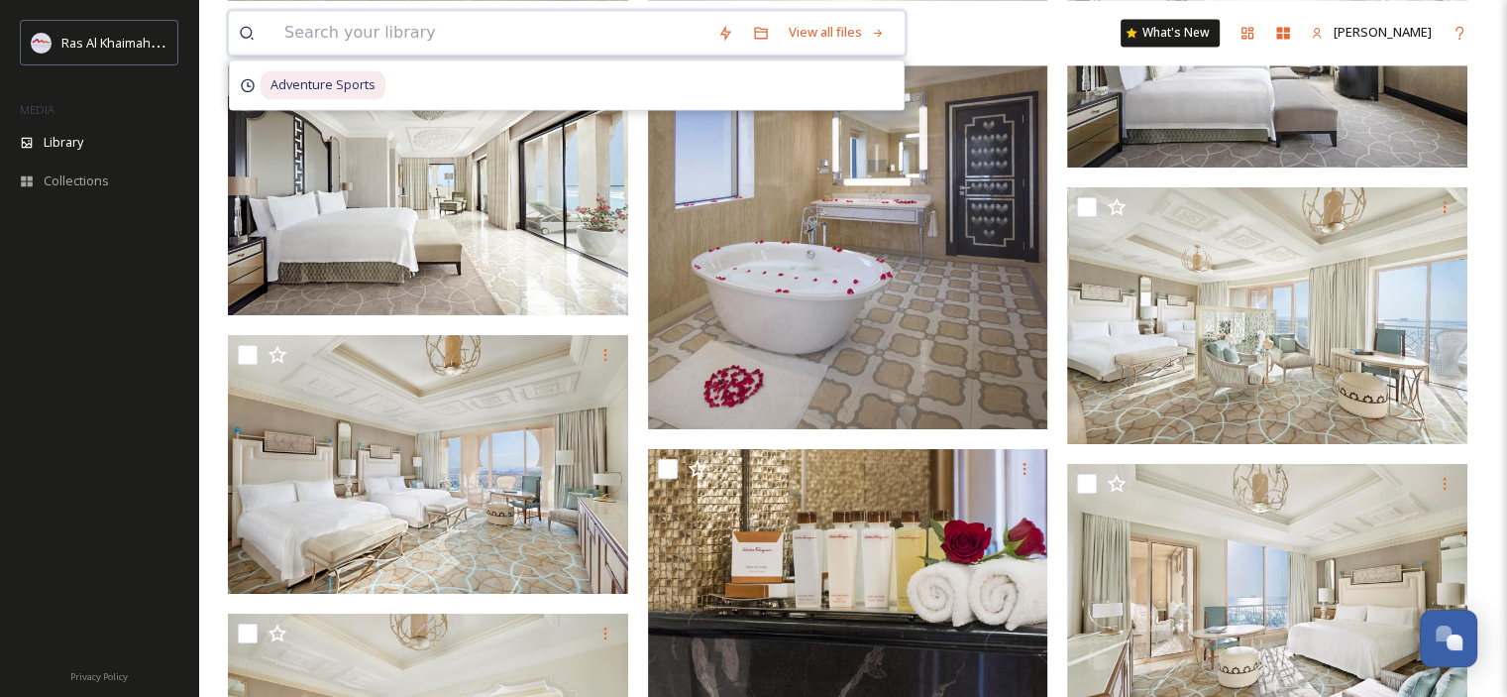
paste input "La’mar Spa"
type input "La’mar Spa"
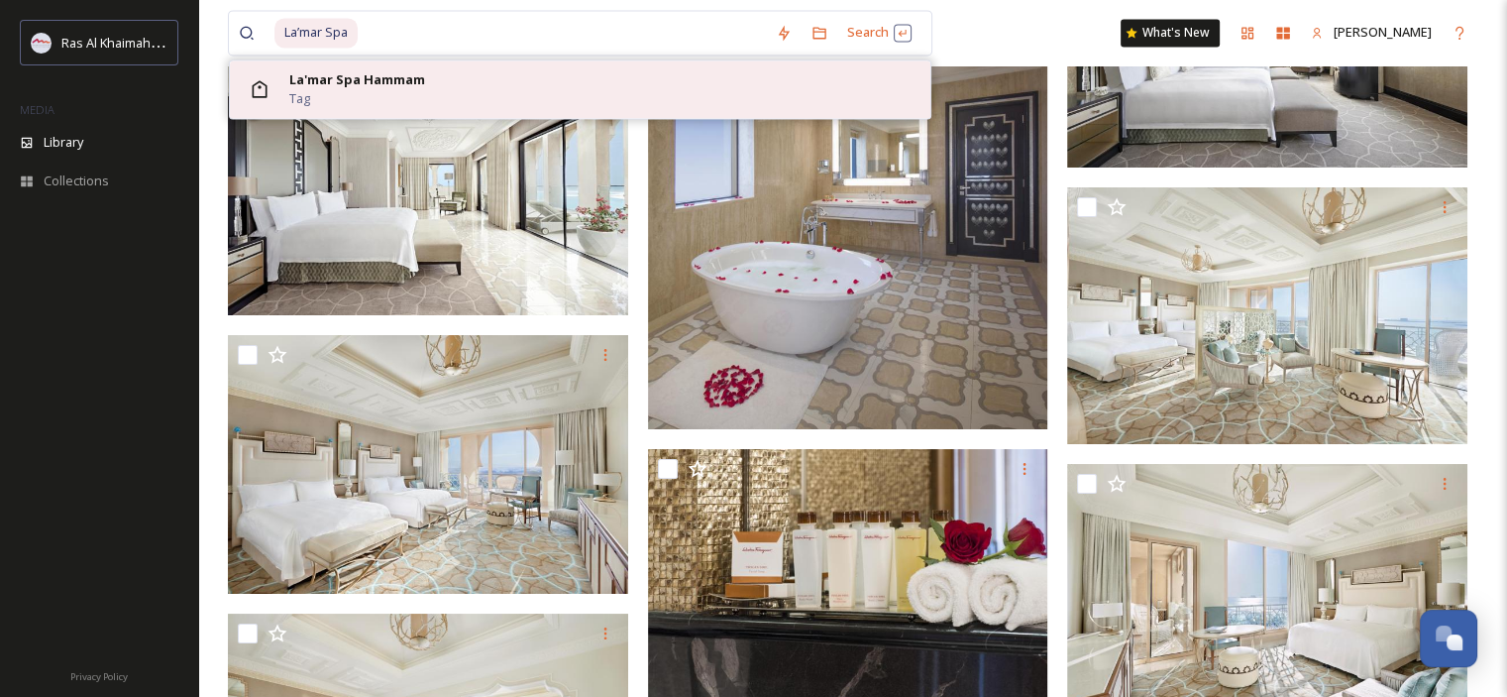
click at [520, 78] on div "La'mar Spa Hammam Tag" at bounding box center [604, 89] width 631 height 38
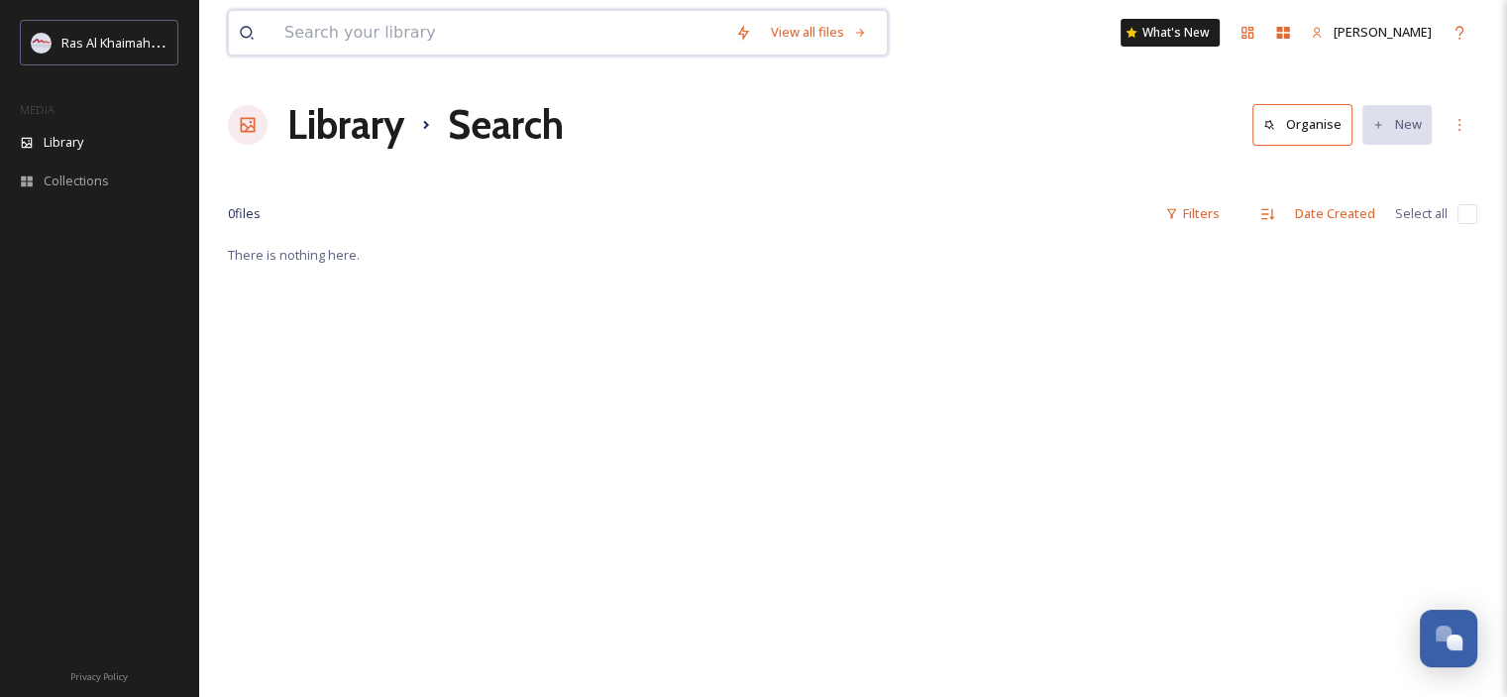
click at [383, 28] on input at bounding box center [499, 33] width 451 height 44
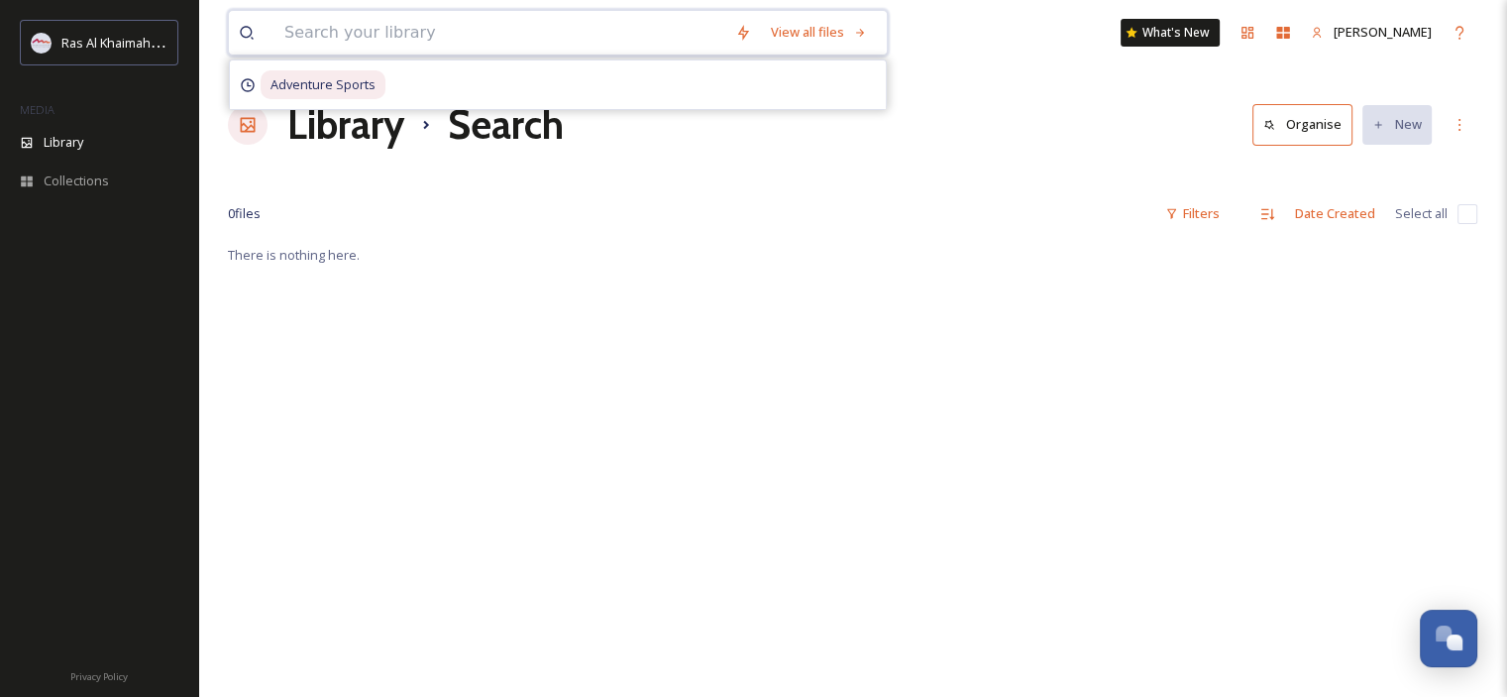
paste input "La’mar Spa"
drag, startPoint x: 411, startPoint y: 36, endPoint x: 170, endPoint y: 8, distance: 242.4
click at [170, 10] on div "Ras Al Khaimah Tourism Development Authority MEDIA Library Collections Privacy …" at bounding box center [753, 469] width 1507 height 939
paste input "Spa at DoubleTree by [GEOGRAPHIC_DATA]"
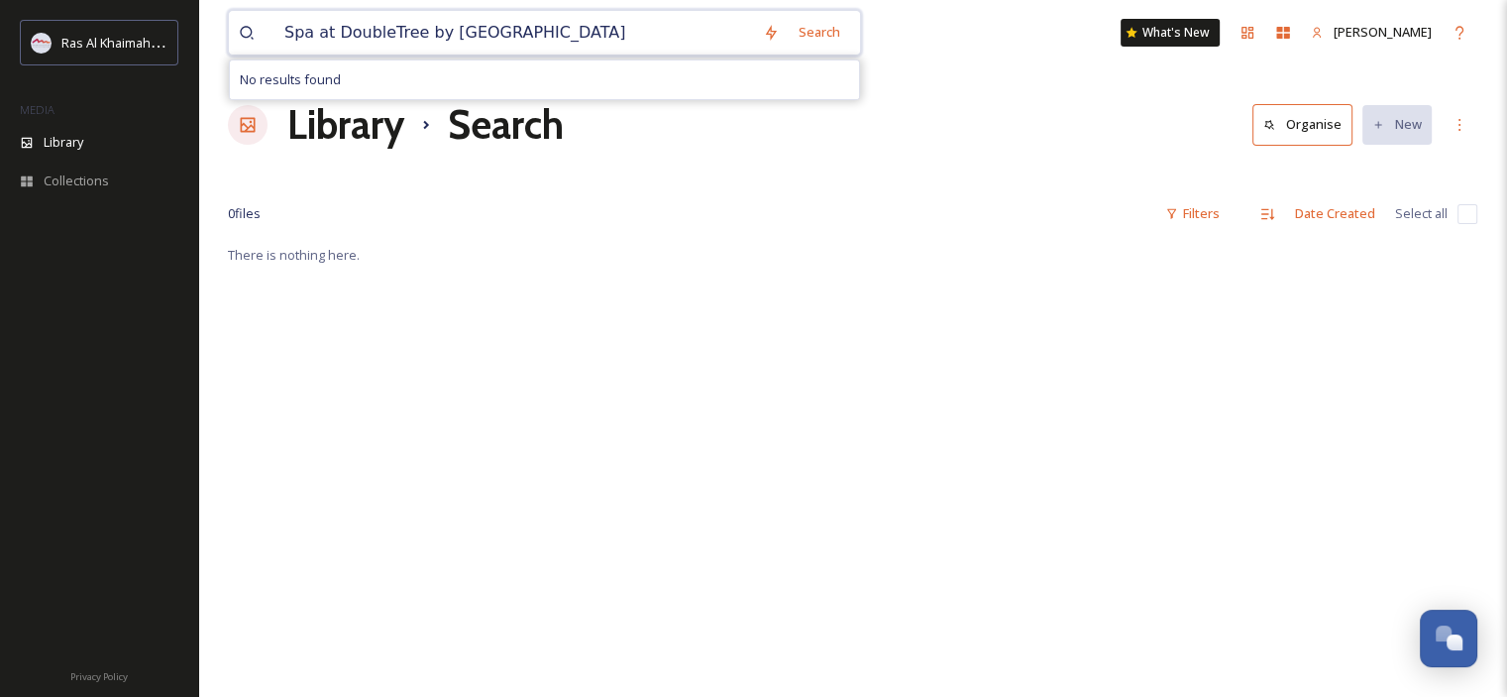
drag, startPoint x: 695, startPoint y: 31, endPoint x: 527, endPoint y: 11, distance: 168.6
click at [527, 11] on input "Spa at DoubleTree by [GEOGRAPHIC_DATA]" at bounding box center [513, 33] width 479 height 44
drag, startPoint x: 534, startPoint y: 20, endPoint x: 483, endPoint y: 16, distance: 51.7
click at [483, 17] on input "Spa at [GEOGRAPHIC_DATA] by [GEOGRAPHIC_DATA]" at bounding box center [513, 33] width 479 height 44
drag, startPoint x: 526, startPoint y: 23, endPoint x: 412, endPoint y: 23, distance: 113.9
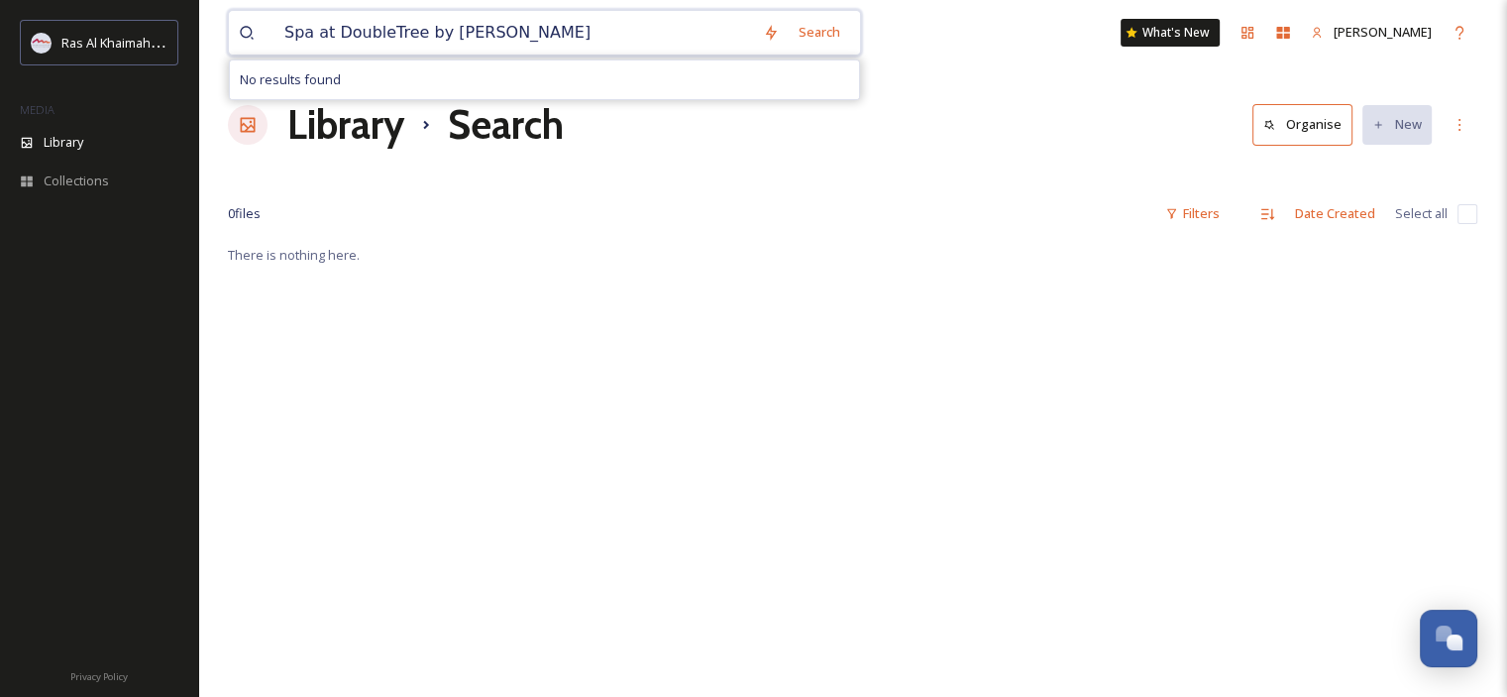
click at [412, 23] on input "Spa at DoubleTree by [PERSON_NAME]" at bounding box center [513, 33] width 479 height 44
drag, startPoint x: 455, startPoint y: 27, endPoint x: 333, endPoint y: 7, distance: 123.5
click at [333, 7] on div "Spa at DoubleTree Search No results found What's [GEOGRAPHIC_DATA][PERSON_NAME]" at bounding box center [852, 32] width 1249 height 65
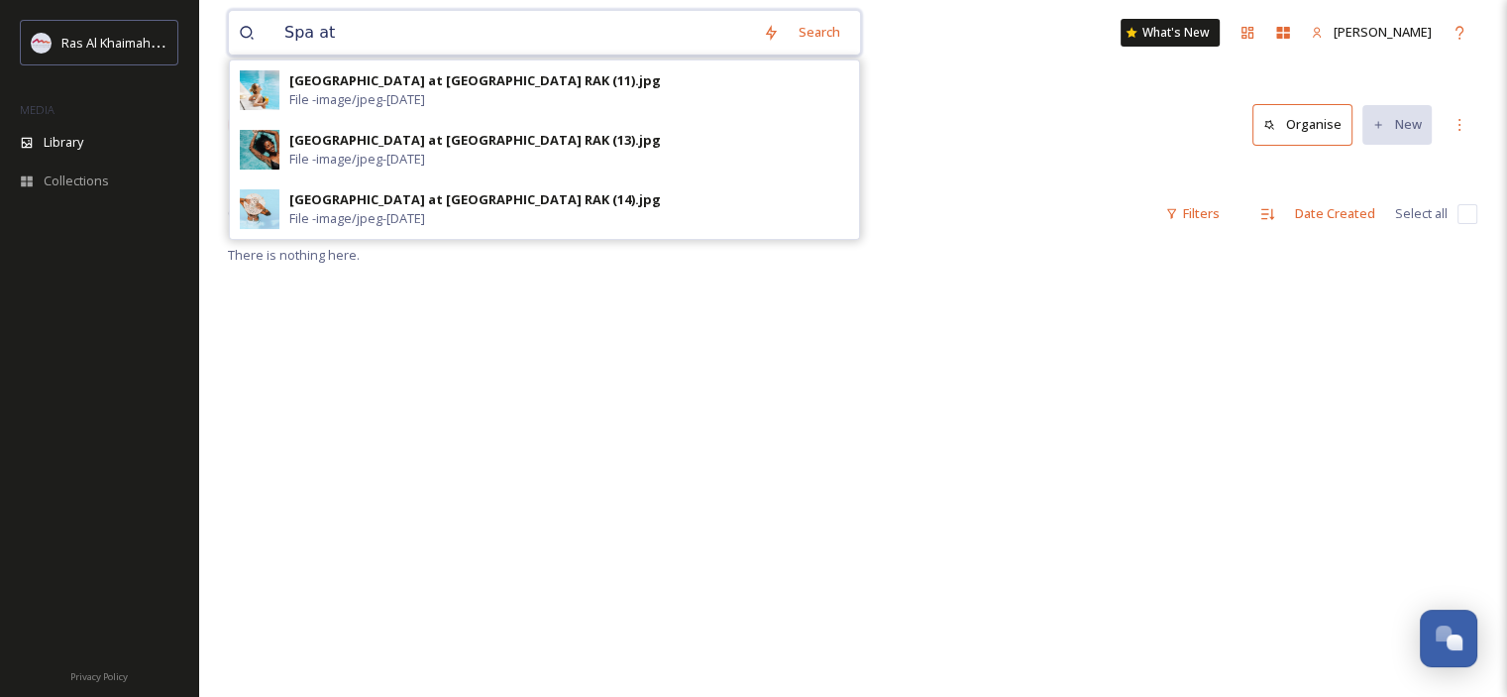
drag, startPoint x: 381, startPoint y: 34, endPoint x: 306, endPoint y: 28, distance: 75.5
click at [306, 28] on input "Spa at" at bounding box center [513, 33] width 479 height 44
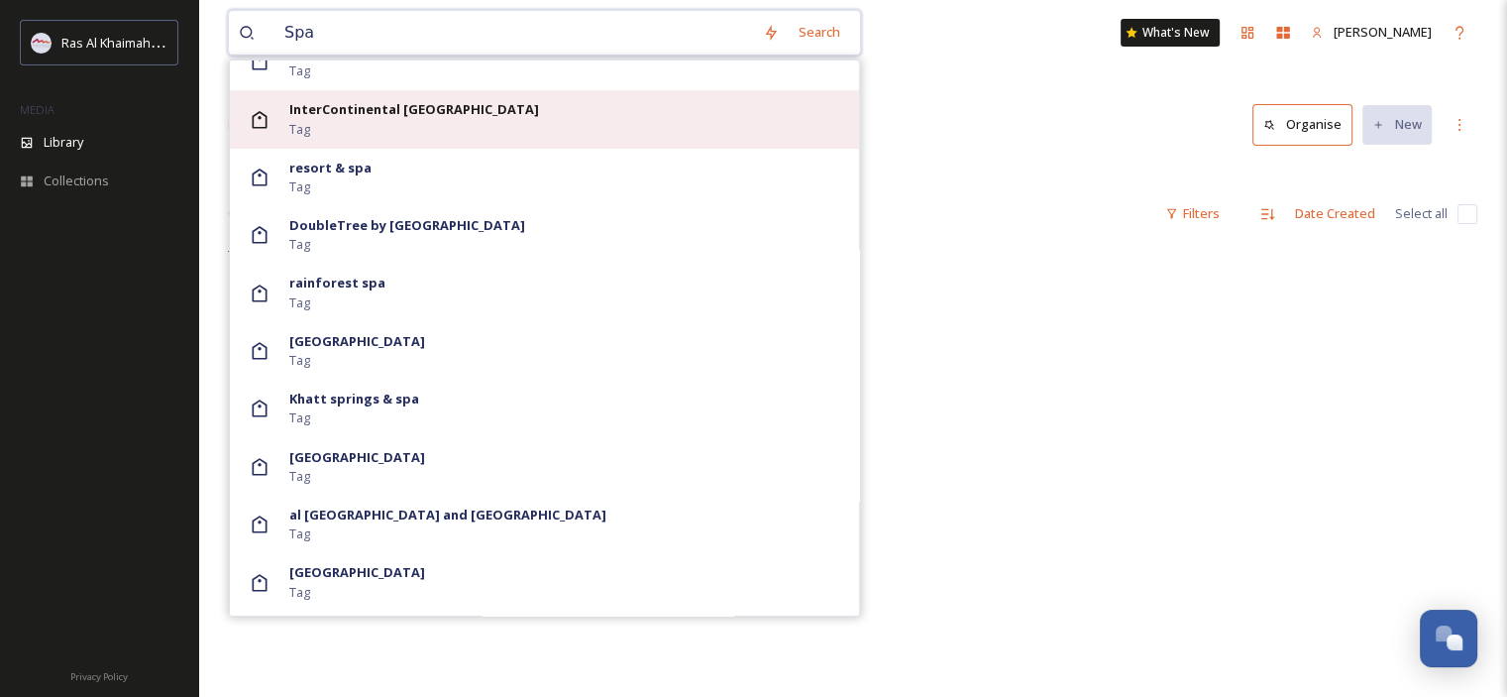
scroll to position [1601, 0]
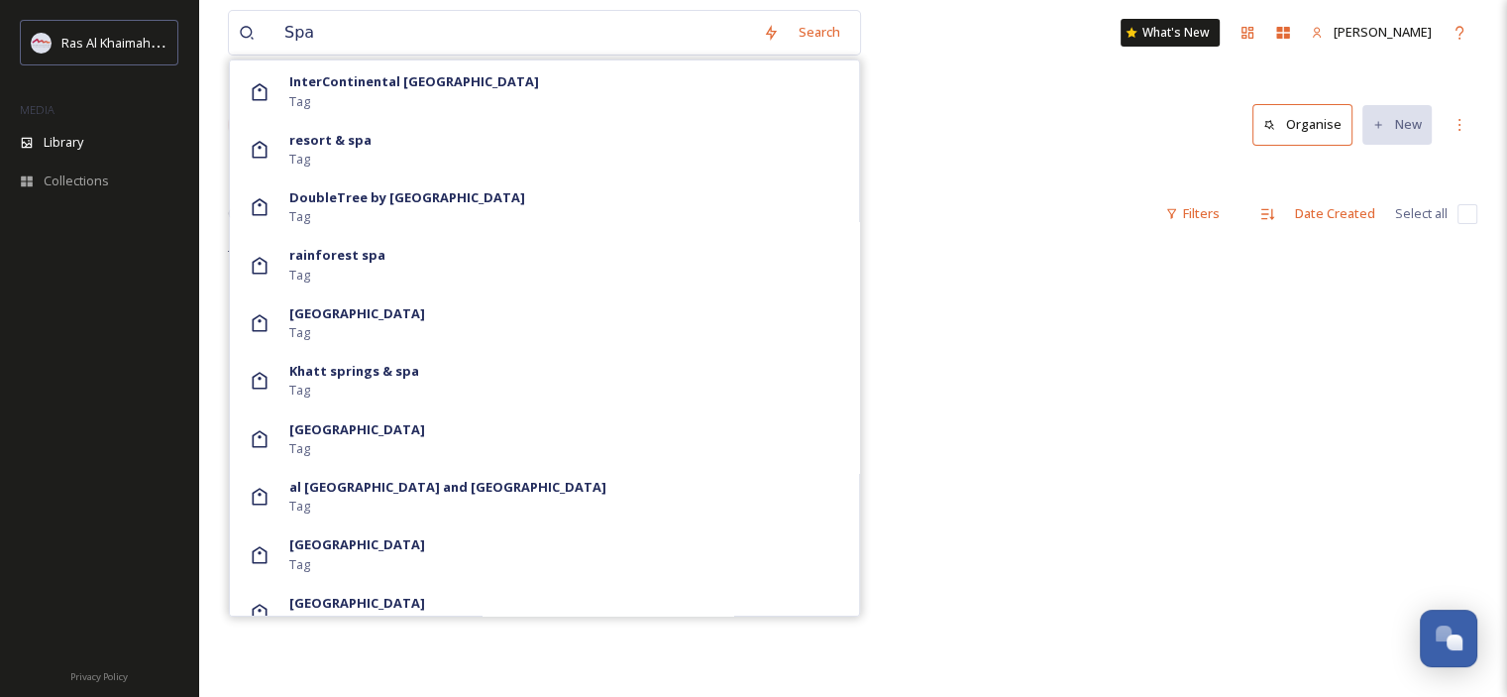
click at [475, 205] on span "DoubleTree by [GEOGRAPHIC_DATA]" at bounding box center [407, 197] width 236 height 19
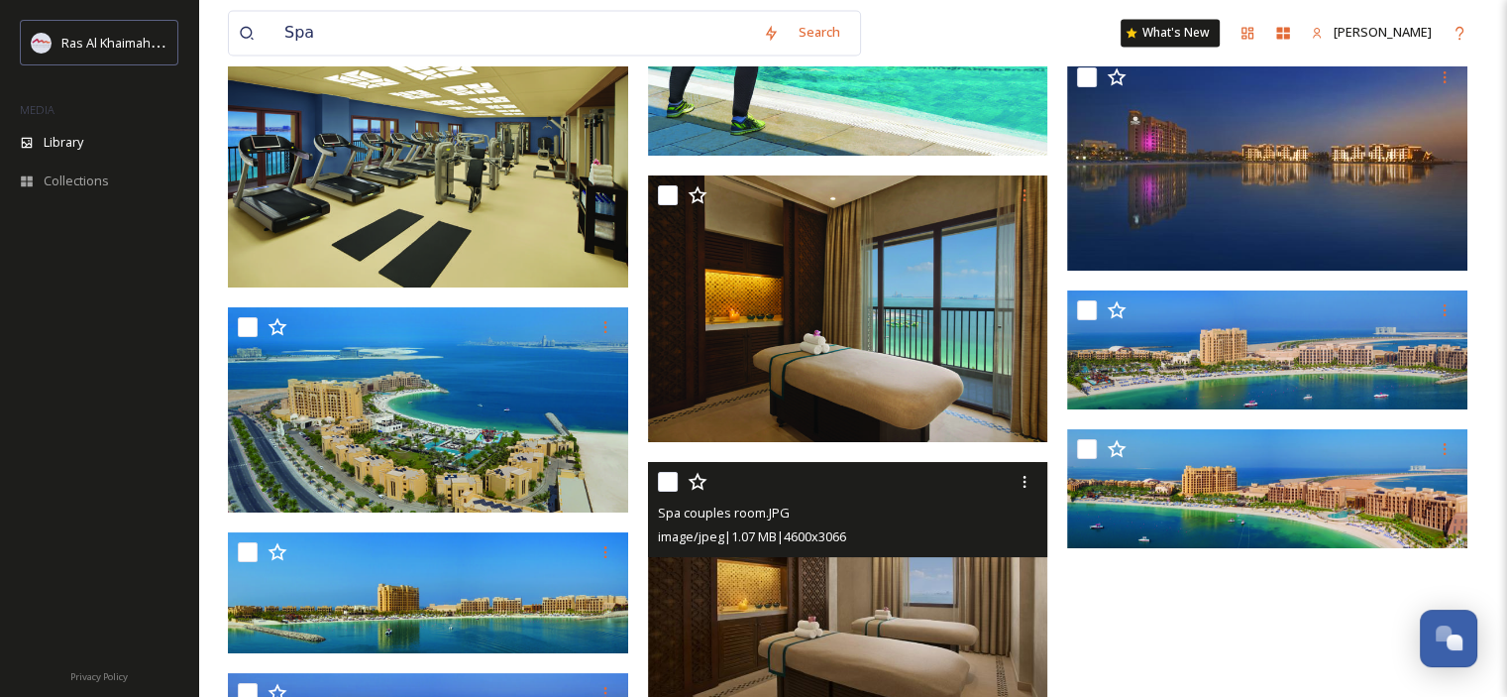
scroll to position [10913, 0]
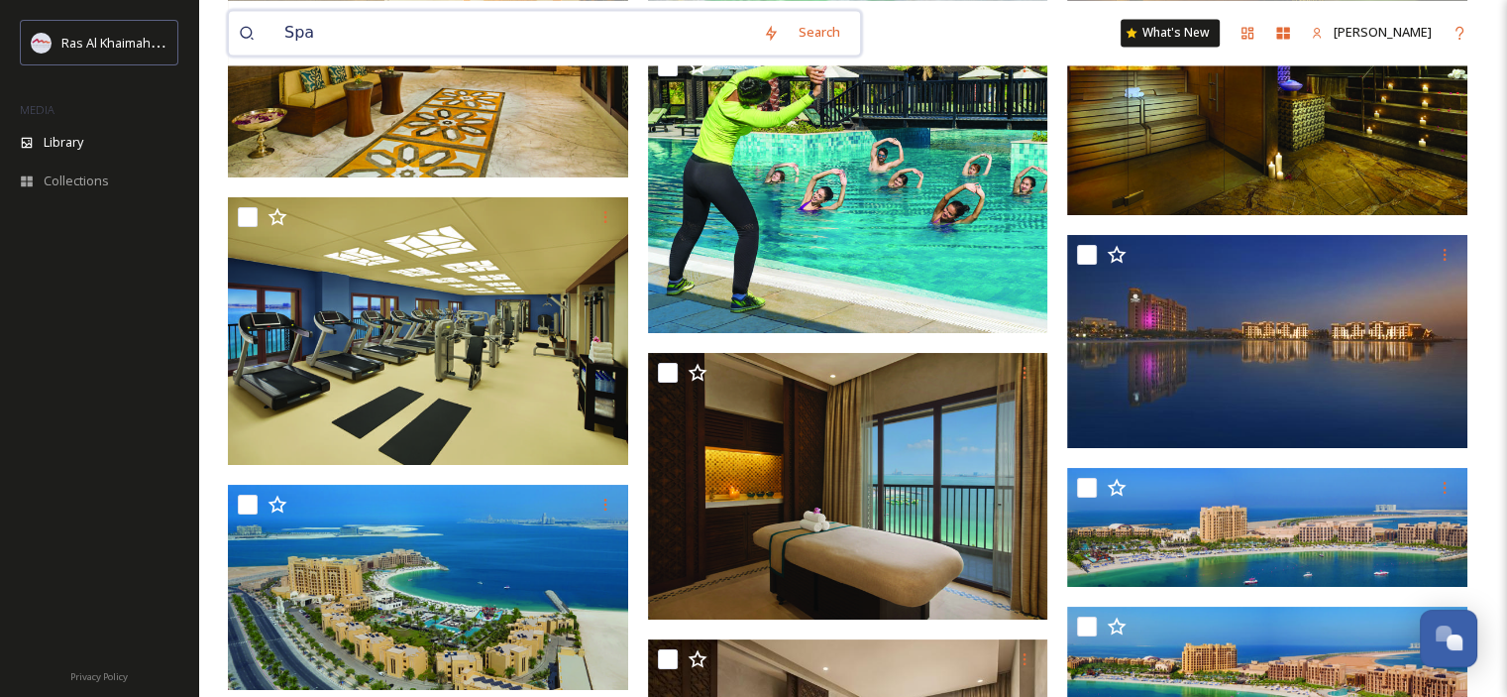
paste input "La’mar"
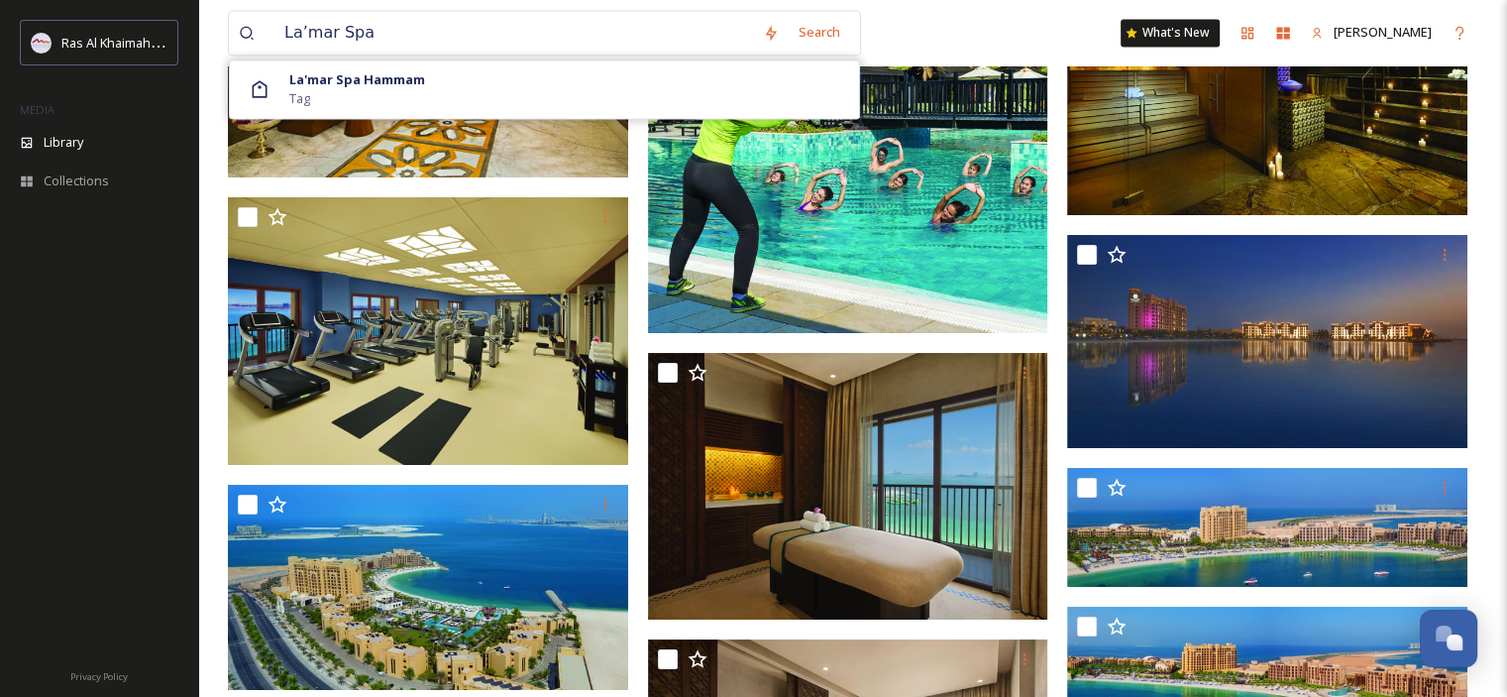
click at [381, 114] on div "La'mar Spa Hammam Tag" at bounding box center [544, 88] width 629 height 57
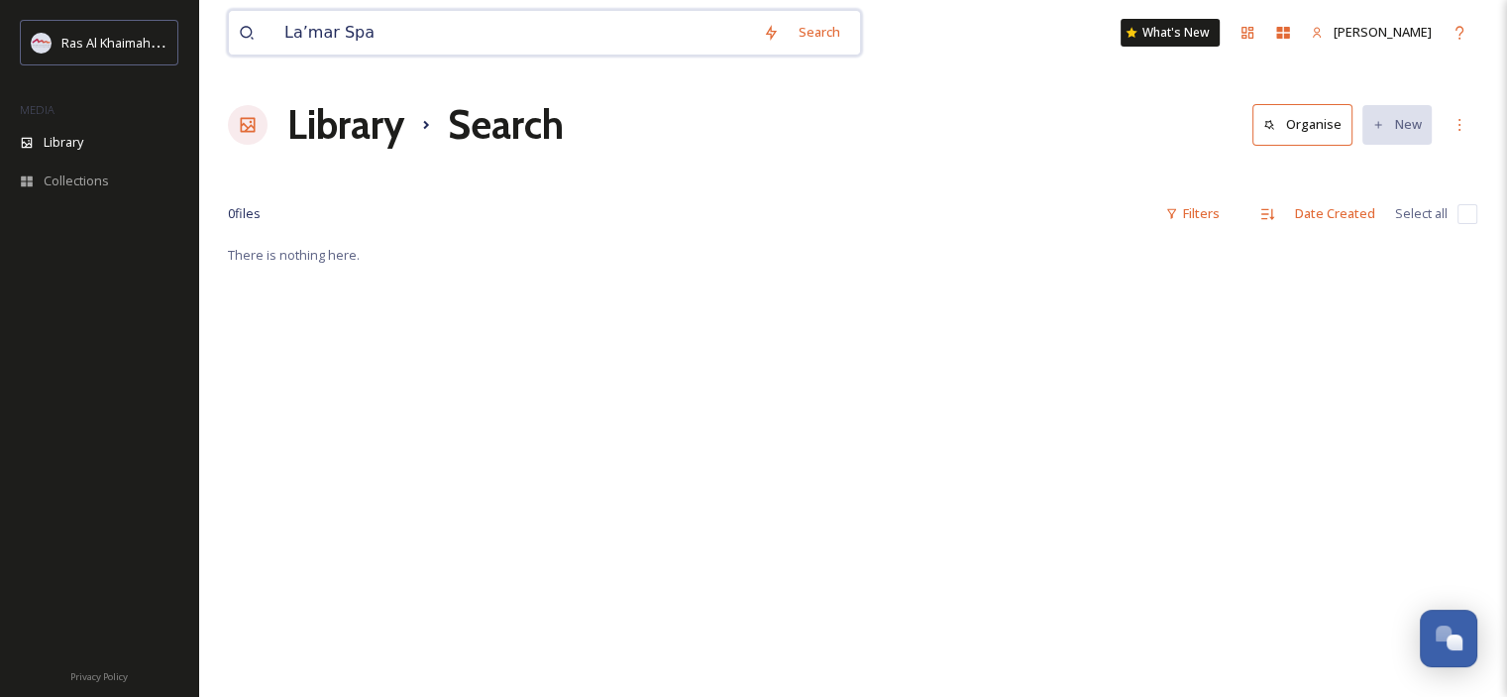
drag, startPoint x: 335, startPoint y: 34, endPoint x: 178, endPoint y: 15, distance: 157.7
click at [178, 15] on div "Ras Al Khaimah Tourism Development Authority MEDIA Library Collections Privacy …" at bounding box center [753, 469] width 1507 height 939
type input "Spa"
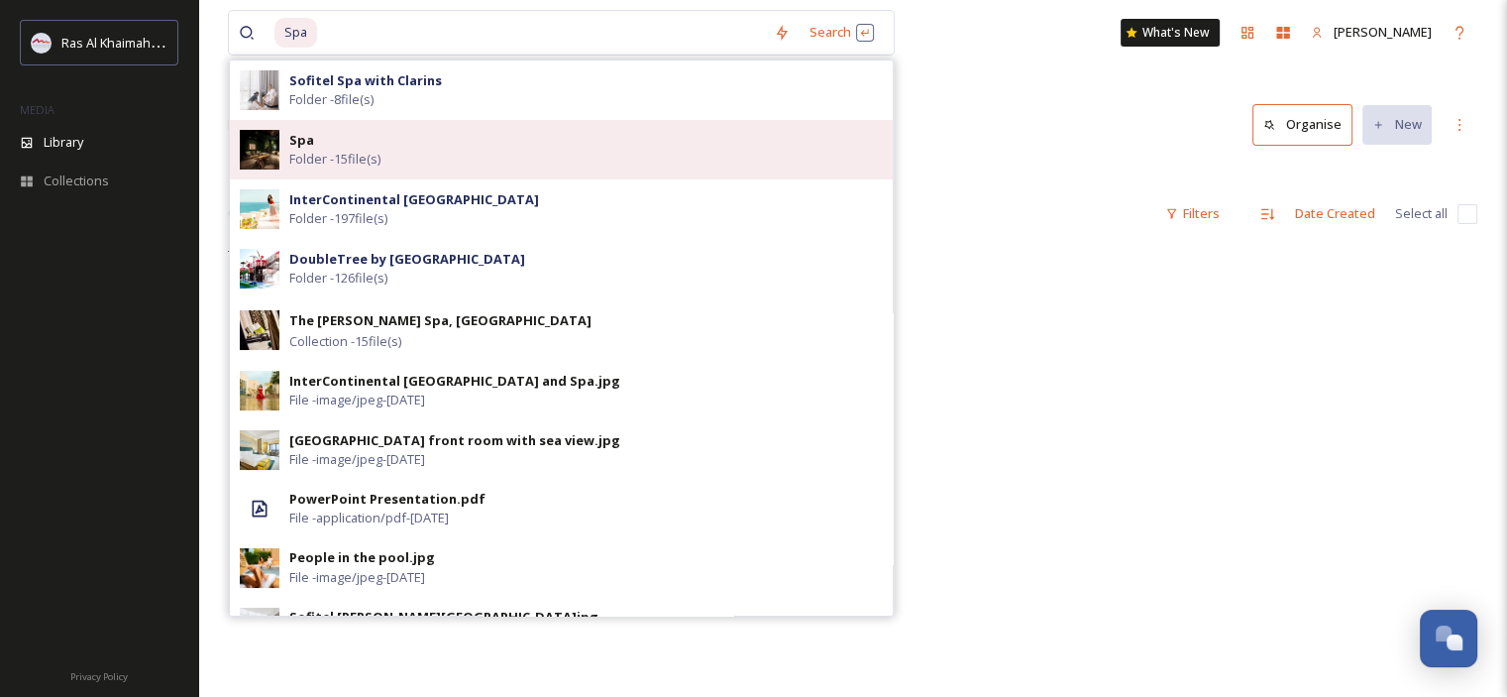
click at [359, 160] on span "Folder - 15 file(s)" at bounding box center [334, 159] width 91 height 19
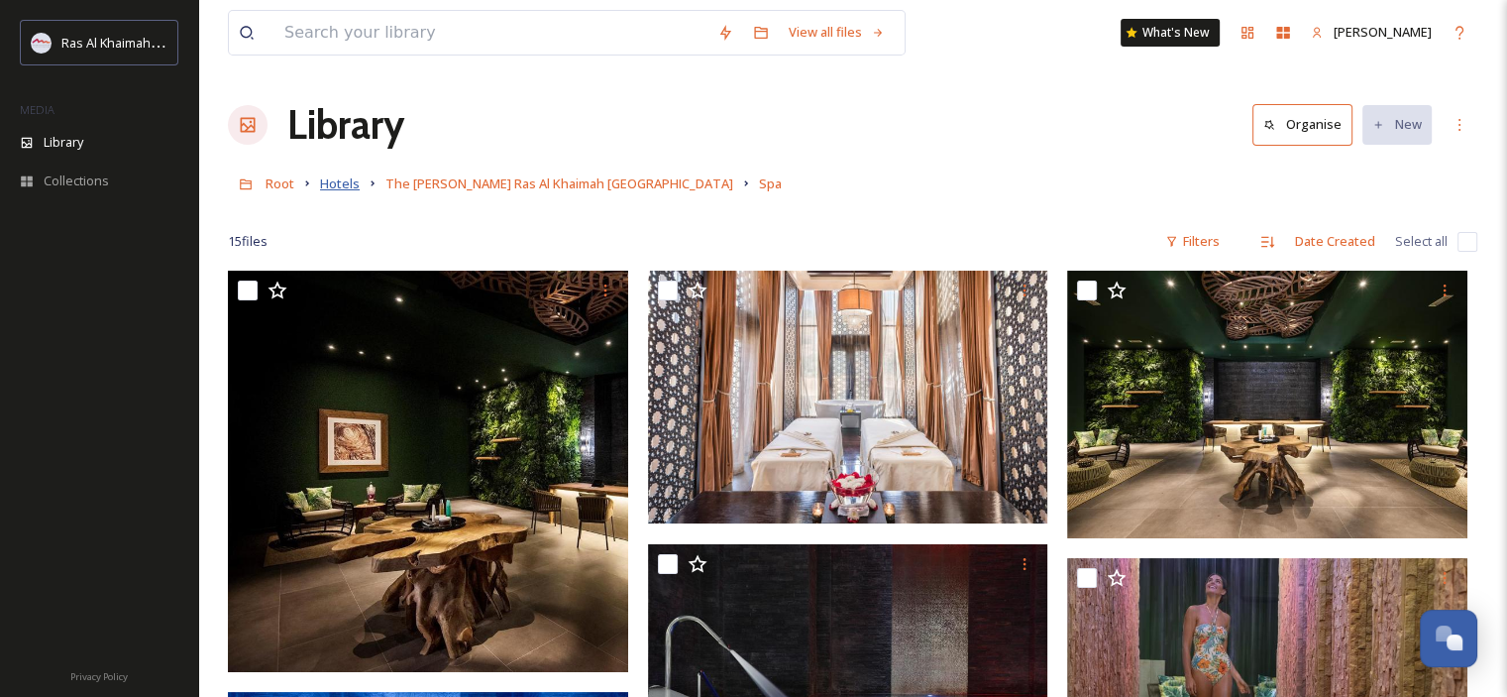
click at [352, 181] on span "Hotels" at bounding box center [340, 183] width 40 height 18
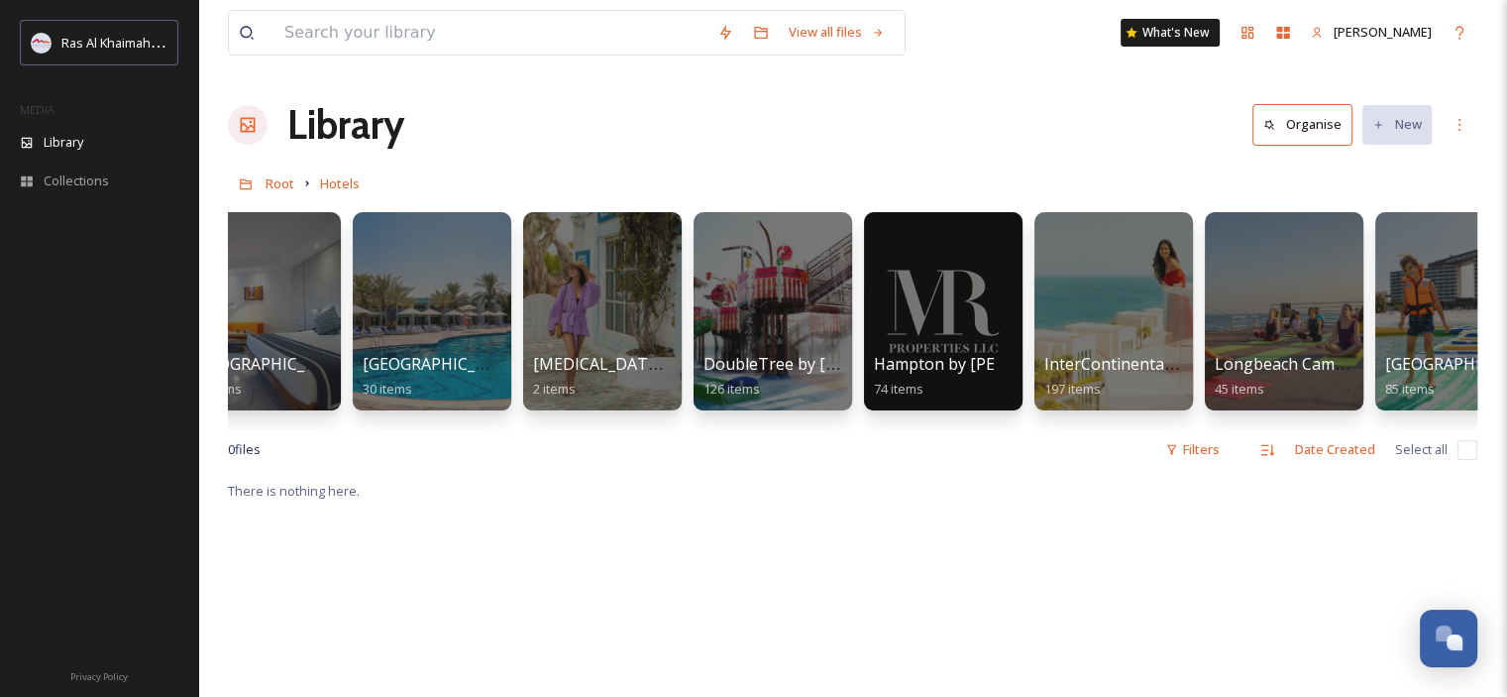
scroll to position [0, 756]
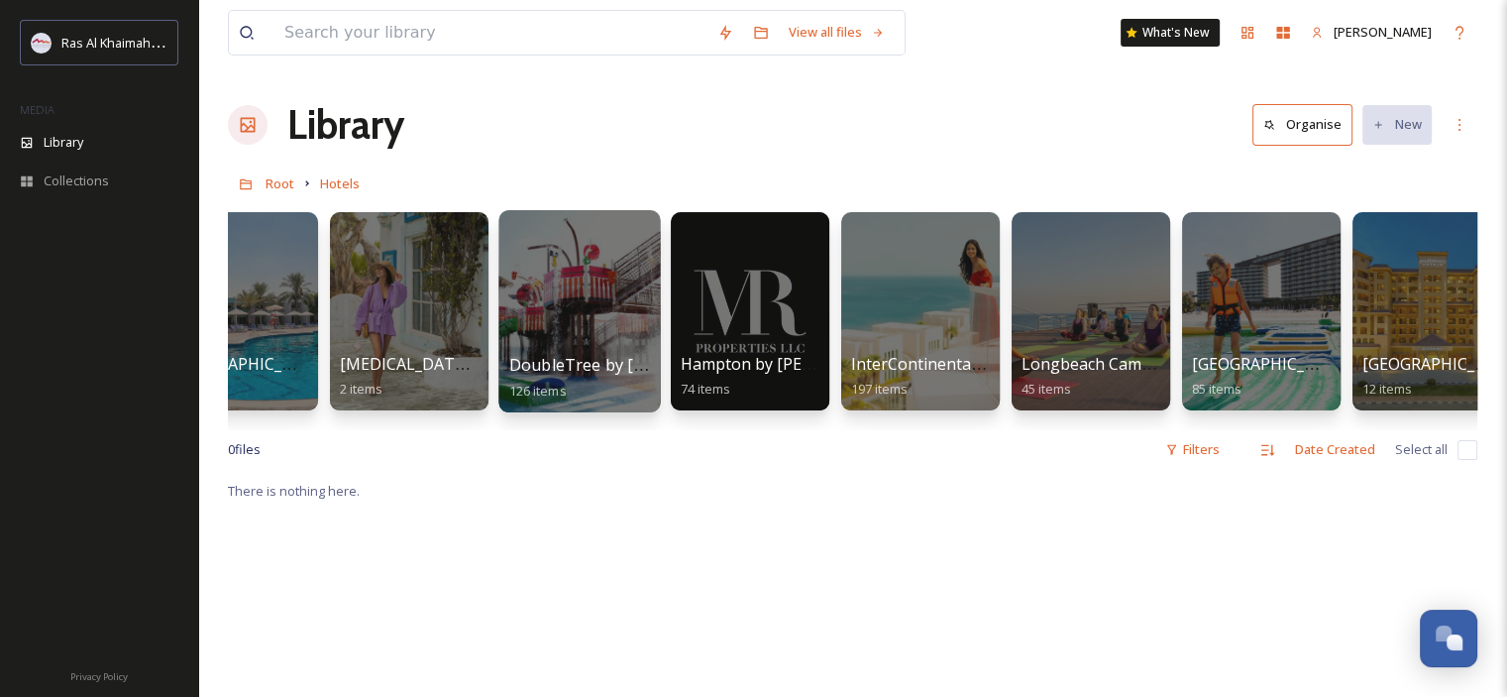
click at [577, 328] on div at bounding box center [579, 311] width 162 height 202
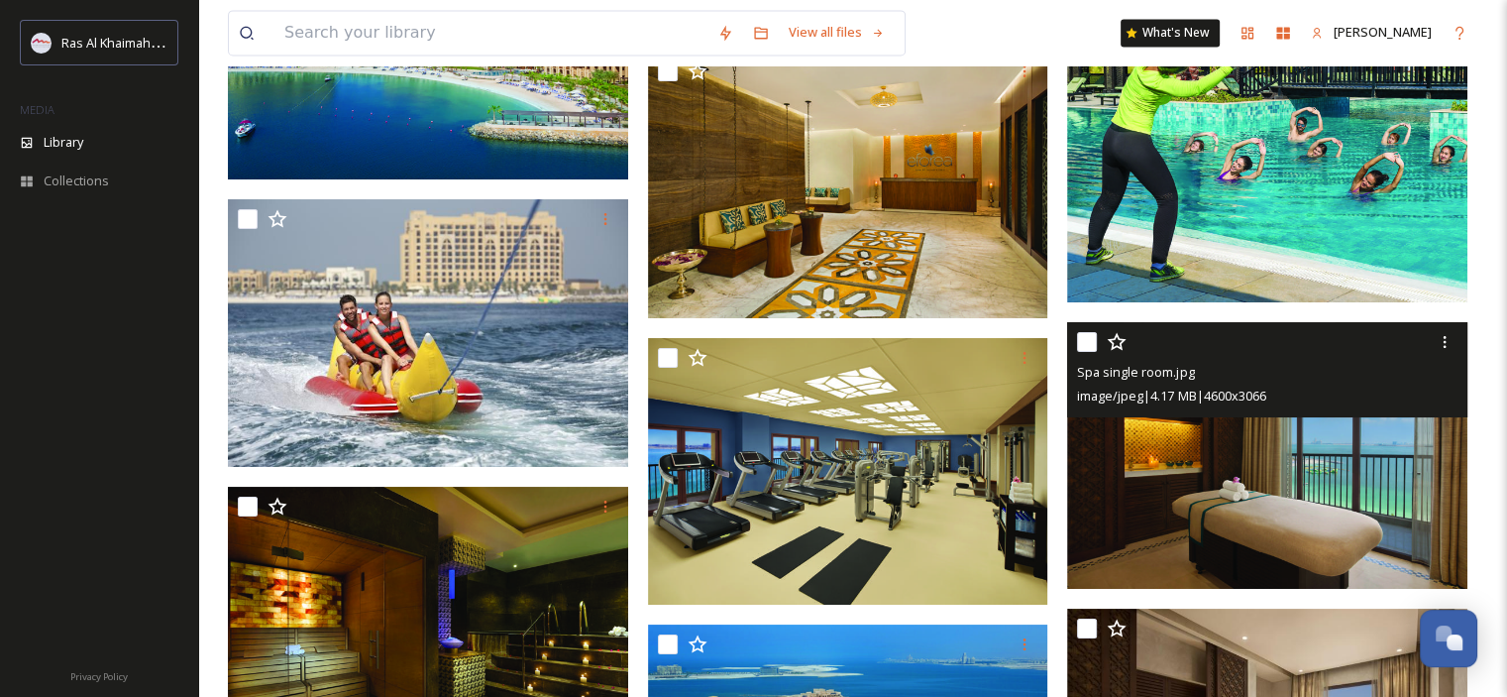
scroll to position [10602, 0]
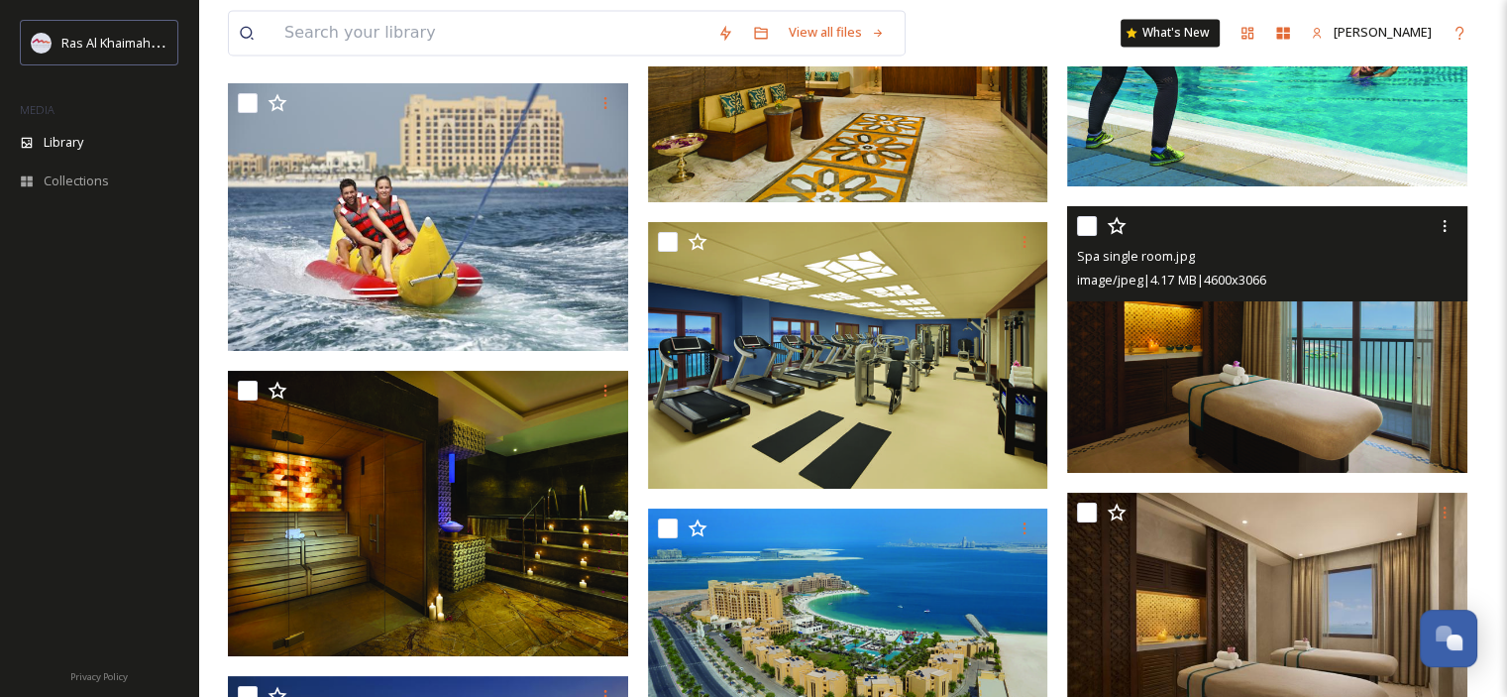
click at [1270, 426] on img at bounding box center [1267, 340] width 400 height 268
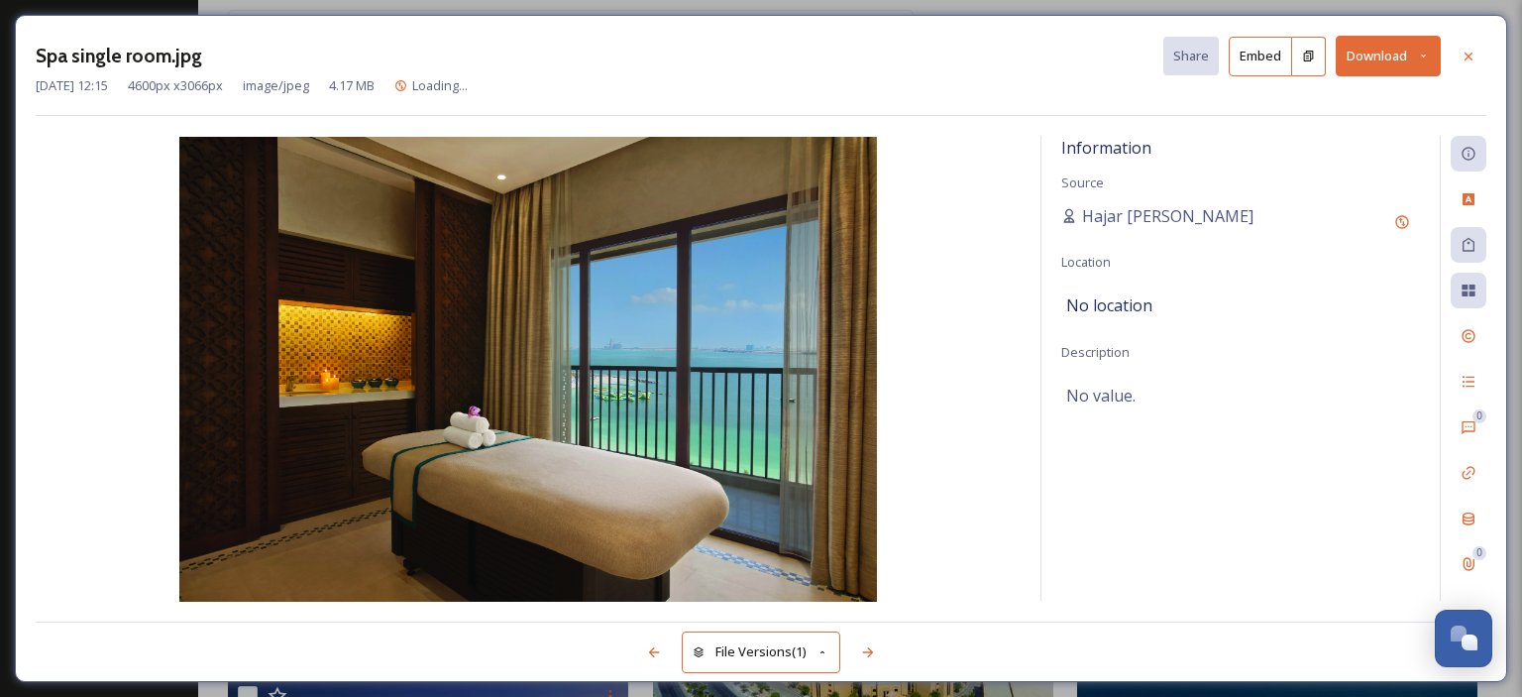
click at [1419, 63] on button "Download" at bounding box center [1388, 56] width 105 height 41
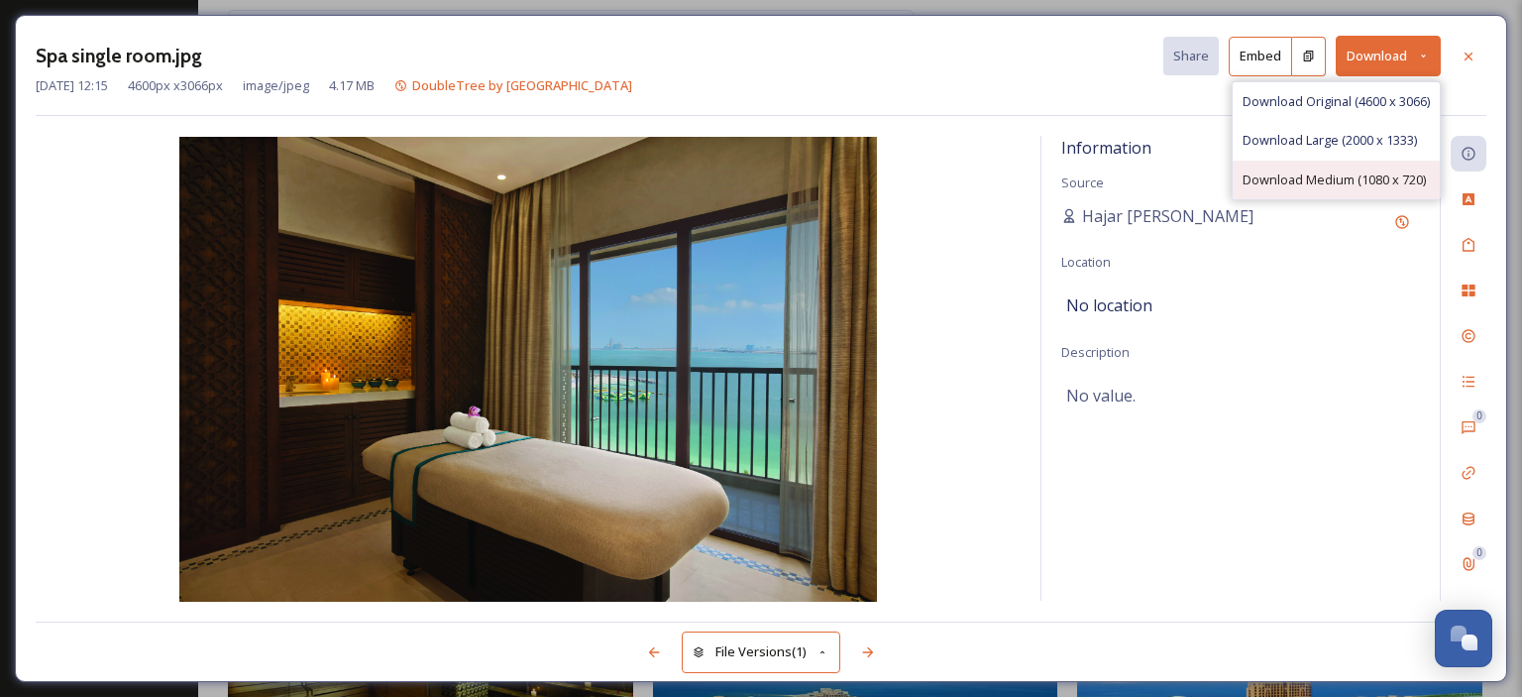
click at [1371, 179] on span "Download Medium (1080 x 720)" at bounding box center [1333, 179] width 183 height 19
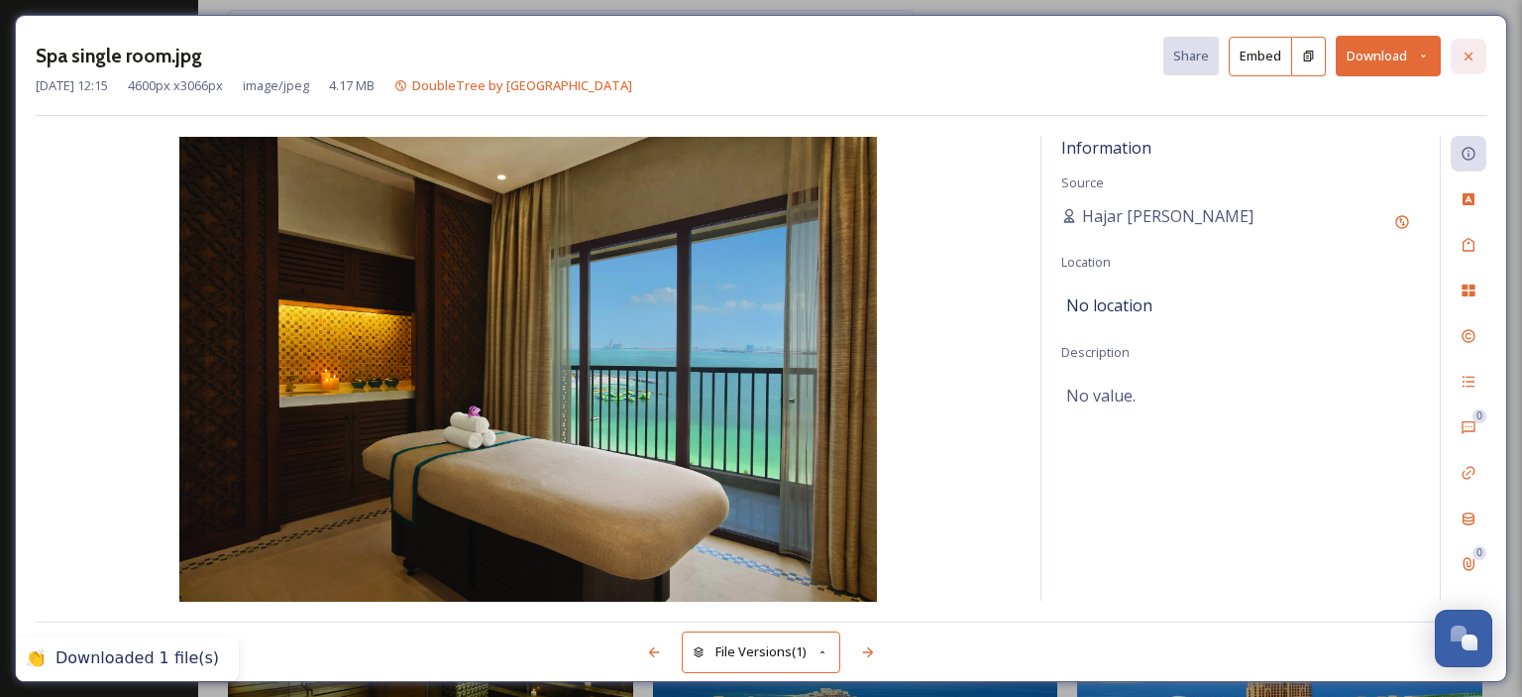
click at [1466, 50] on icon at bounding box center [1468, 57] width 16 height 16
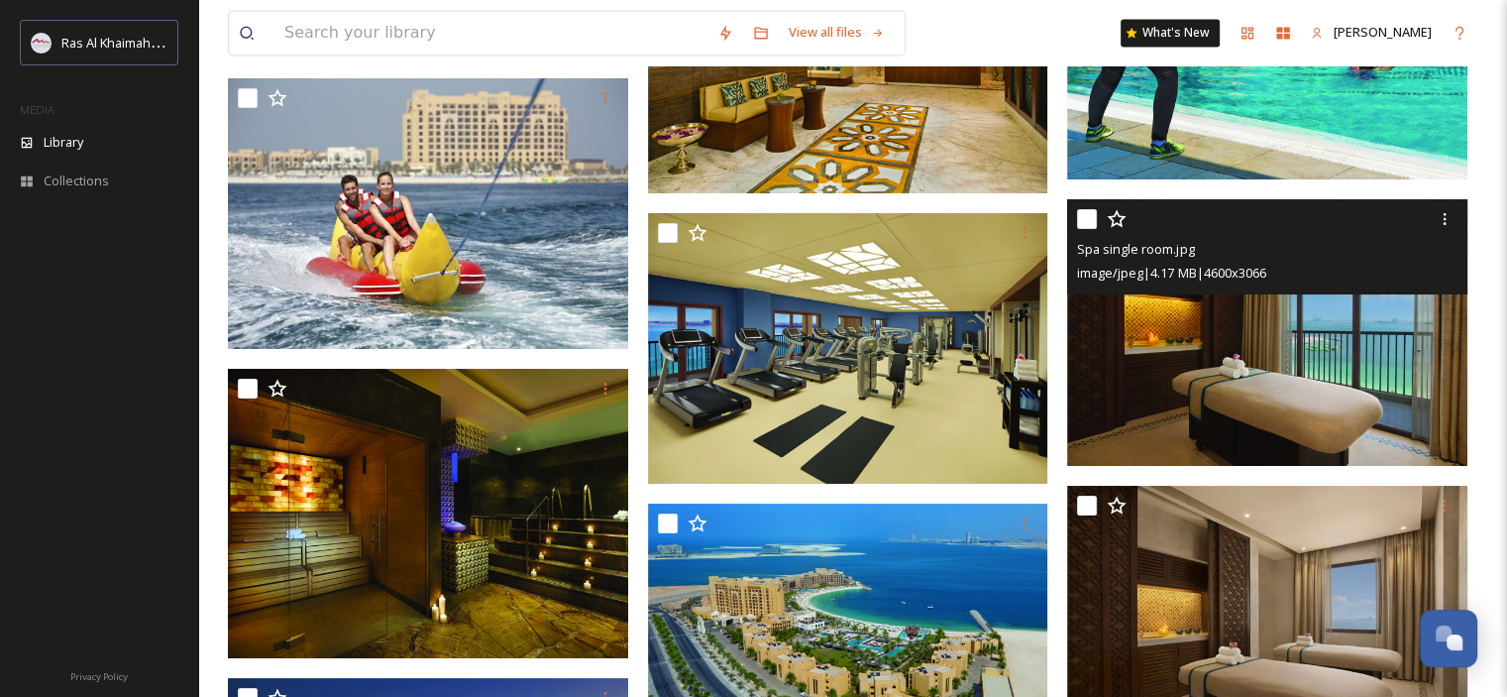
scroll to position [10800, 0]
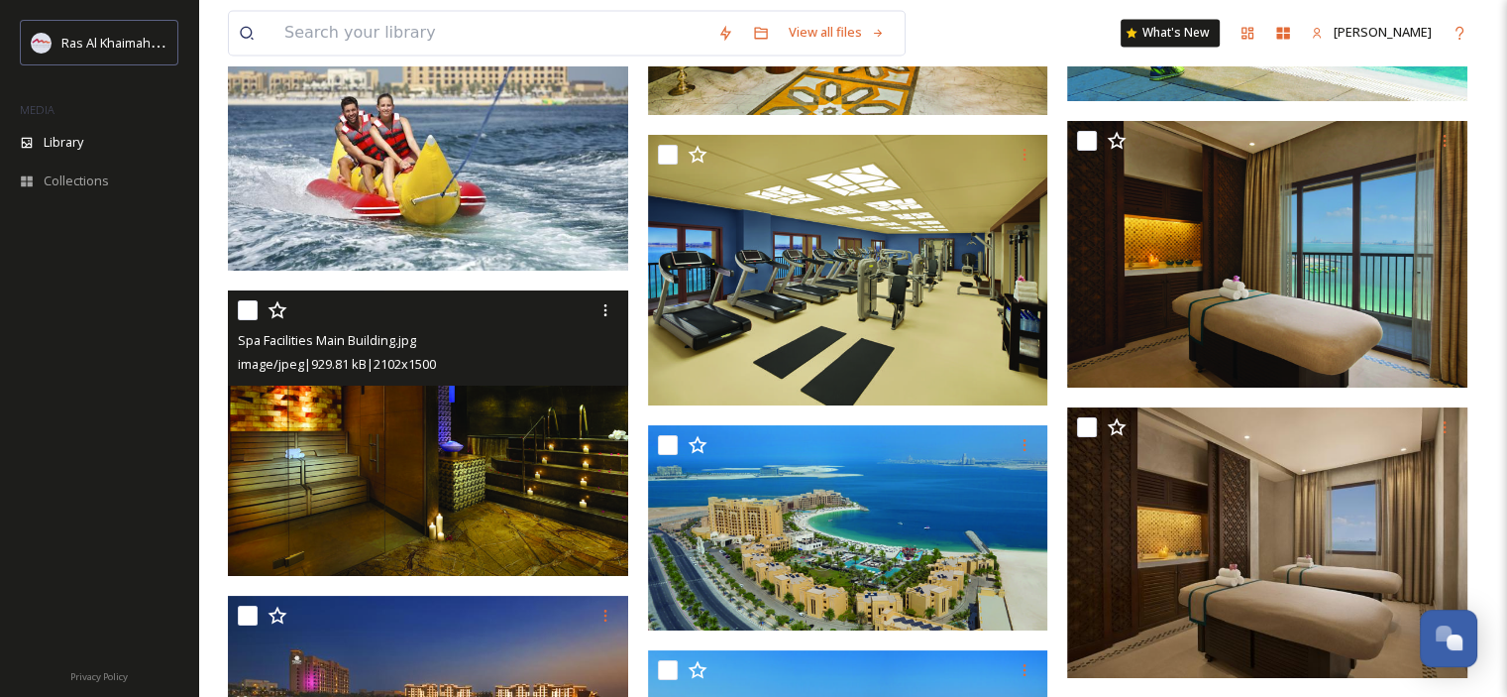
click at [498, 467] on img at bounding box center [428, 433] width 400 height 286
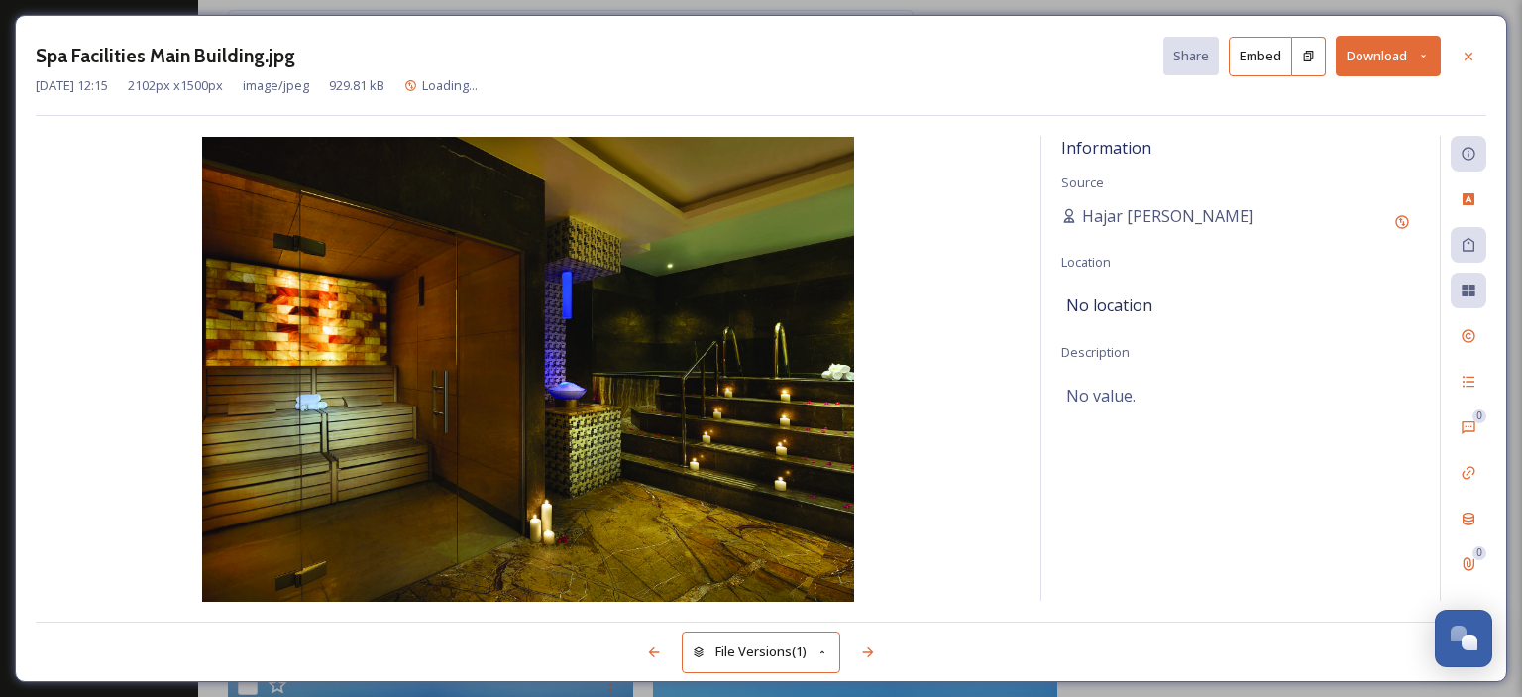
click at [1423, 53] on icon at bounding box center [1423, 56] width 13 height 13
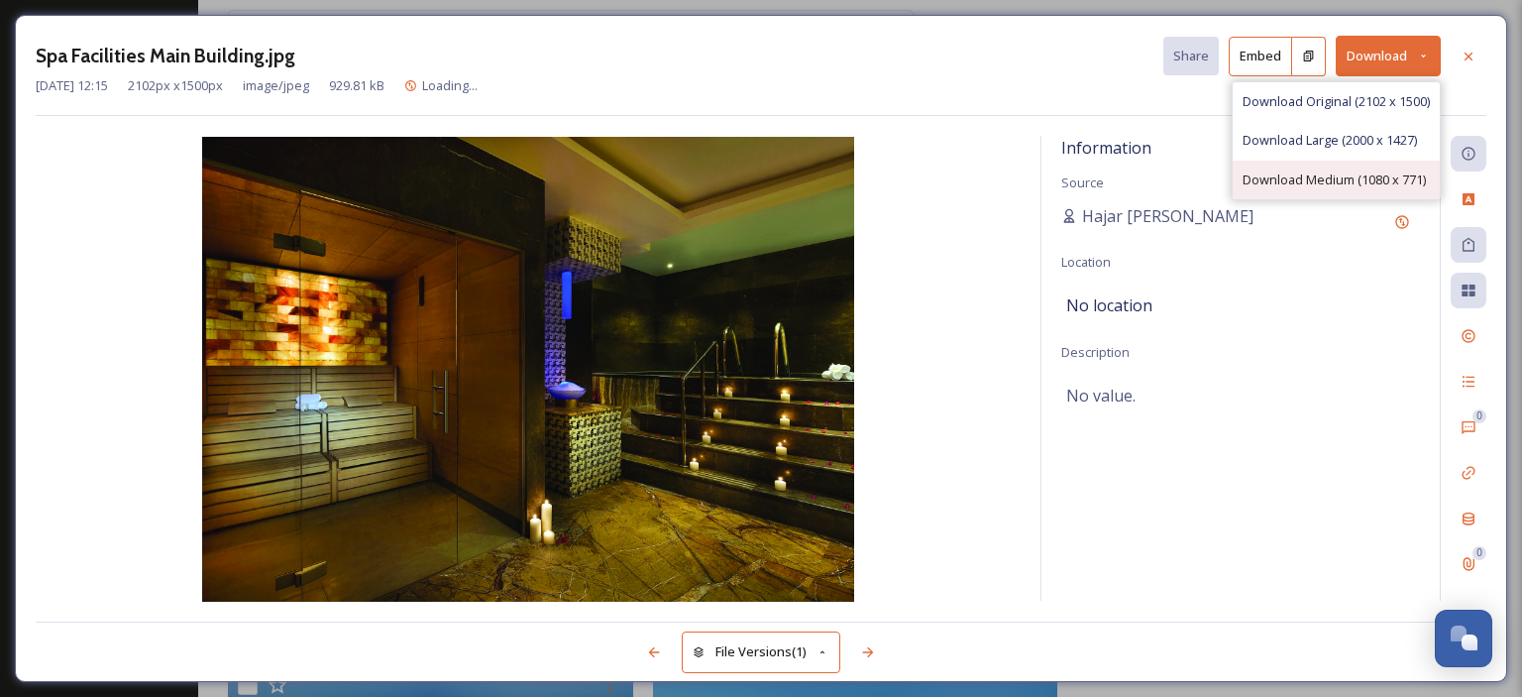
click at [1359, 177] on span "Download Medium (1080 x 771)" at bounding box center [1333, 179] width 183 height 19
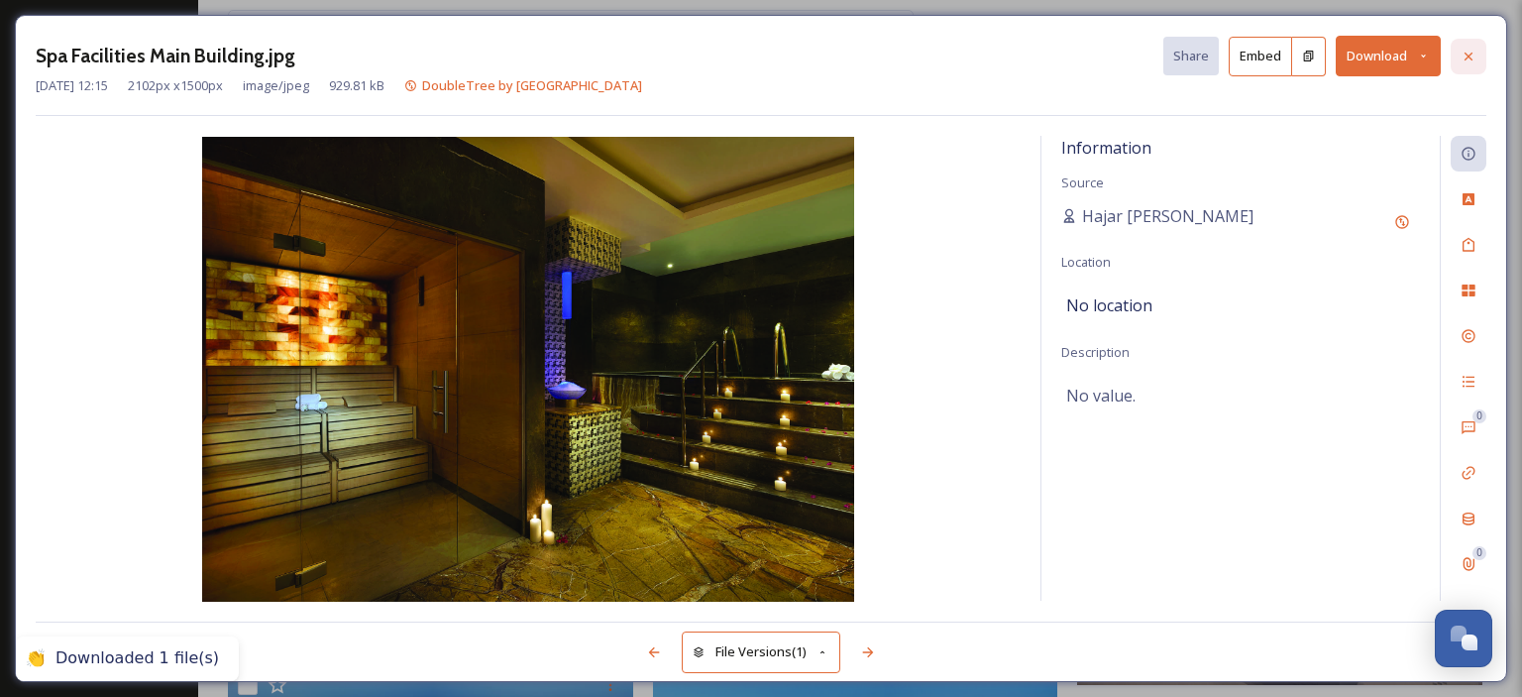
click at [1464, 49] on icon at bounding box center [1468, 57] width 16 height 16
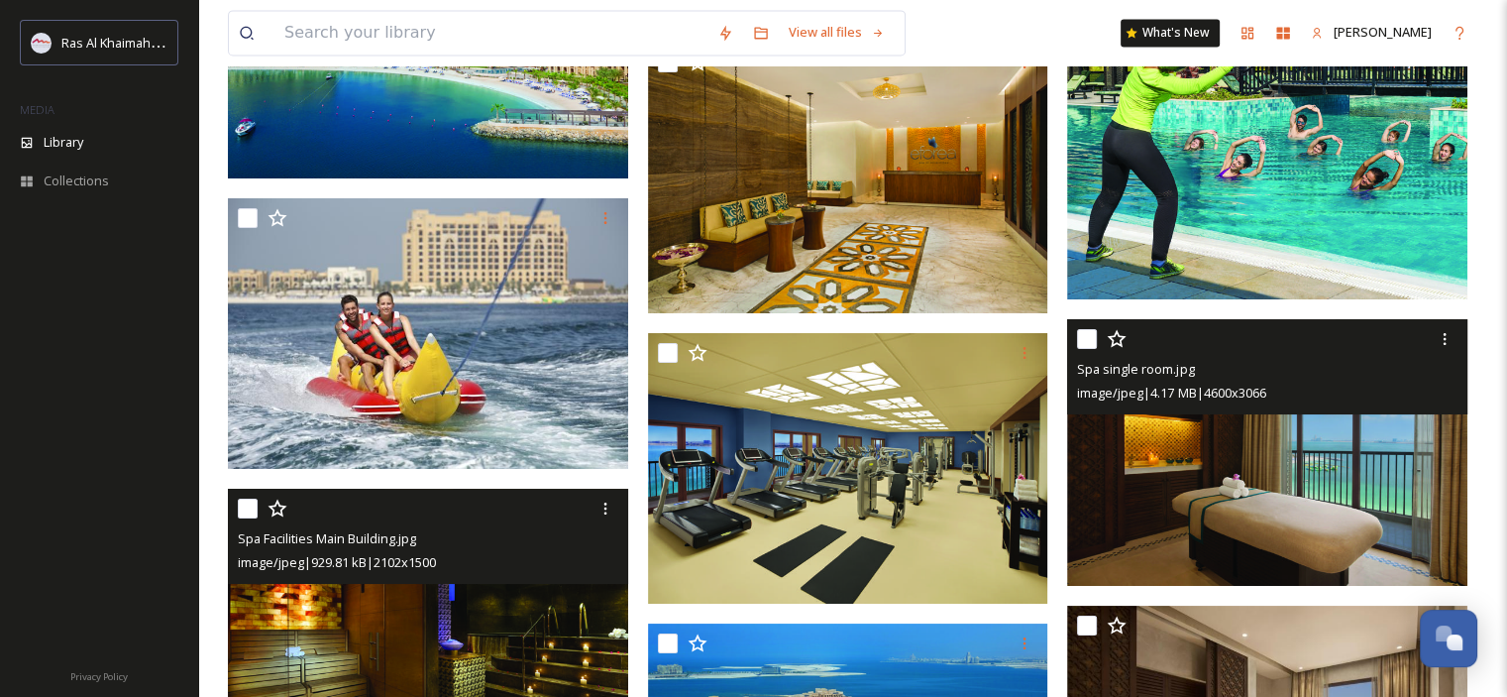
scroll to position [10503, 0]
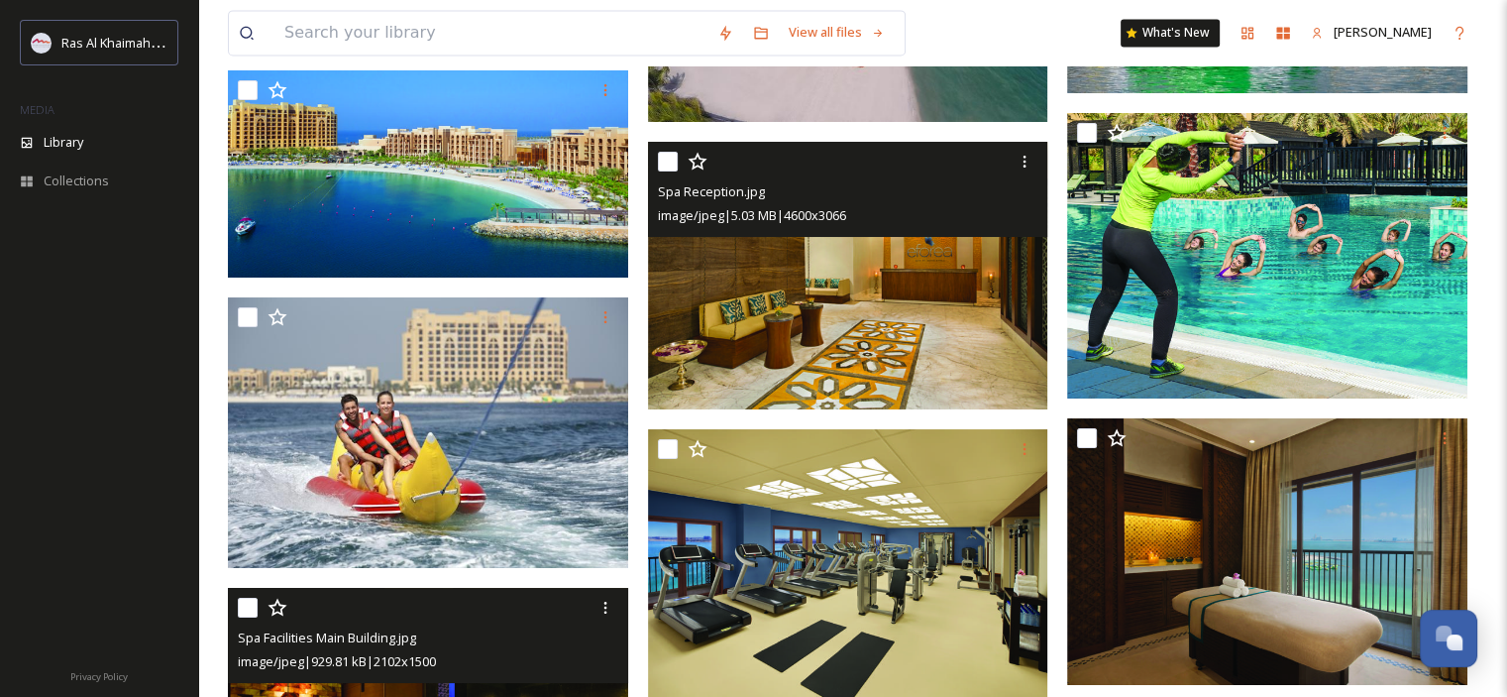
click at [878, 275] on img at bounding box center [848, 276] width 400 height 268
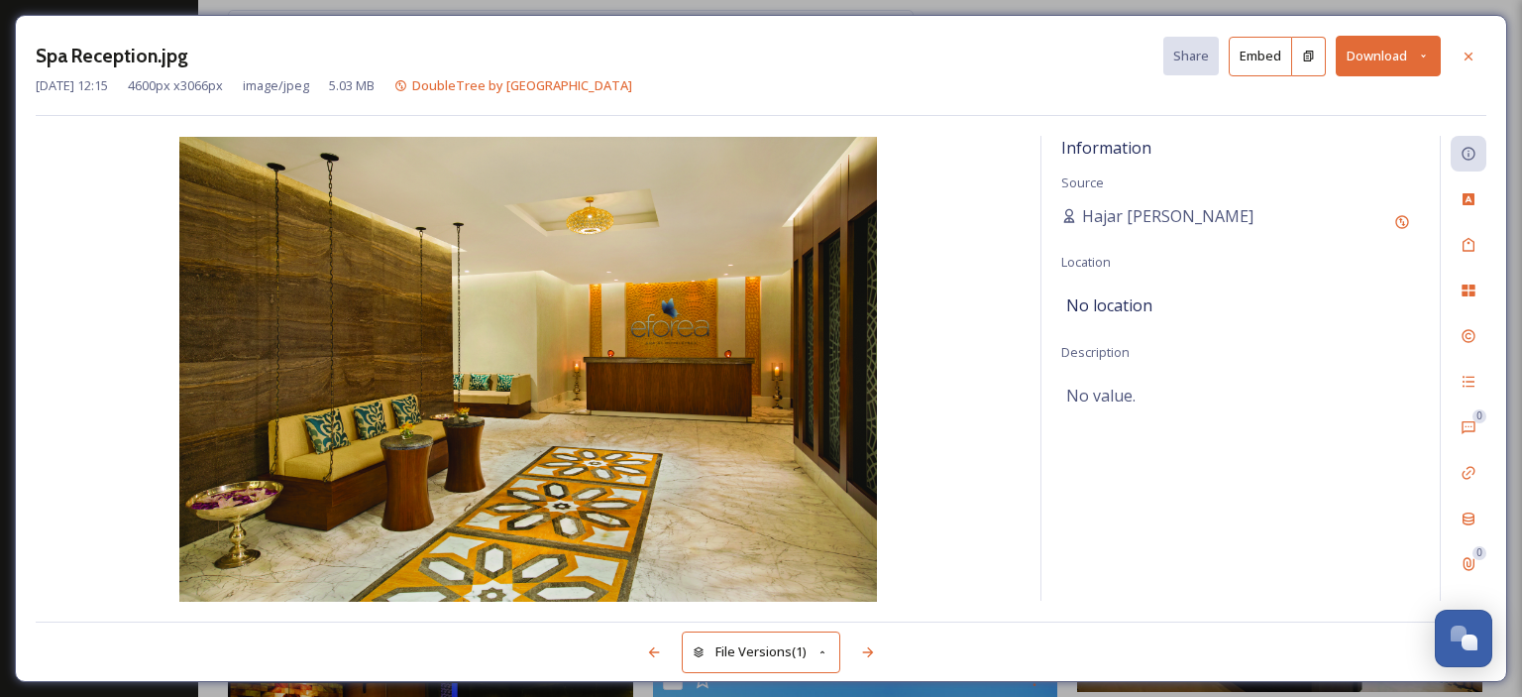
click at [1415, 49] on button "Download" at bounding box center [1388, 56] width 105 height 41
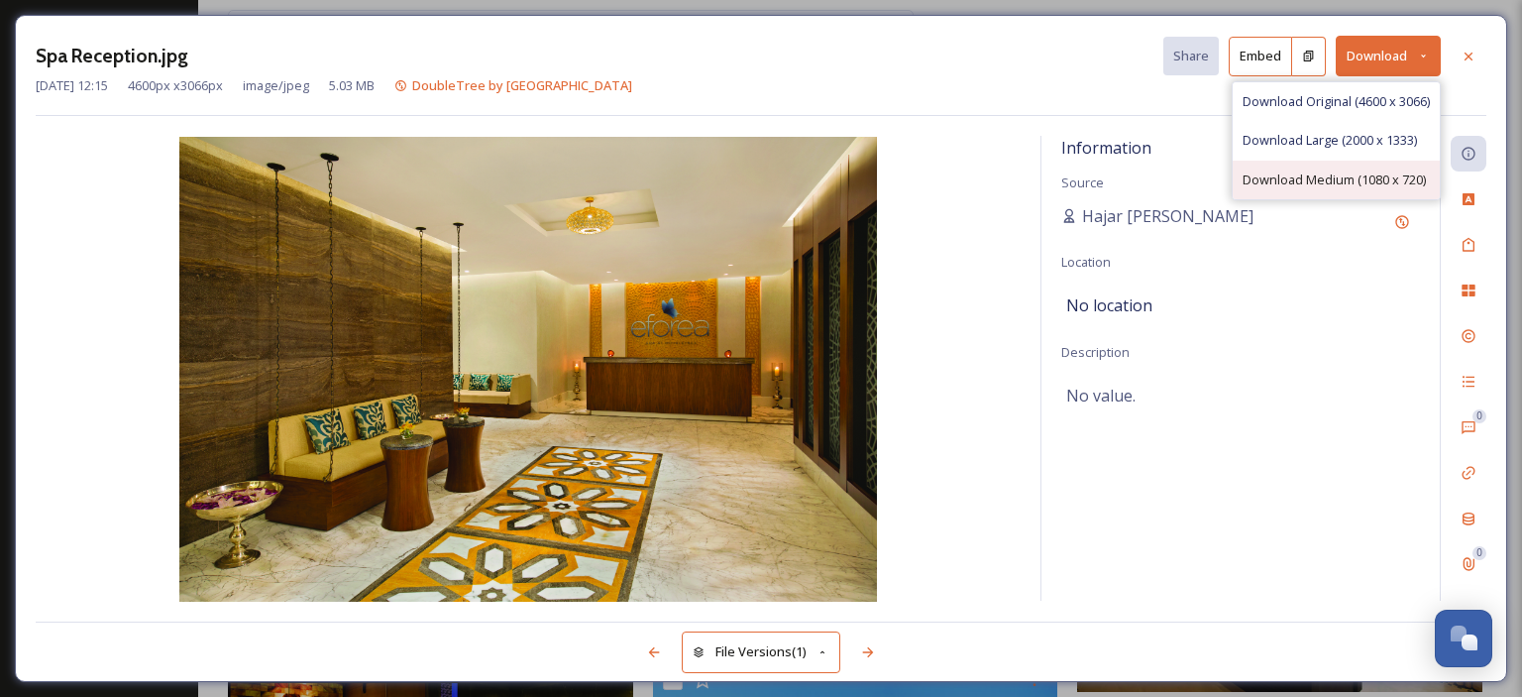
click at [1333, 173] on span "Download Medium (1080 x 720)" at bounding box center [1333, 179] width 183 height 19
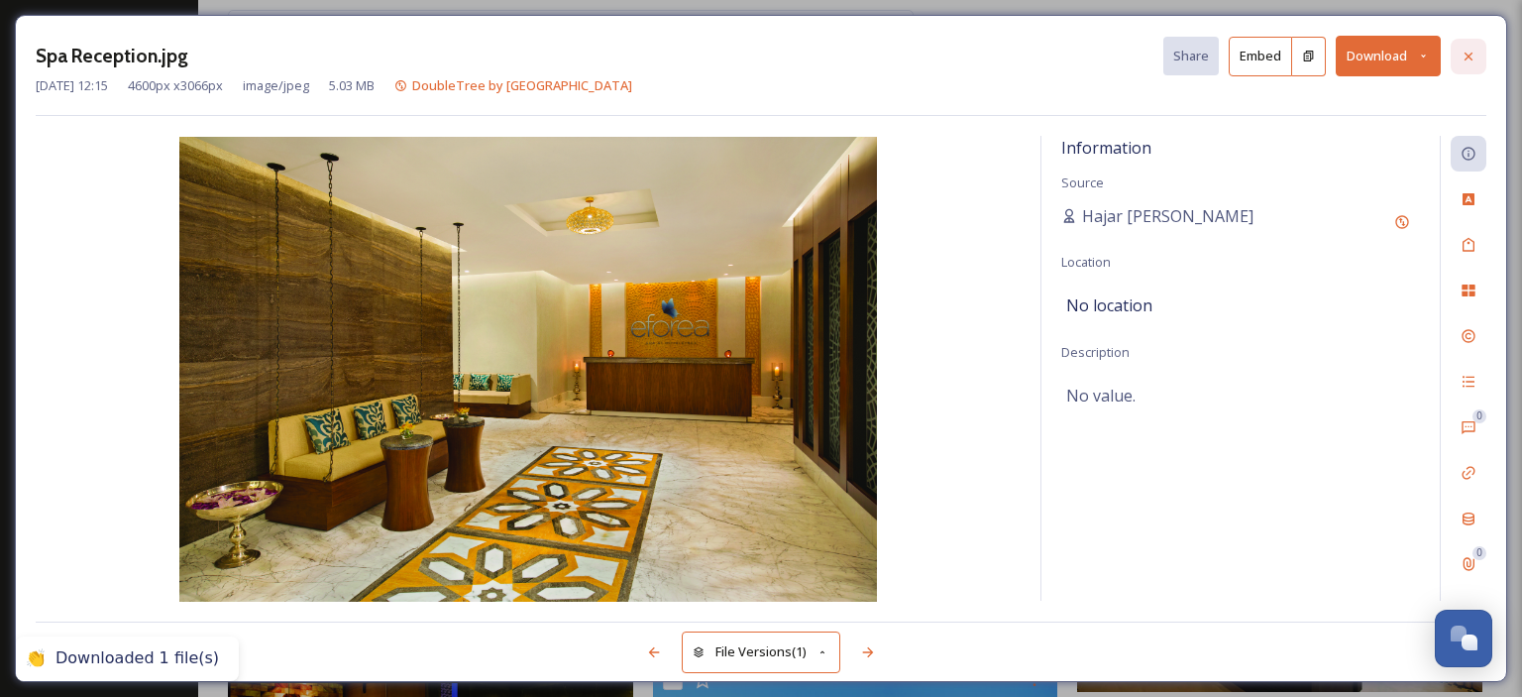
click at [1460, 53] on icon at bounding box center [1468, 57] width 16 height 16
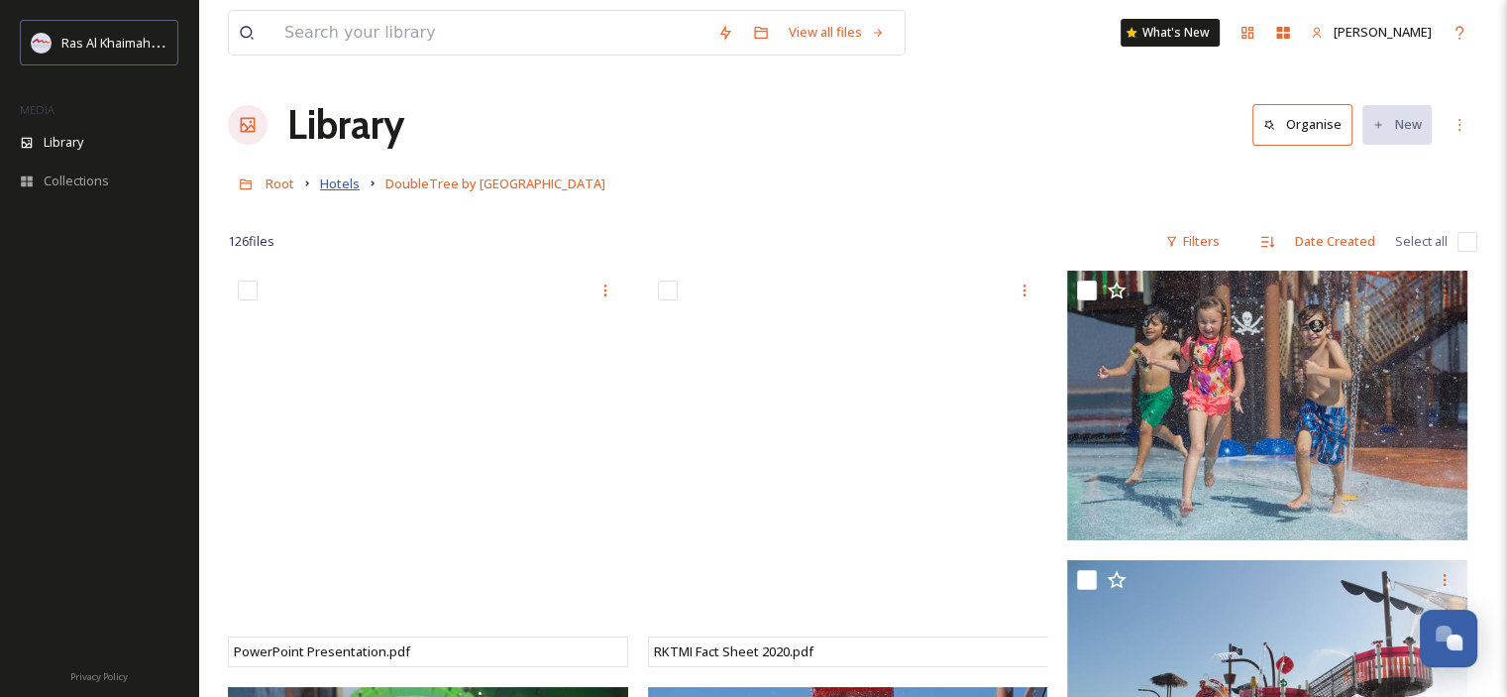
click at [324, 182] on span "Hotels" at bounding box center [340, 183] width 40 height 18
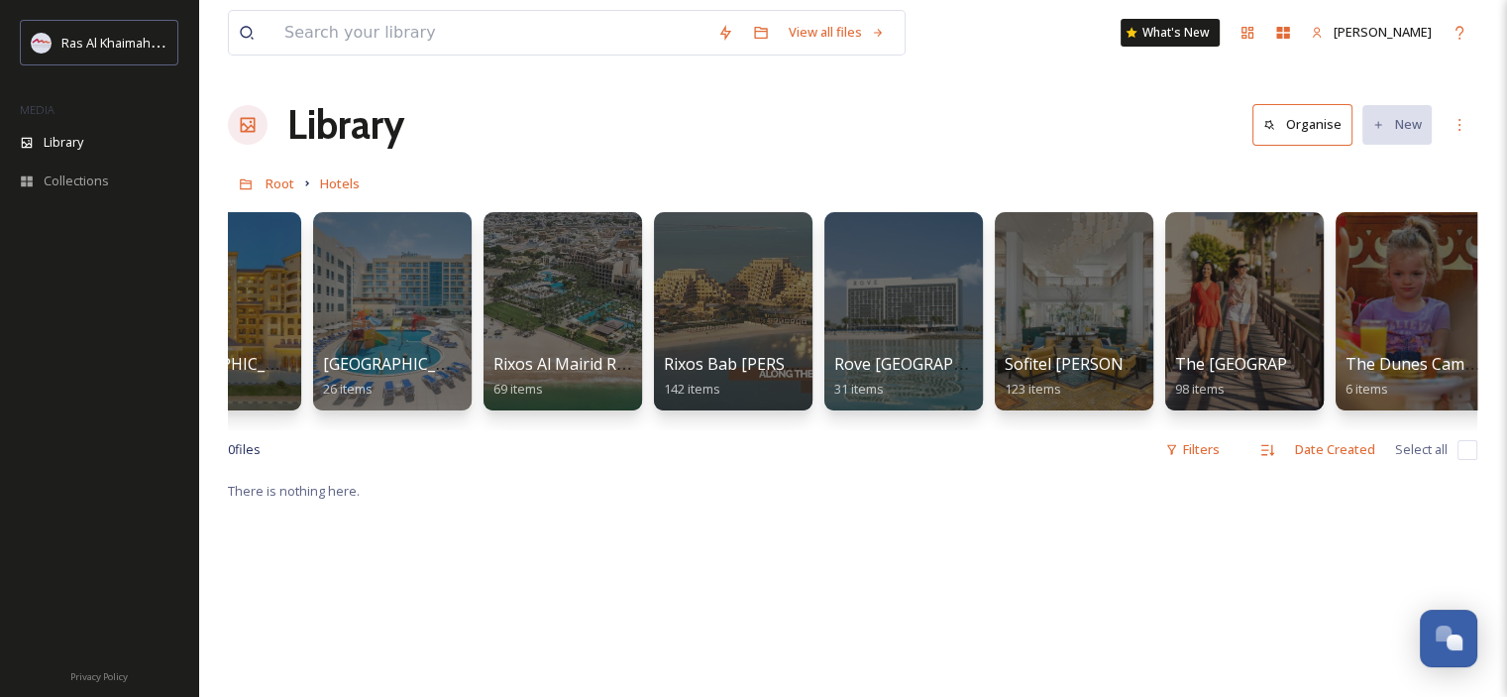
scroll to position [0, 2150]
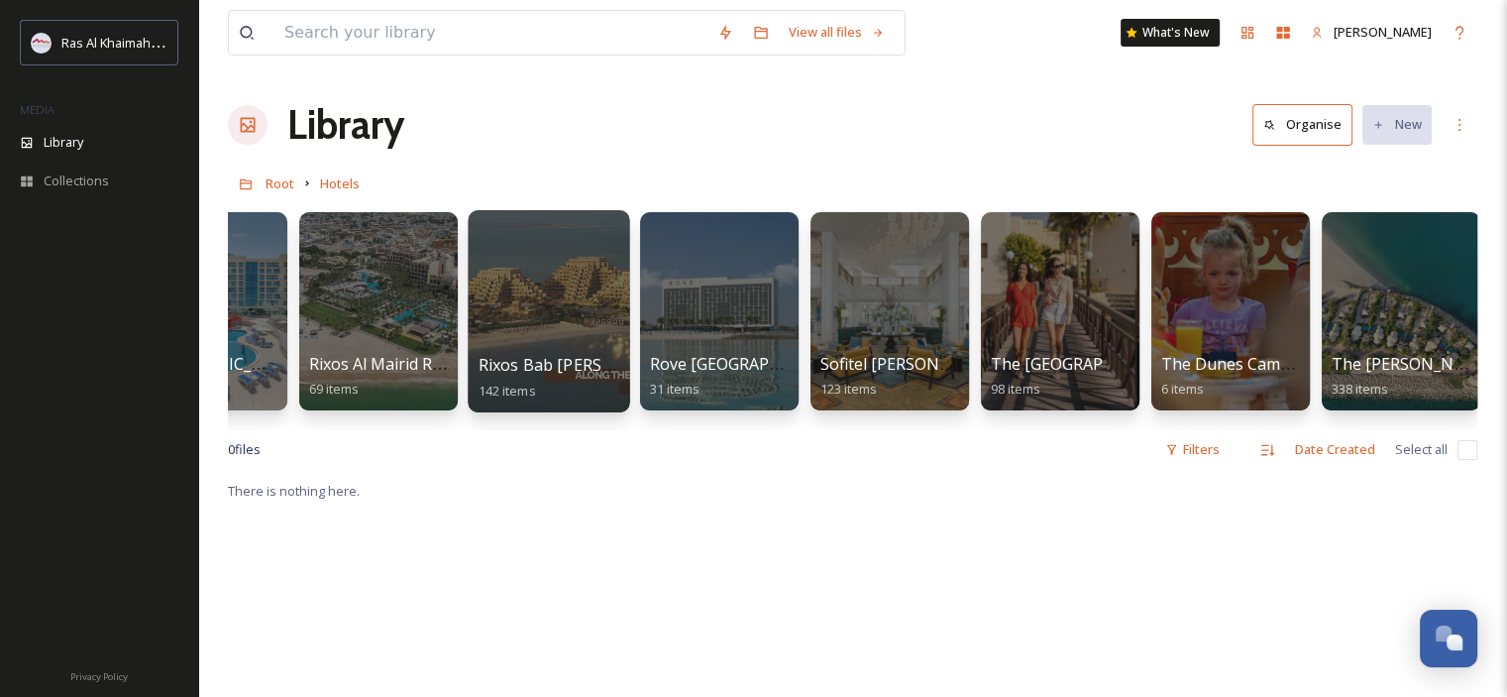
click at [552, 358] on span "Rixos Bab [PERSON_NAME]" at bounding box center [583, 365] width 208 height 22
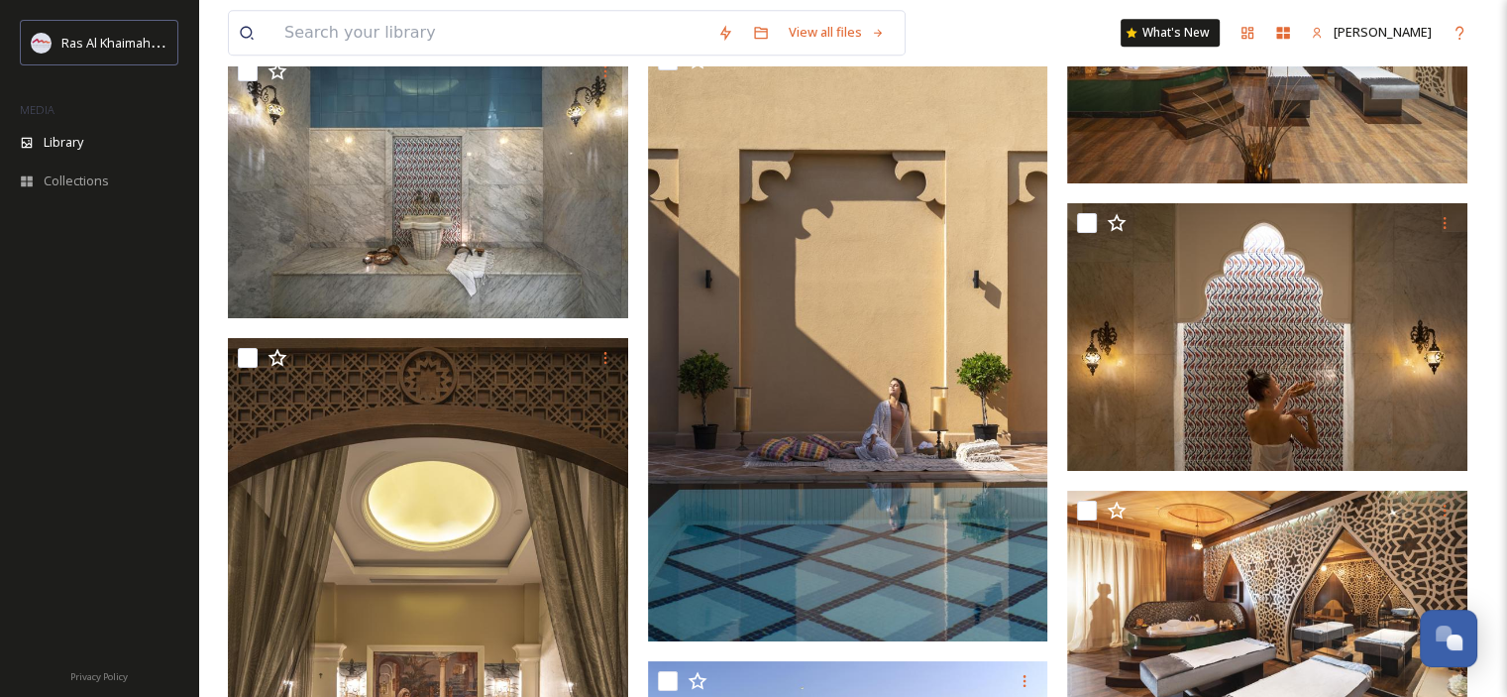
scroll to position [9611, 0]
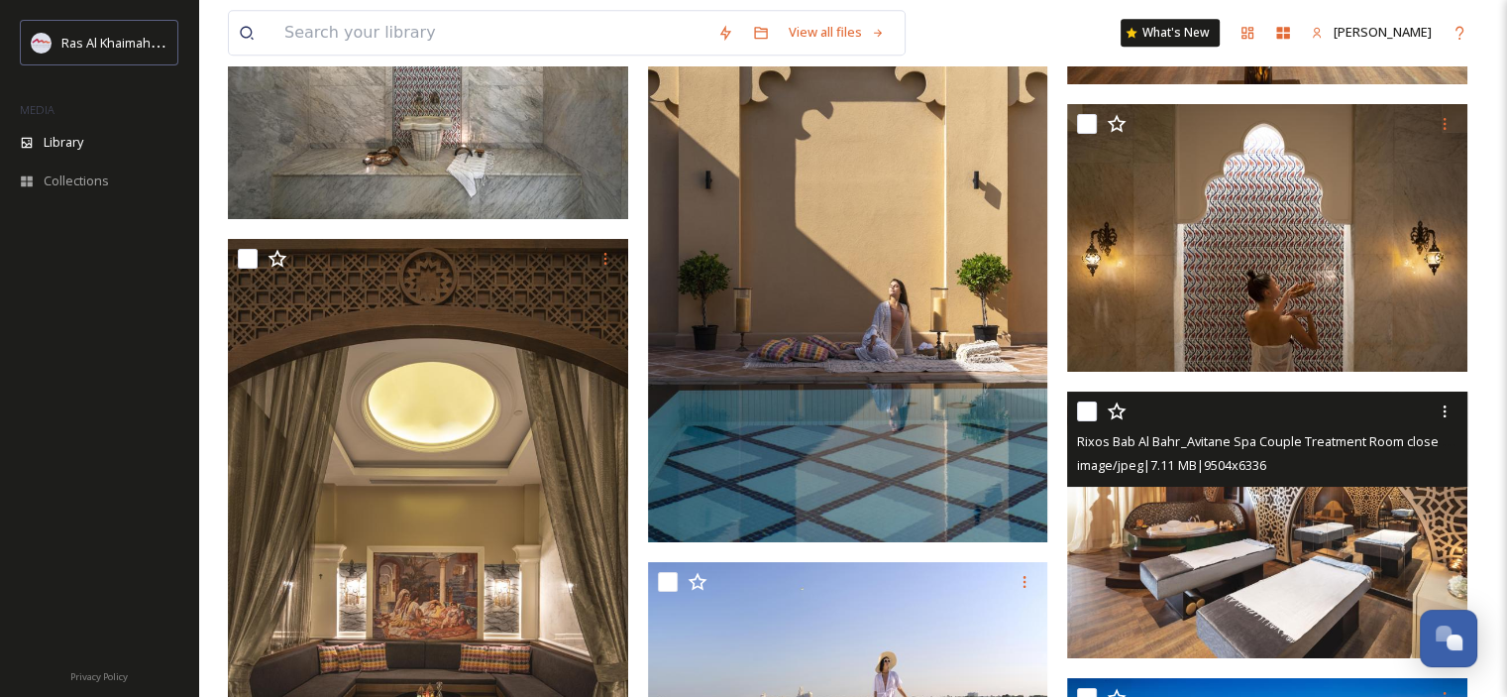
click at [1256, 542] on img at bounding box center [1267, 525] width 400 height 268
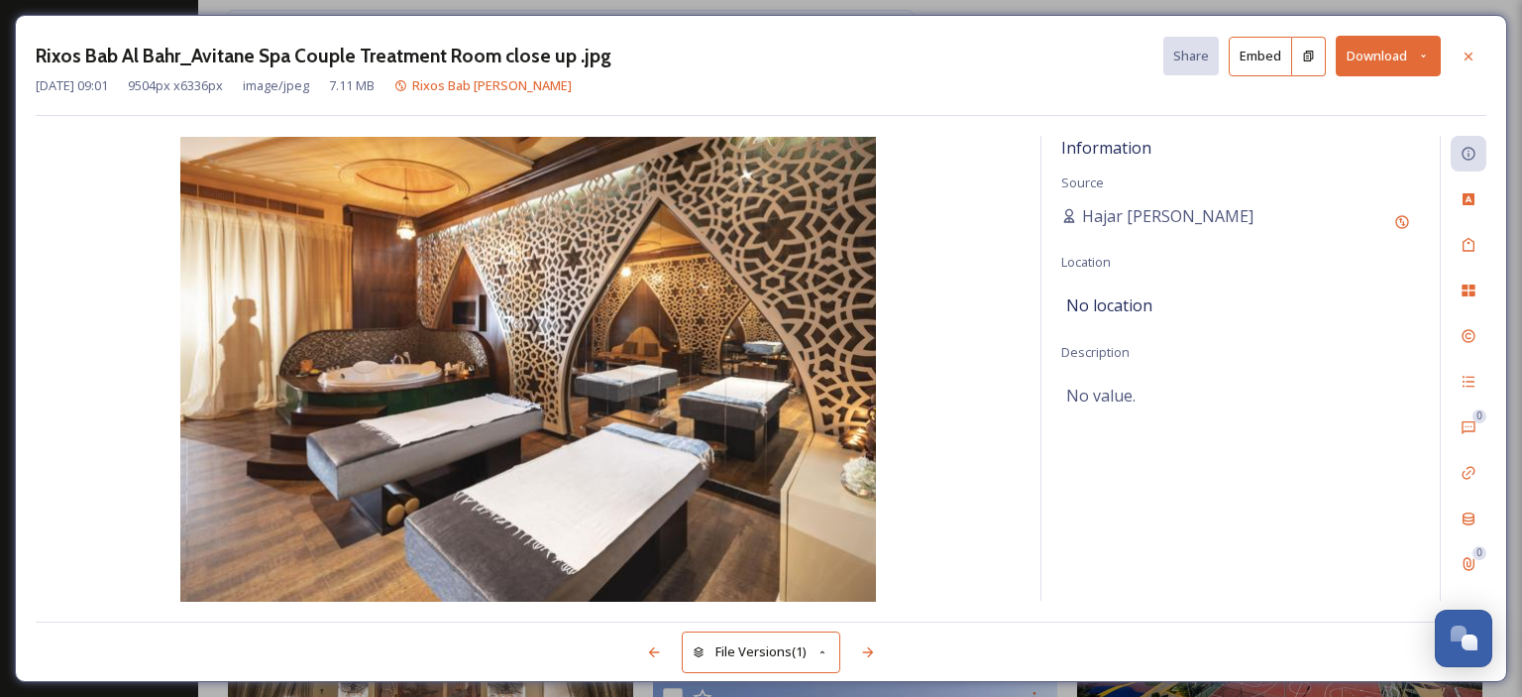
click at [1422, 51] on icon at bounding box center [1423, 56] width 13 height 13
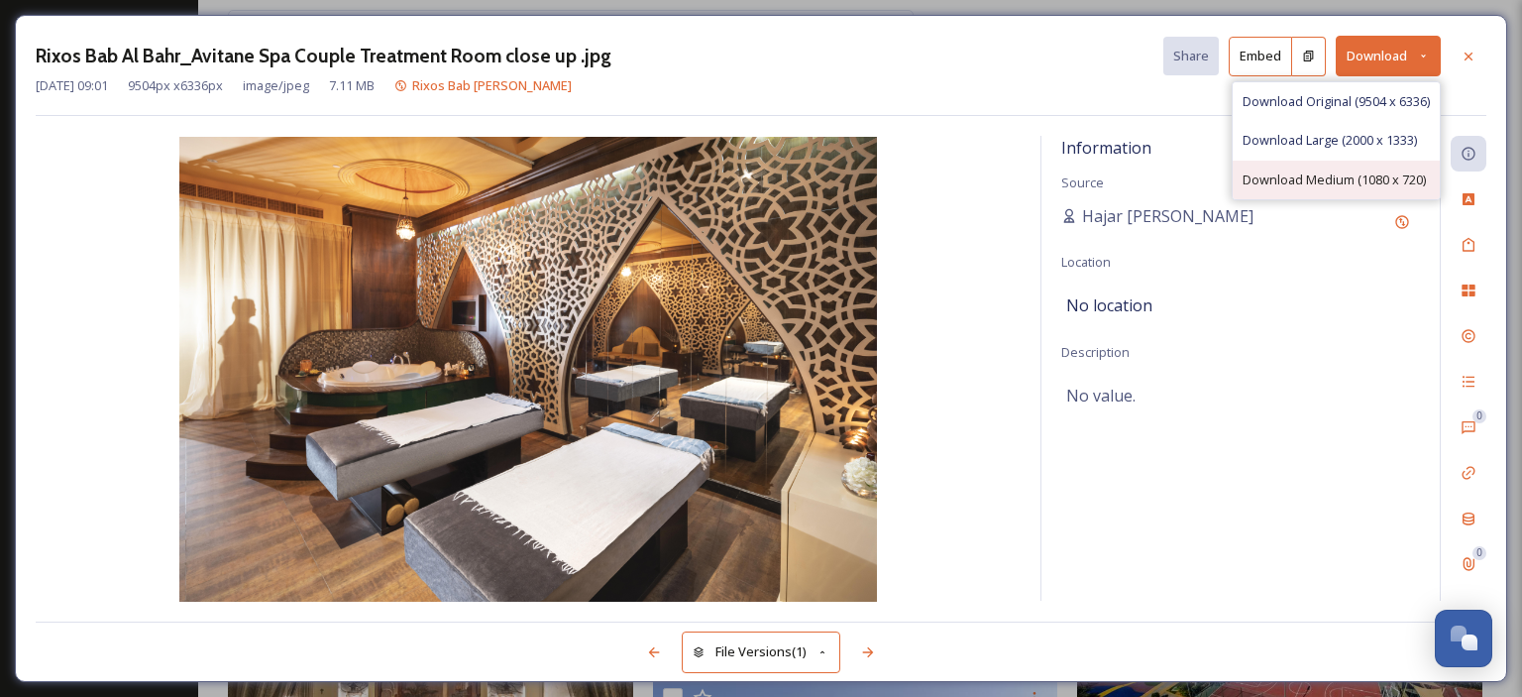
click at [1375, 171] on span "Download Medium (1080 x 720)" at bounding box center [1333, 179] width 183 height 19
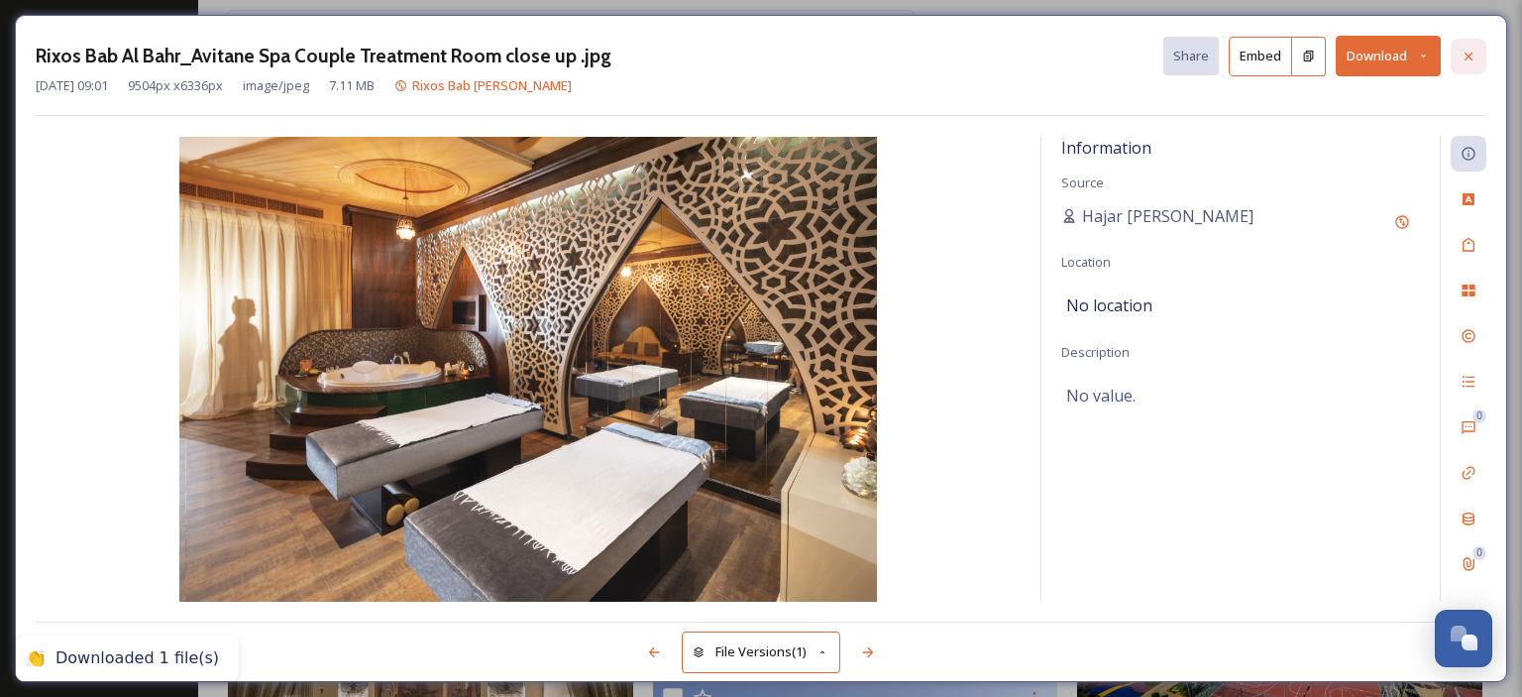
click at [1465, 54] on icon at bounding box center [1468, 57] width 16 height 16
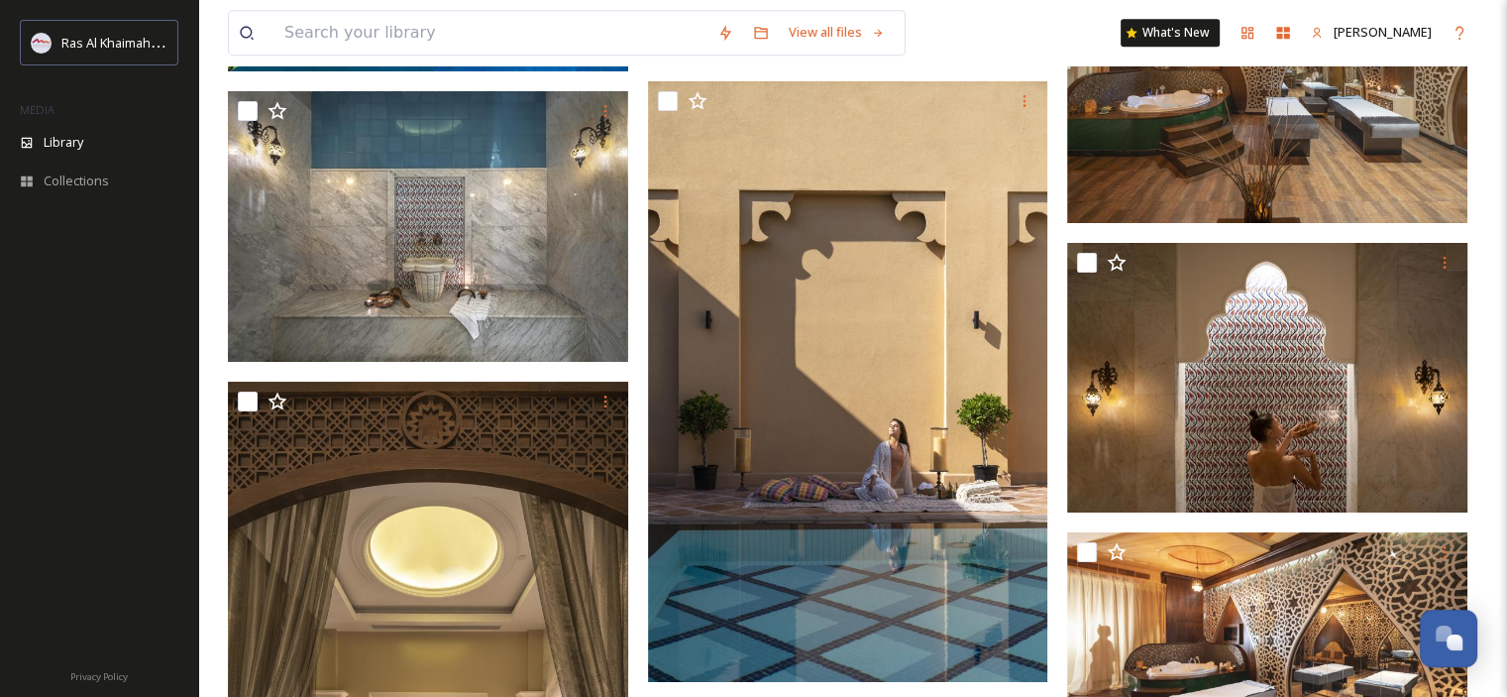
scroll to position [9413, 0]
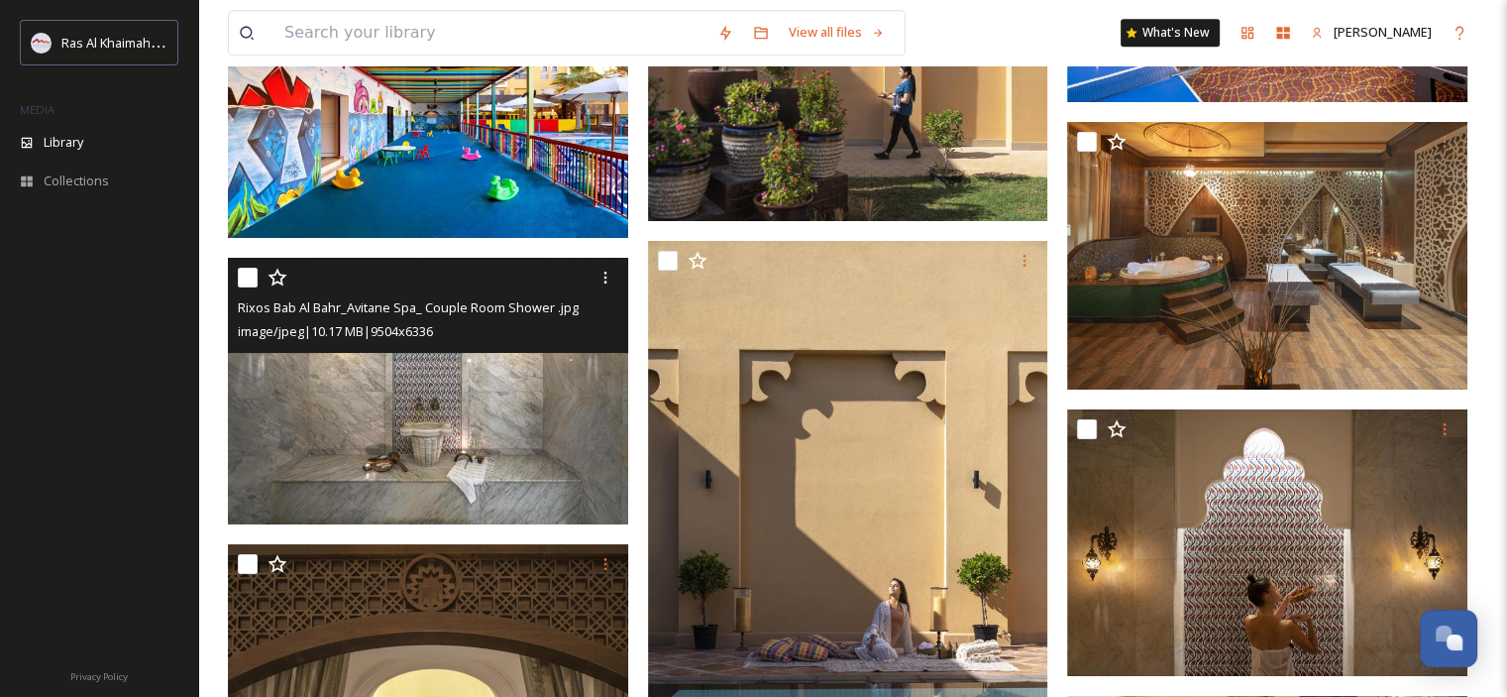
click at [460, 430] on img at bounding box center [428, 392] width 400 height 268
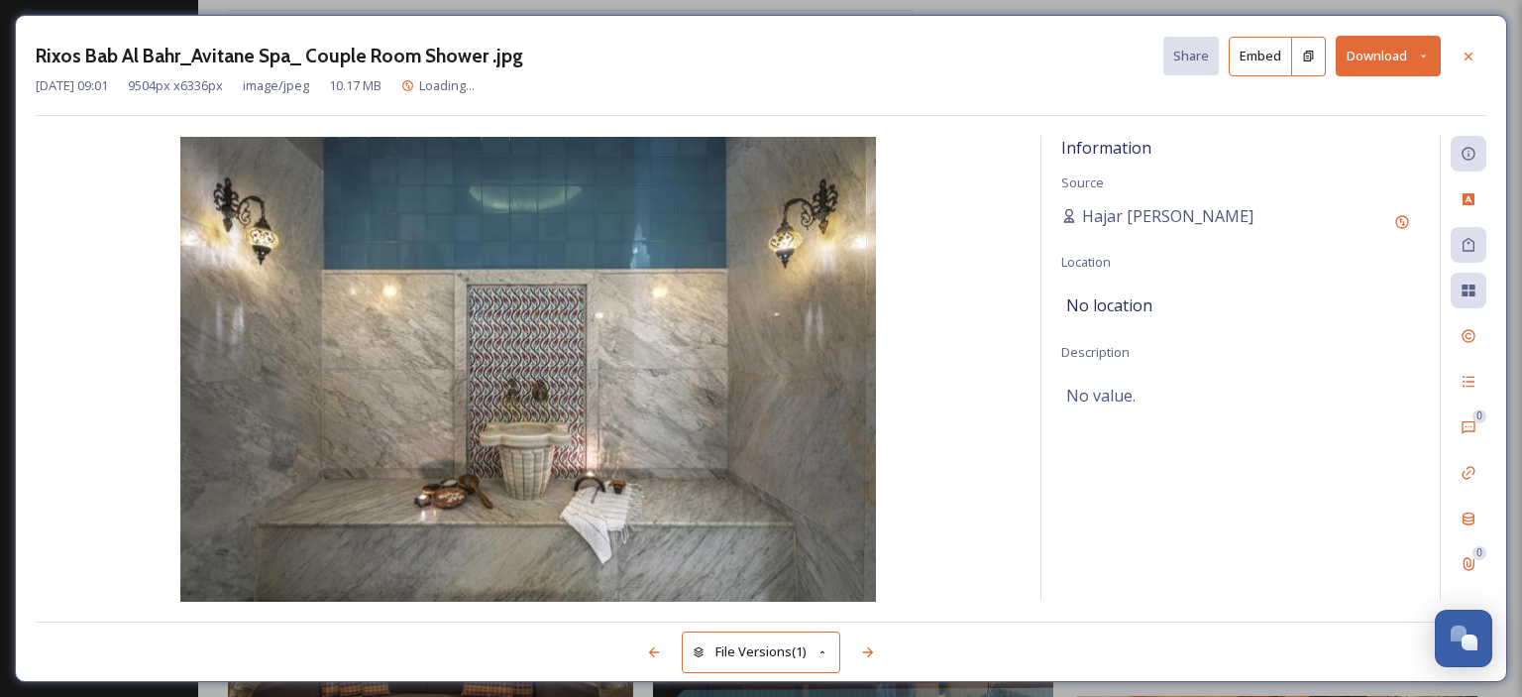
click at [1431, 54] on button "Download" at bounding box center [1388, 56] width 105 height 41
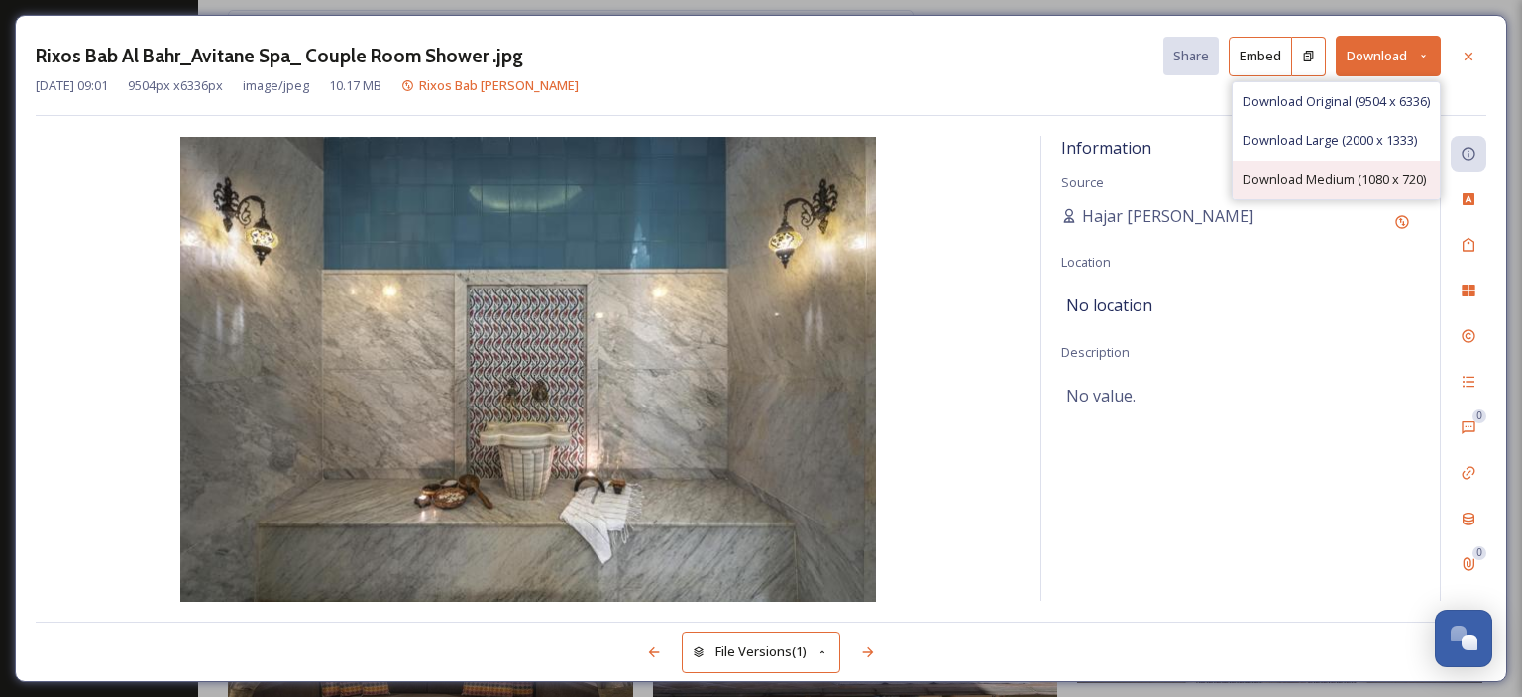
click at [1348, 173] on span "Download Medium (1080 x 720)" at bounding box center [1333, 179] width 183 height 19
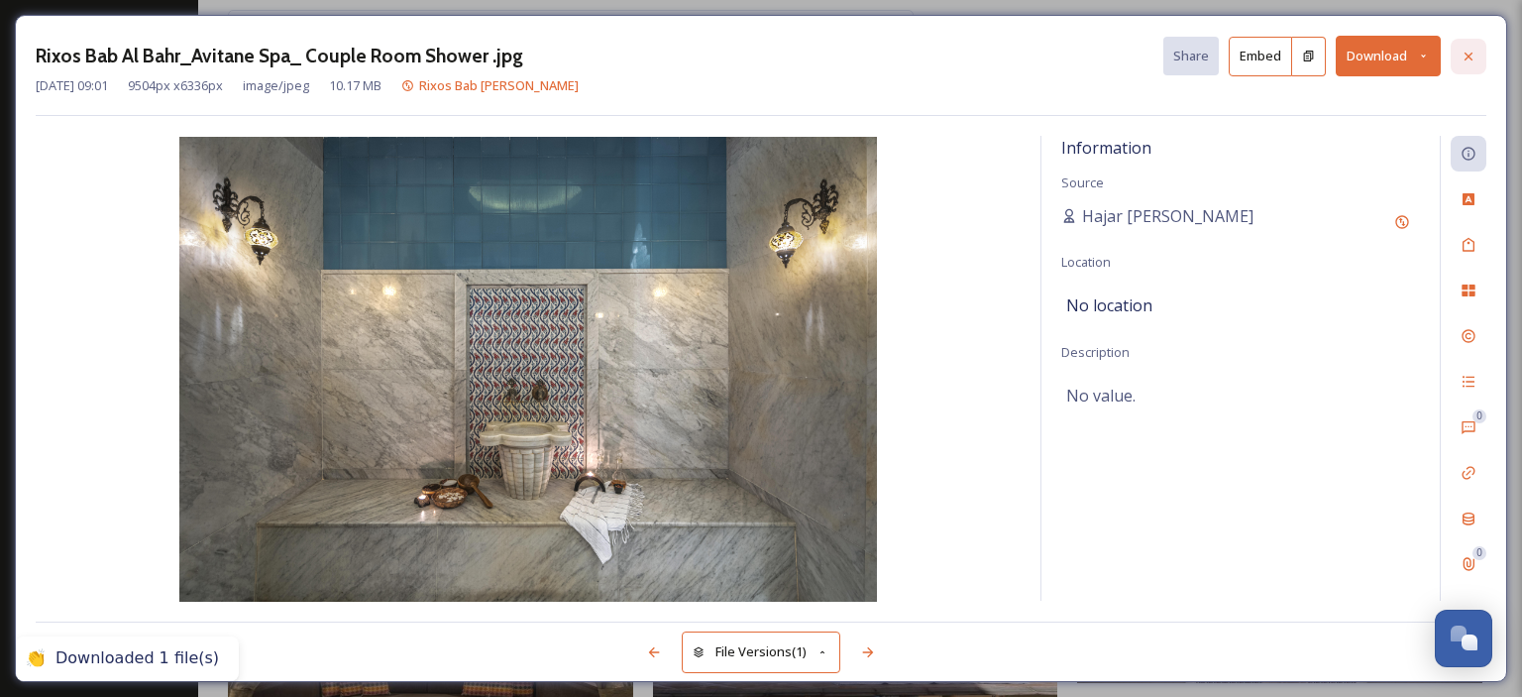
click at [1469, 54] on icon at bounding box center [1468, 56] width 8 height 8
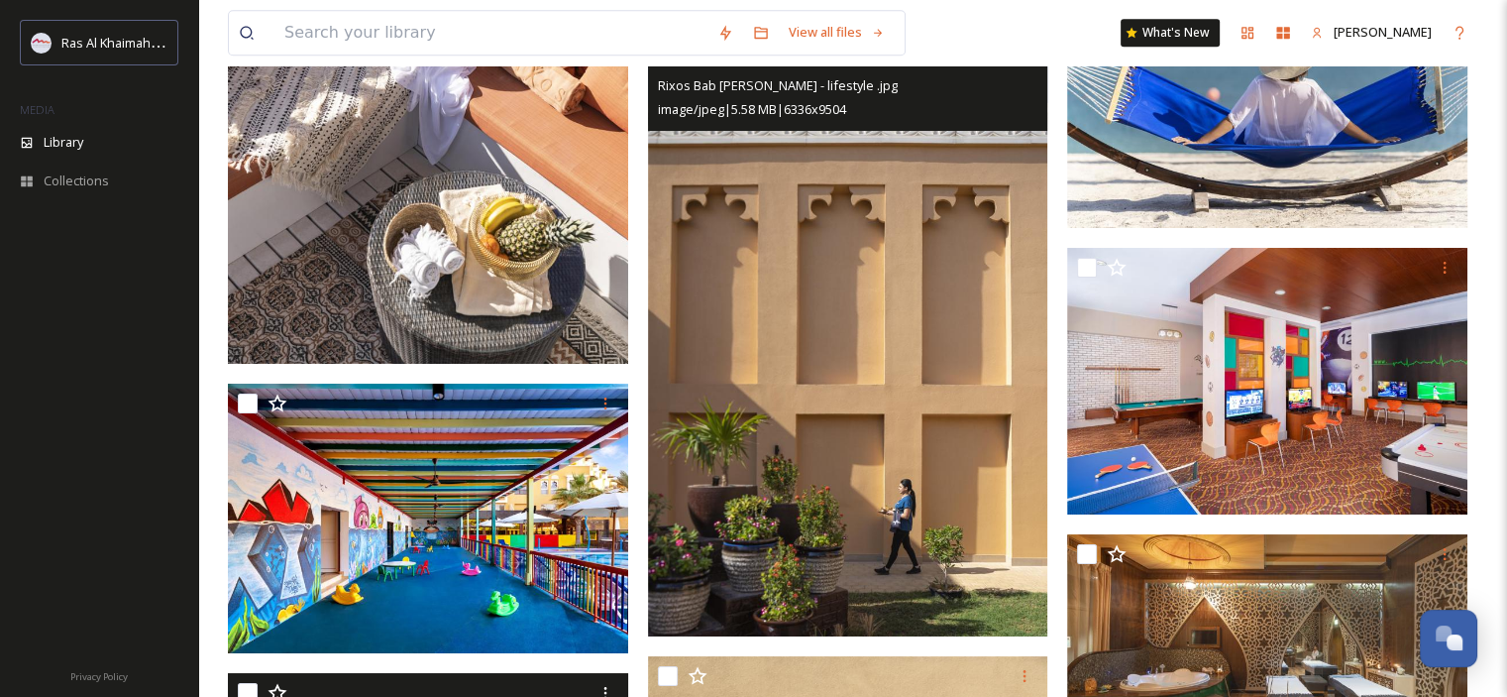
scroll to position [9116, 0]
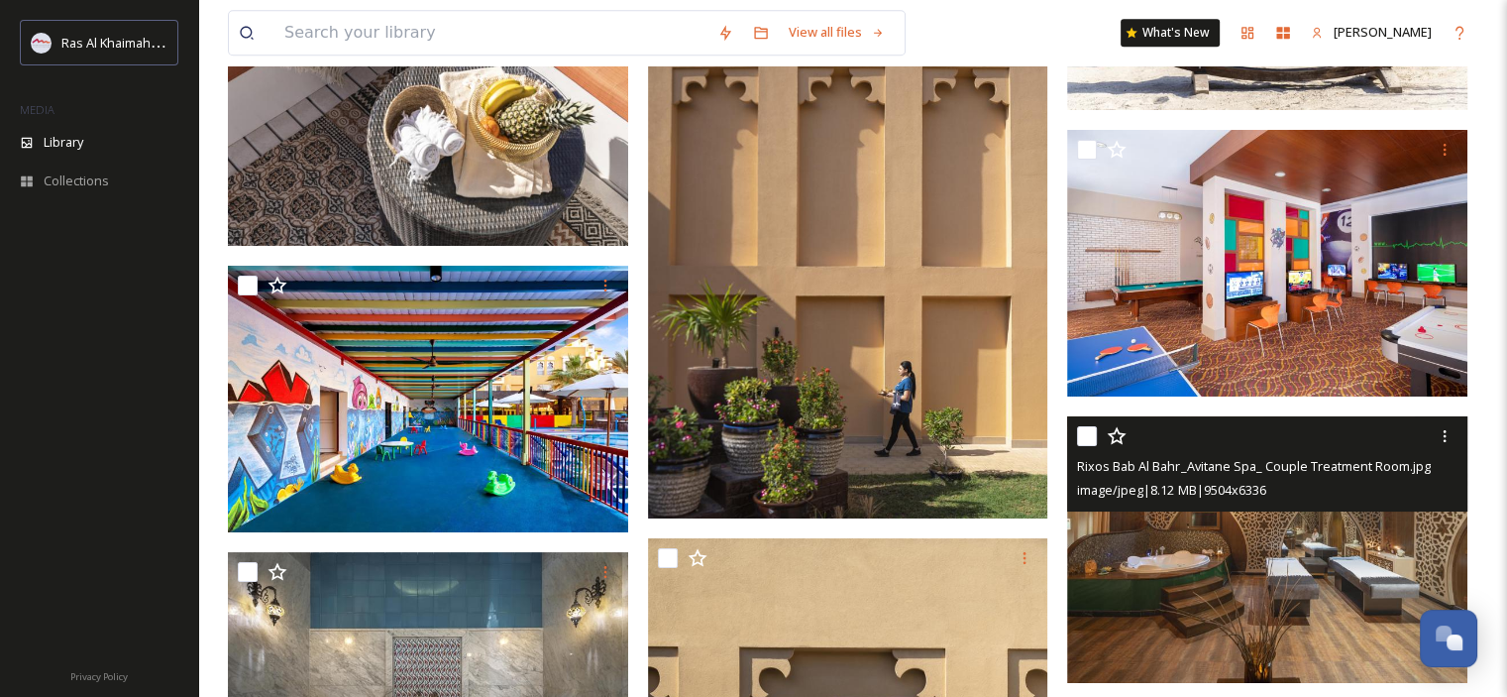
click at [1293, 569] on img at bounding box center [1267, 550] width 400 height 268
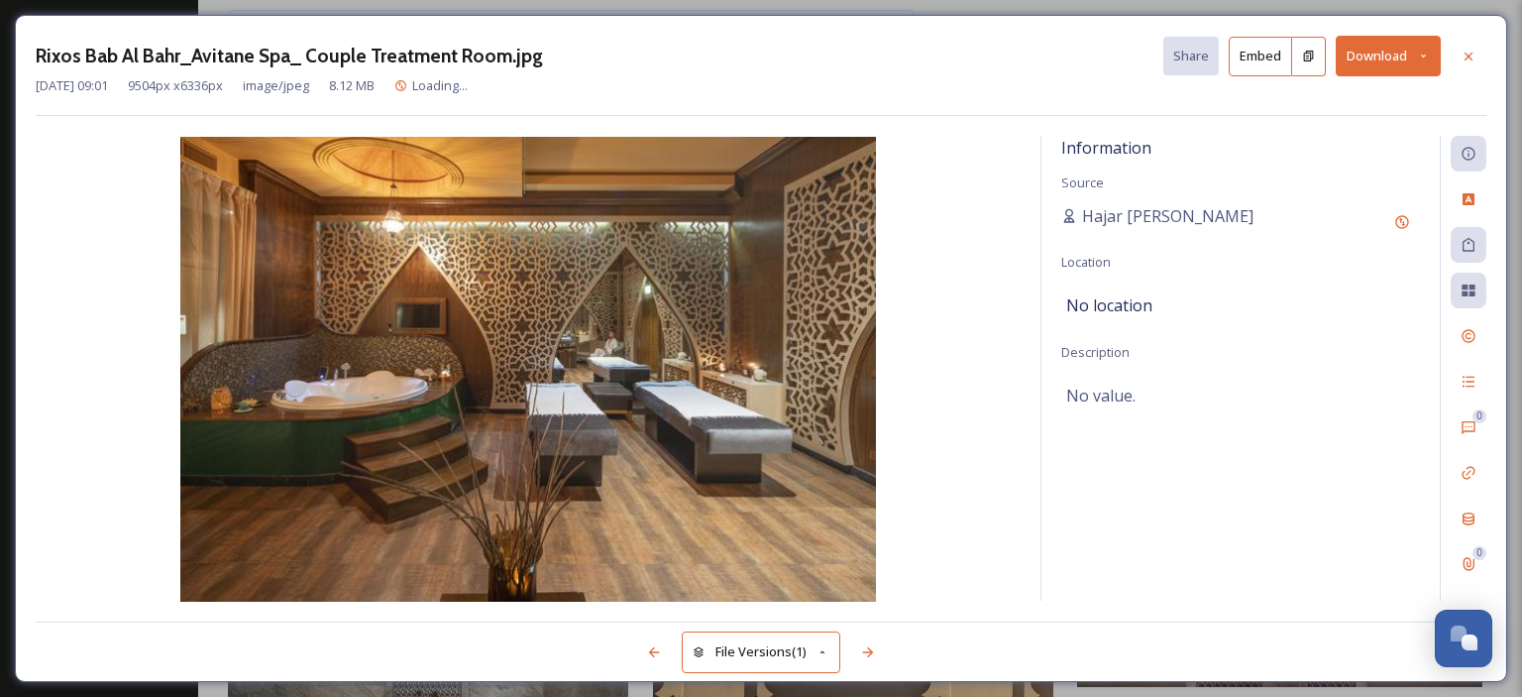
click at [1427, 57] on icon at bounding box center [1423, 56] width 13 height 13
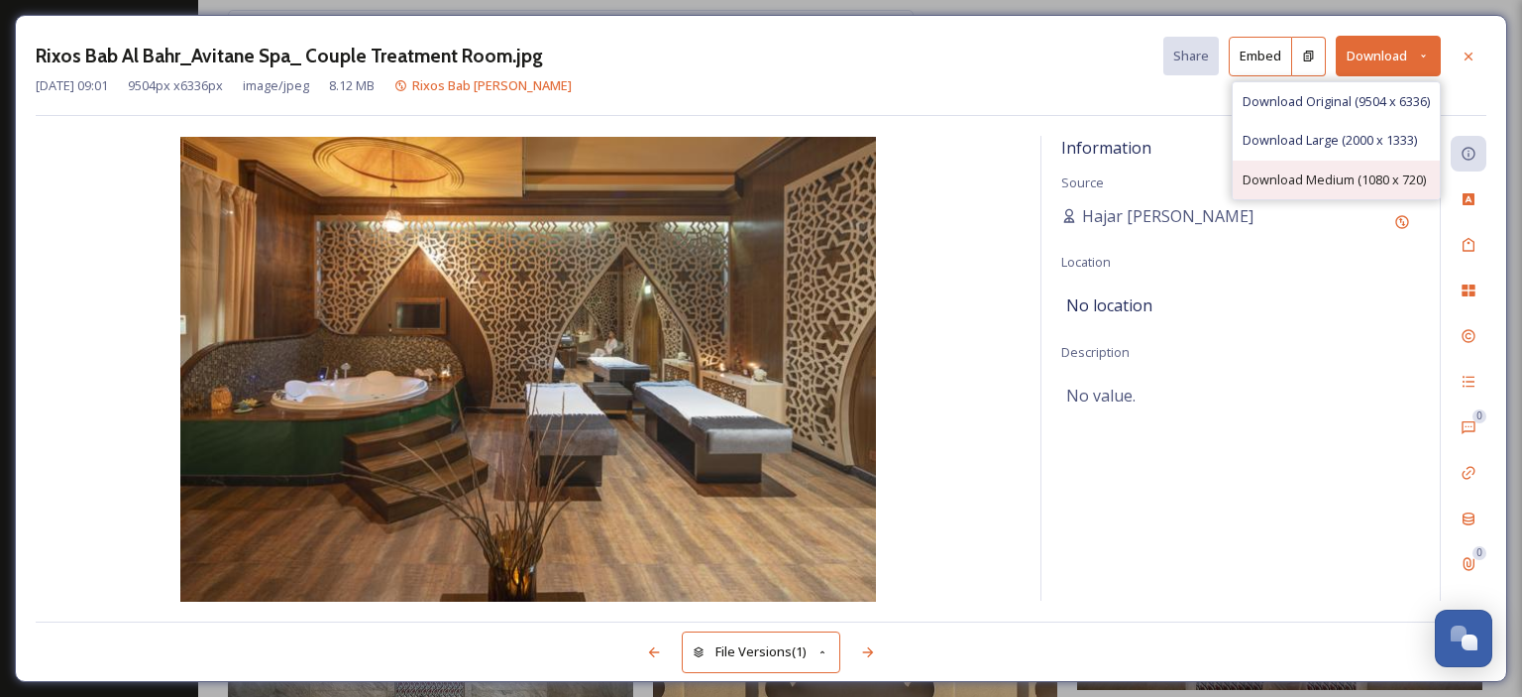
click at [1360, 171] on span "Download Medium (1080 x 720)" at bounding box center [1333, 179] width 183 height 19
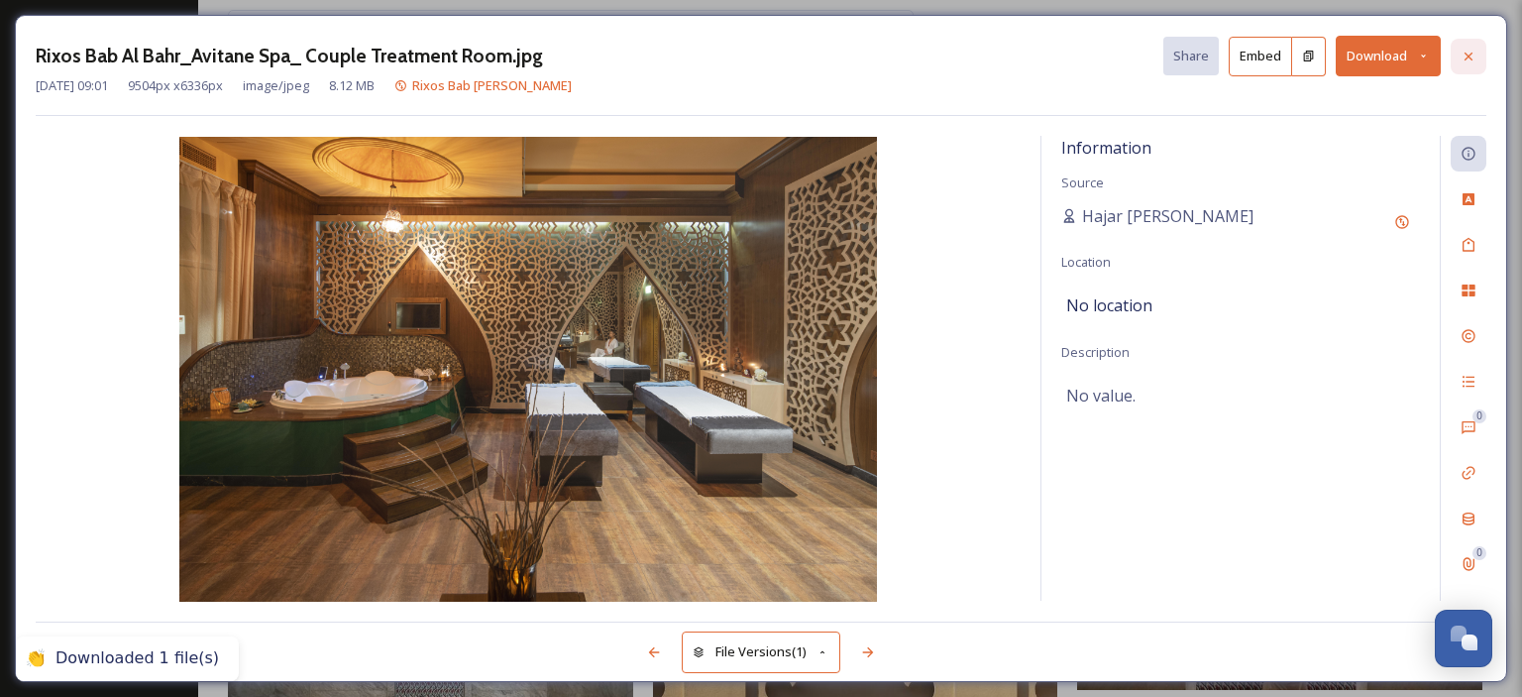
click at [1470, 53] on icon at bounding box center [1468, 57] width 16 height 16
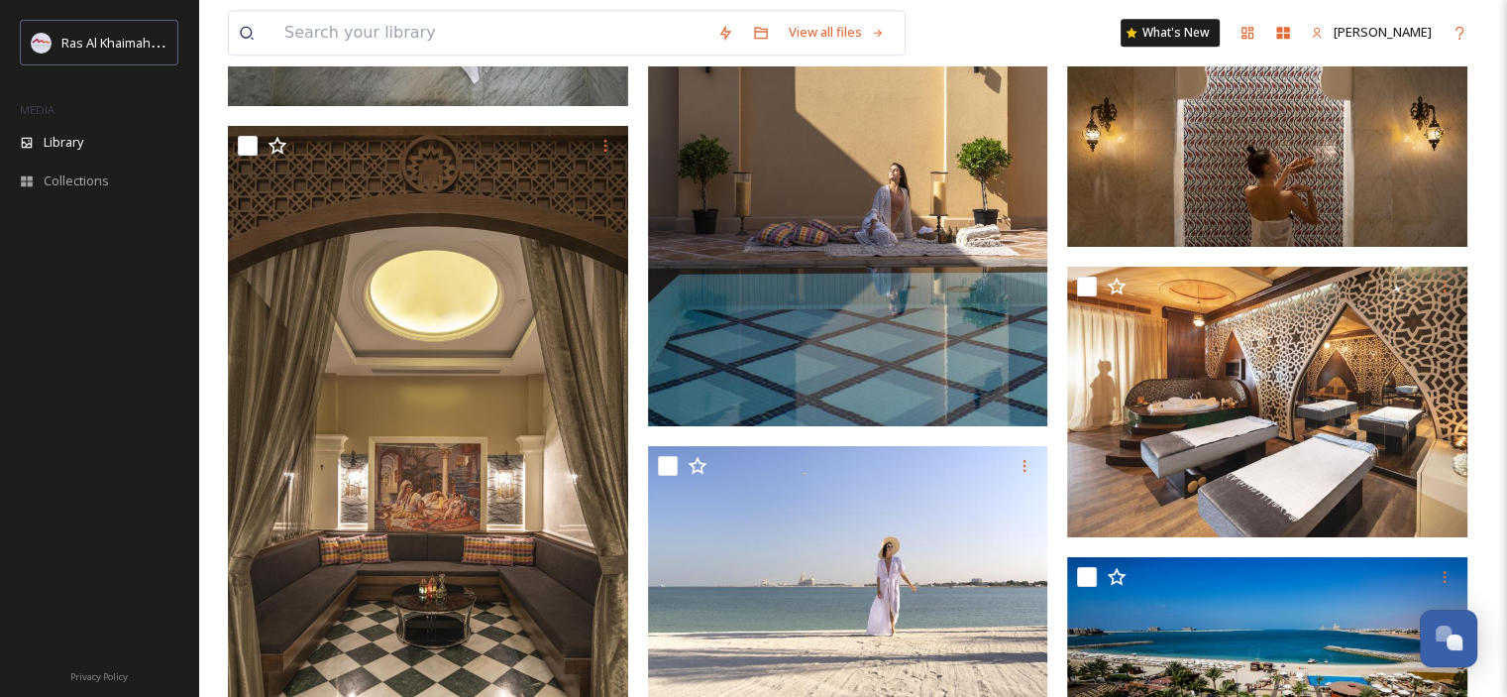
scroll to position [9908, 0]
